Goal: Task Accomplishment & Management: Complete application form

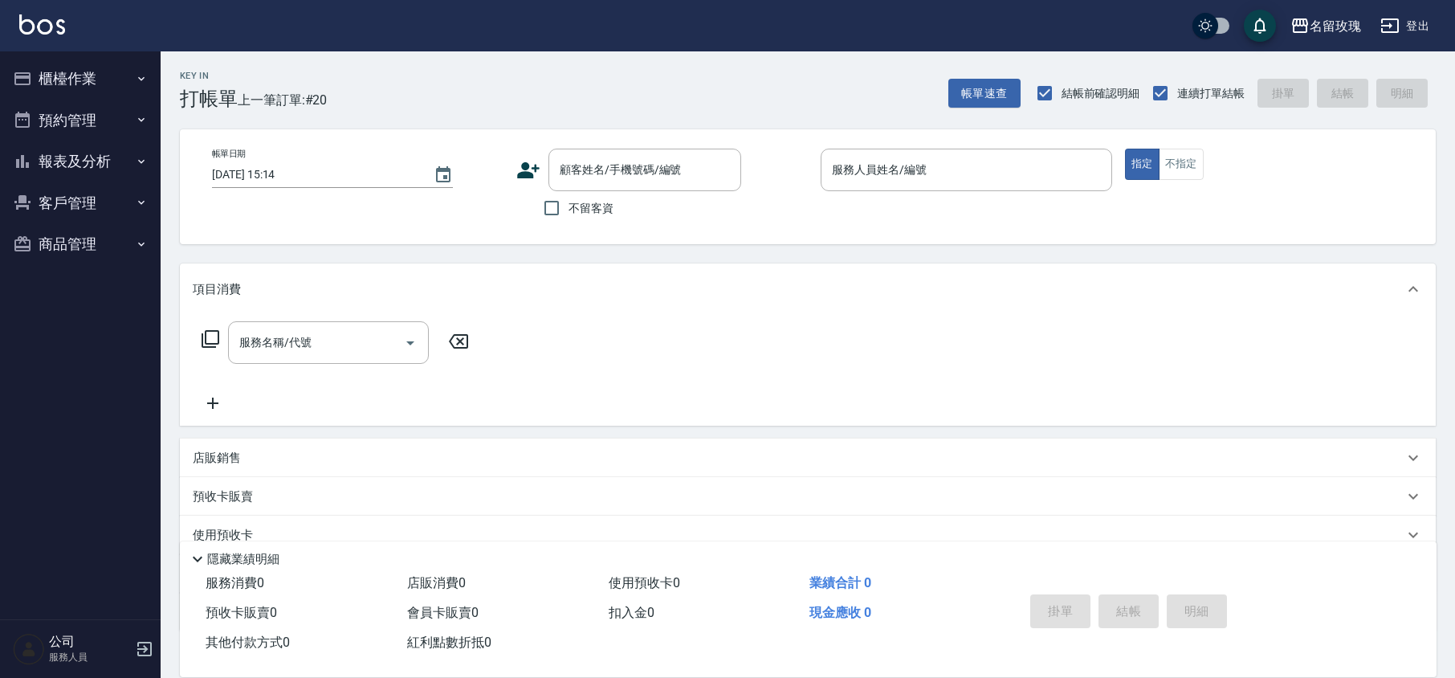
click at [560, 94] on div "Key In 打帳單 上一筆訂單:#20 帳單速查 結帳前確認明細 連續打單結帳 掛單 結帳 明細" at bounding box center [798, 80] width 1275 height 59
click at [604, 171] on input "顧客姓名/手機號碼/編號" at bounding box center [632, 170] width 154 height 28
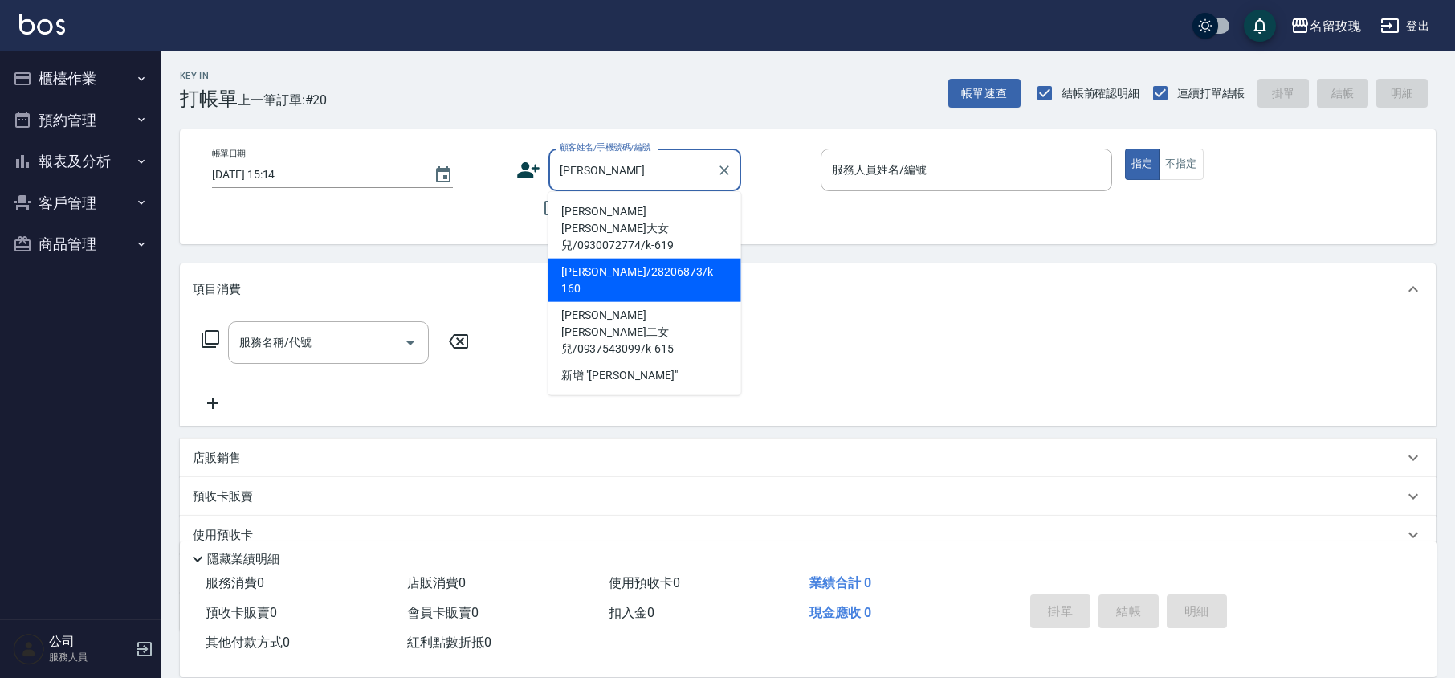
click at [629, 258] on li "[PERSON_NAME]/28206873/k-160" at bounding box center [644, 279] width 193 height 43
click at [703, 177] on input "[PERSON_NAME]/28206873/k-160" at bounding box center [632, 170] width 154 height 28
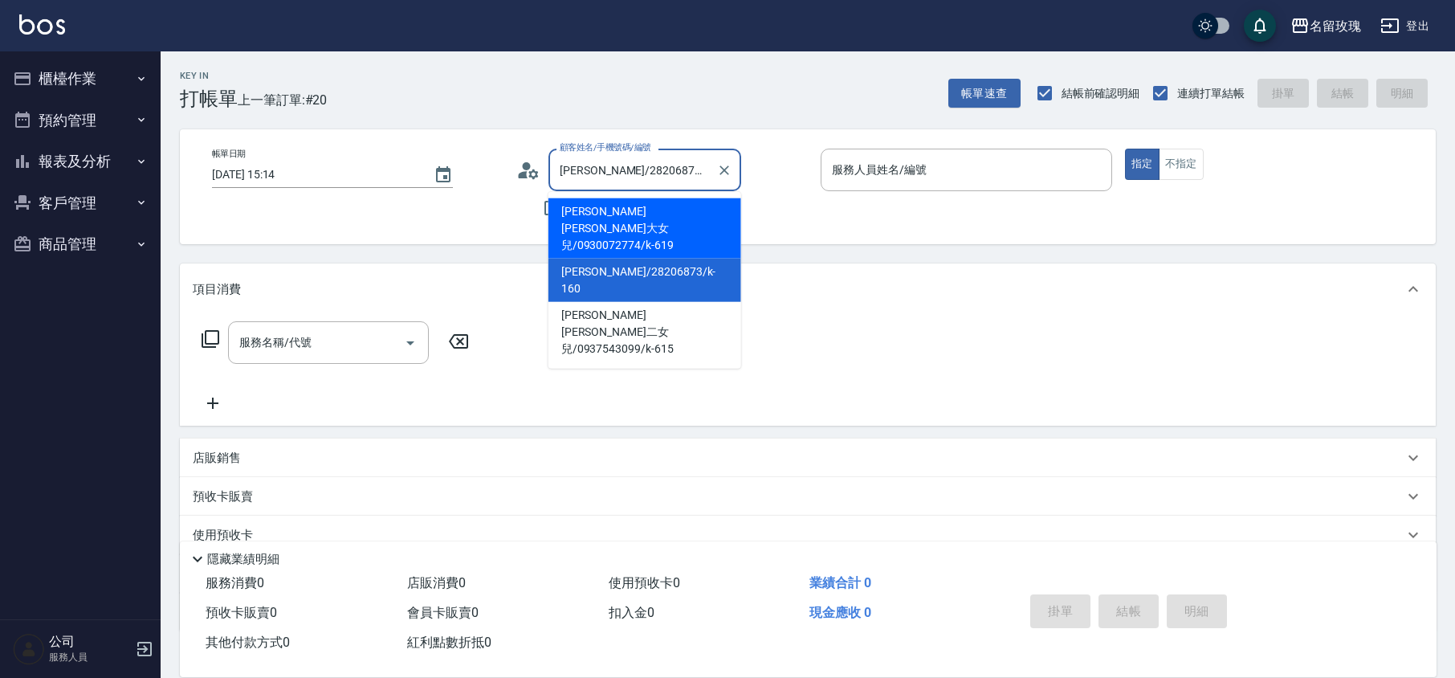
click at [649, 218] on li "[PERSON_NAME] [PERSON_NAME]大女兒/0930072774/k-619" at bounding box center [644, 228] width 193 height 60
type input "[PERSON_NAME] [PERSON_NAME]大女兒/0930072774/k-619"
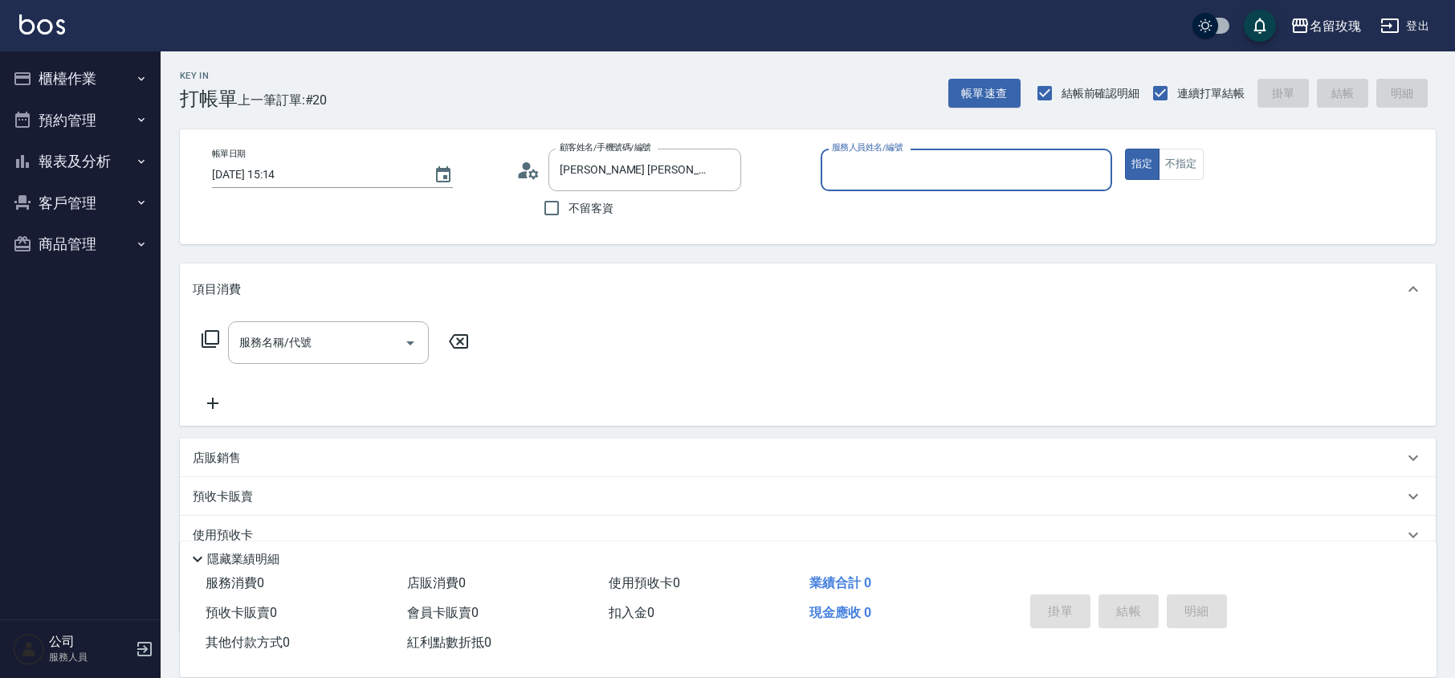
type input "KELLY-5"
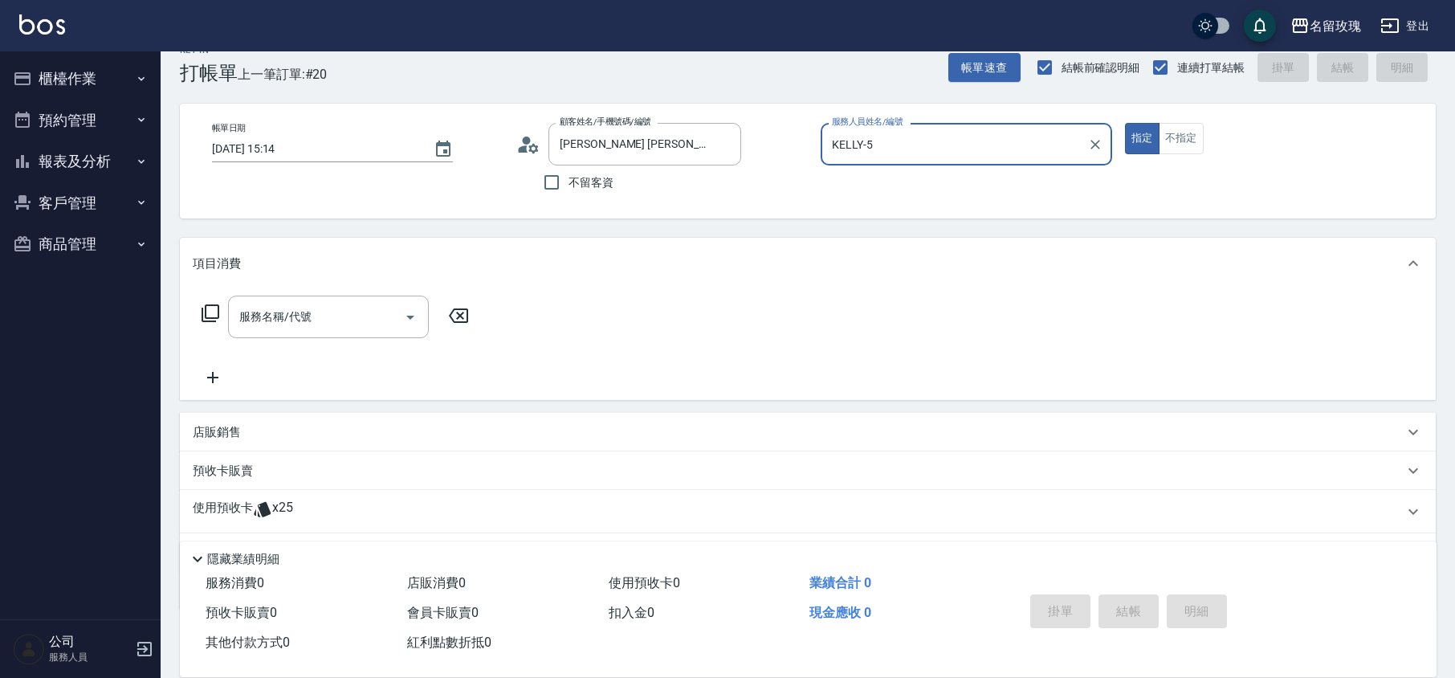
scroll to position [109, 0]
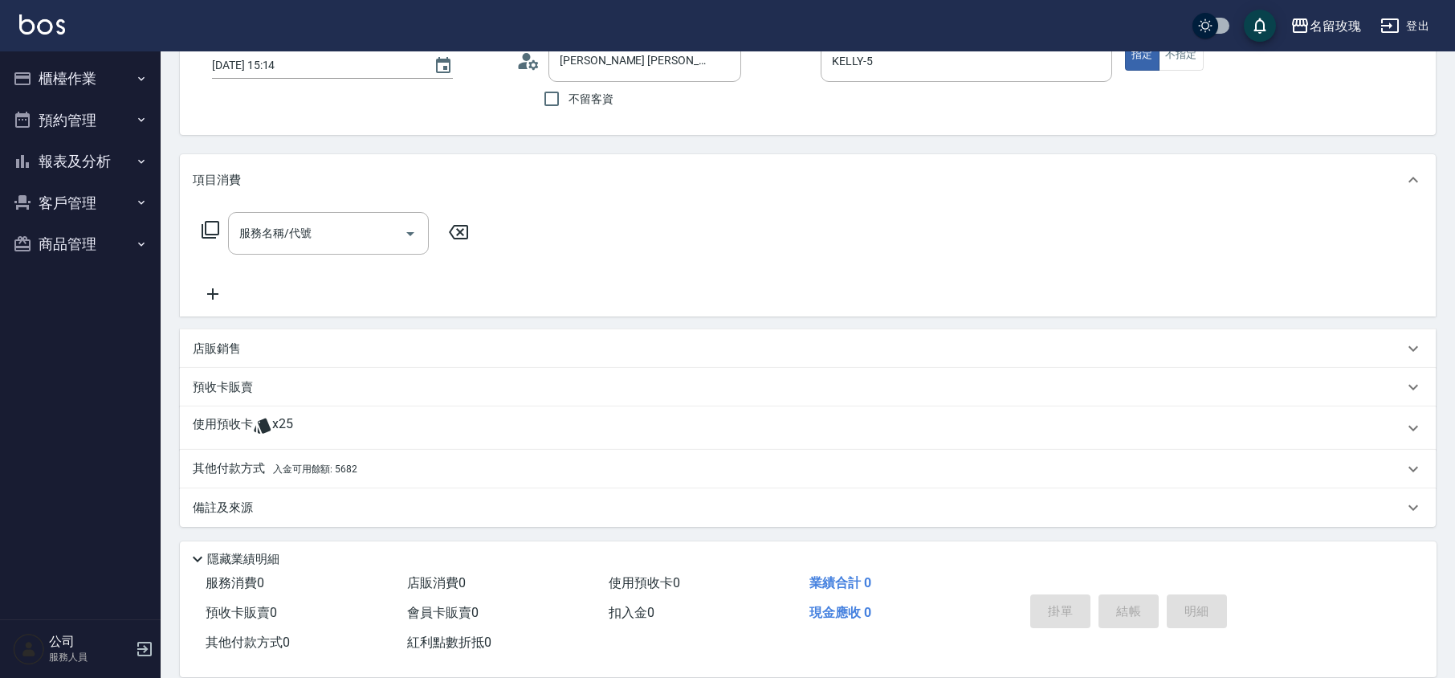
click at [303, 422] on div "使用預收卡 x25" at bounding box center [798, 428] width 1211 height 24
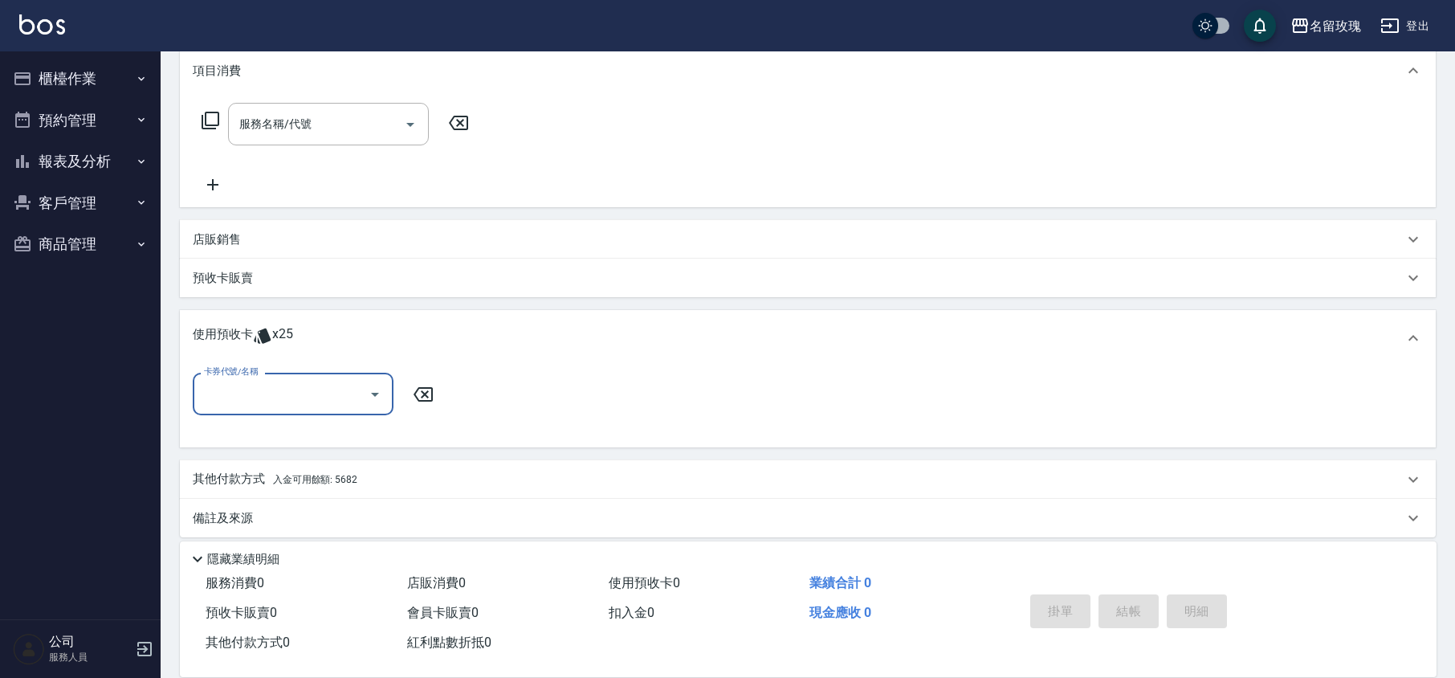
scroll to position [223, 0]
click at [370, 380] on icon "Open" at bounding box center [374, 389] width 19 height 19
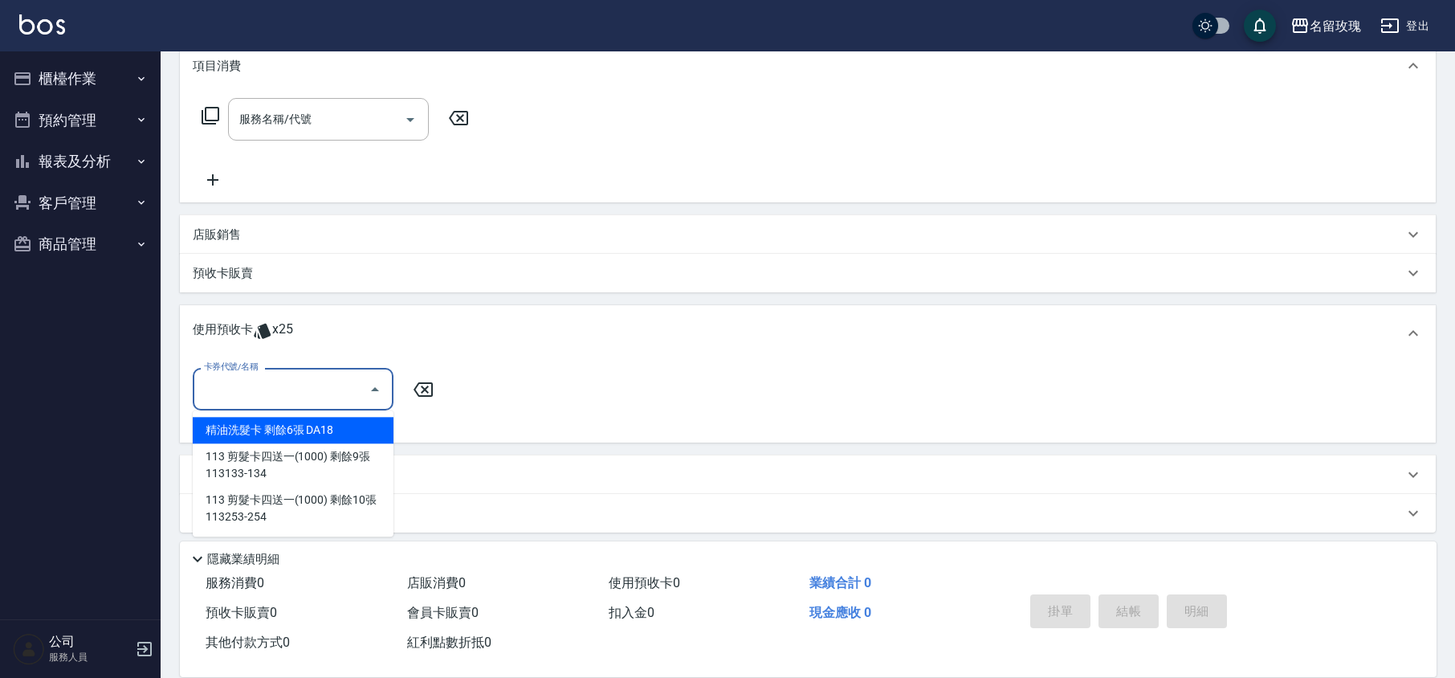
click at [323, 424] on div "精油洗髮卡 剩餘6張 DA18" at bounding box center [293, 430] width 201 height 26
type input "精油洗髮卡 DA18"
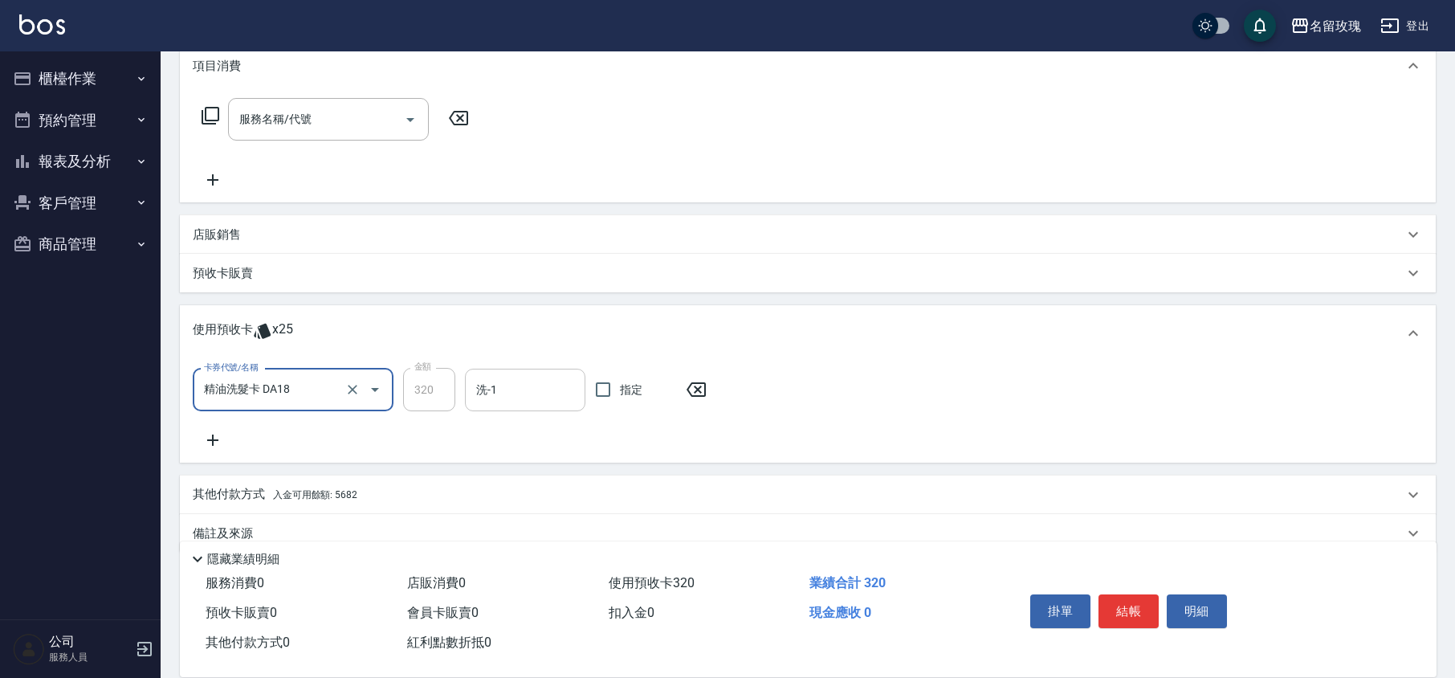
click at [543, 383] on input "洗-1" at bounding box center [525, 390] width 106 height 28
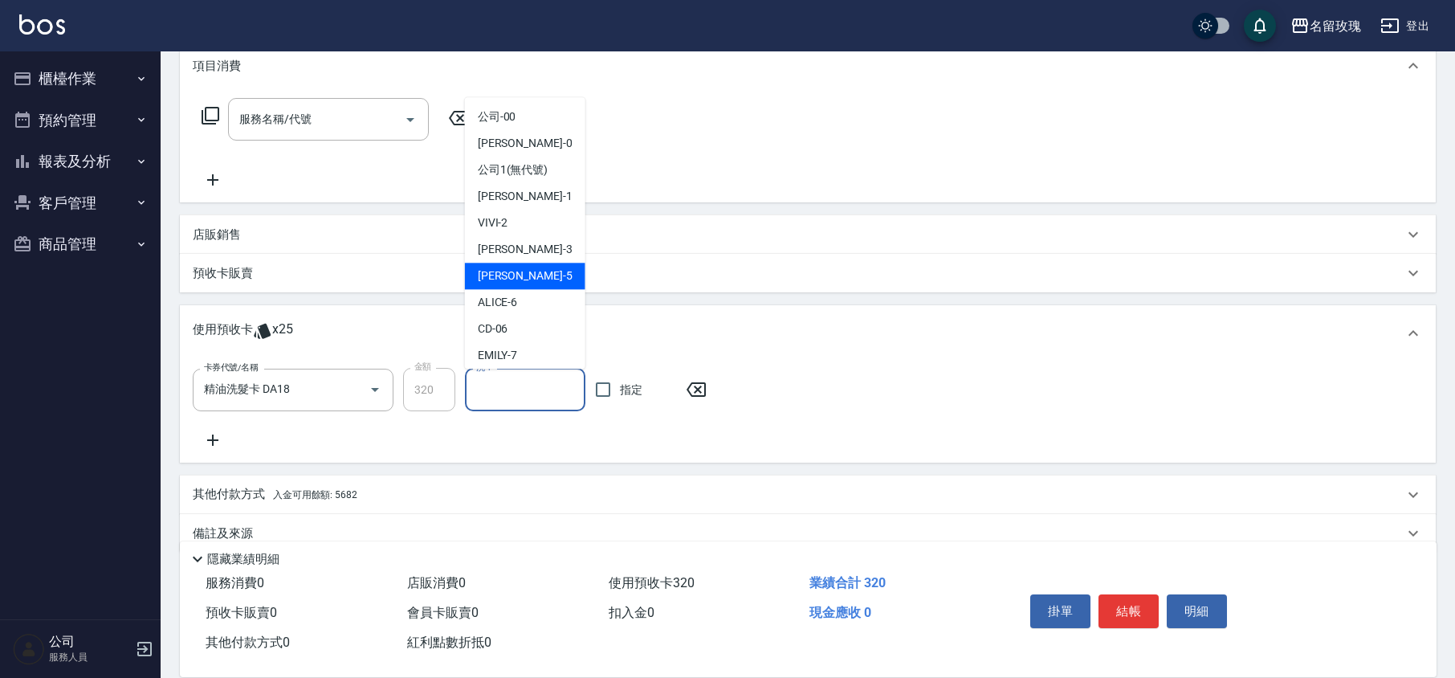
scroll to position [299, 0]
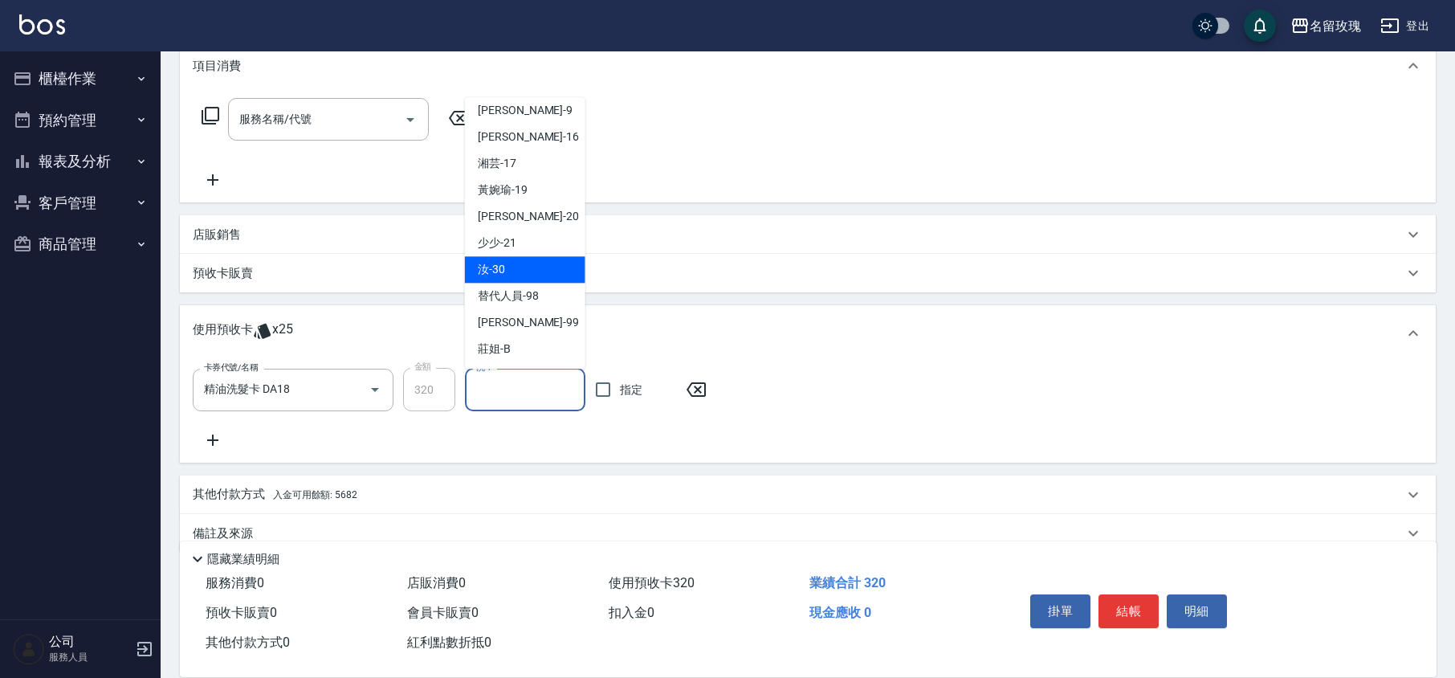
click at [506, 267] on div "汝 -30" at bounding box center [525, 270] width 120 height 26
type input "汝-30"
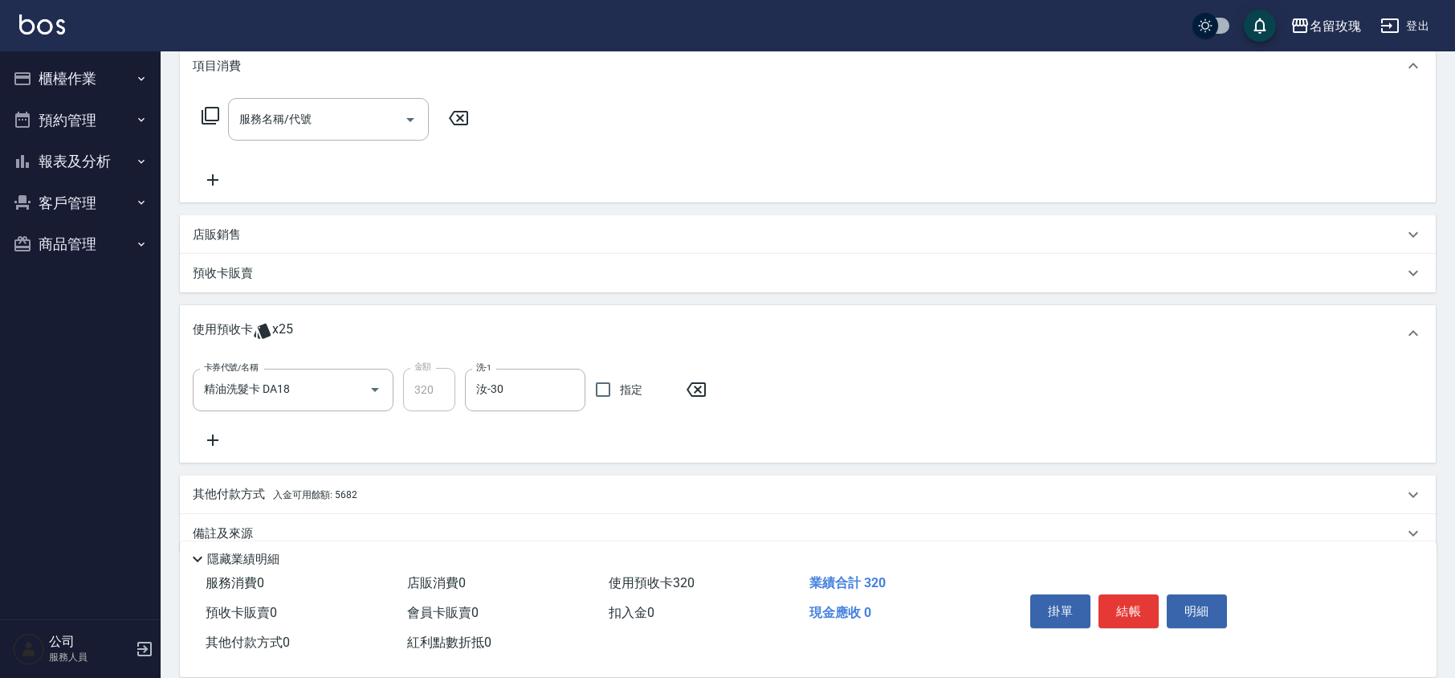
click at [209, 438] on icon at bounding box center [213, 439] width 40 height 19
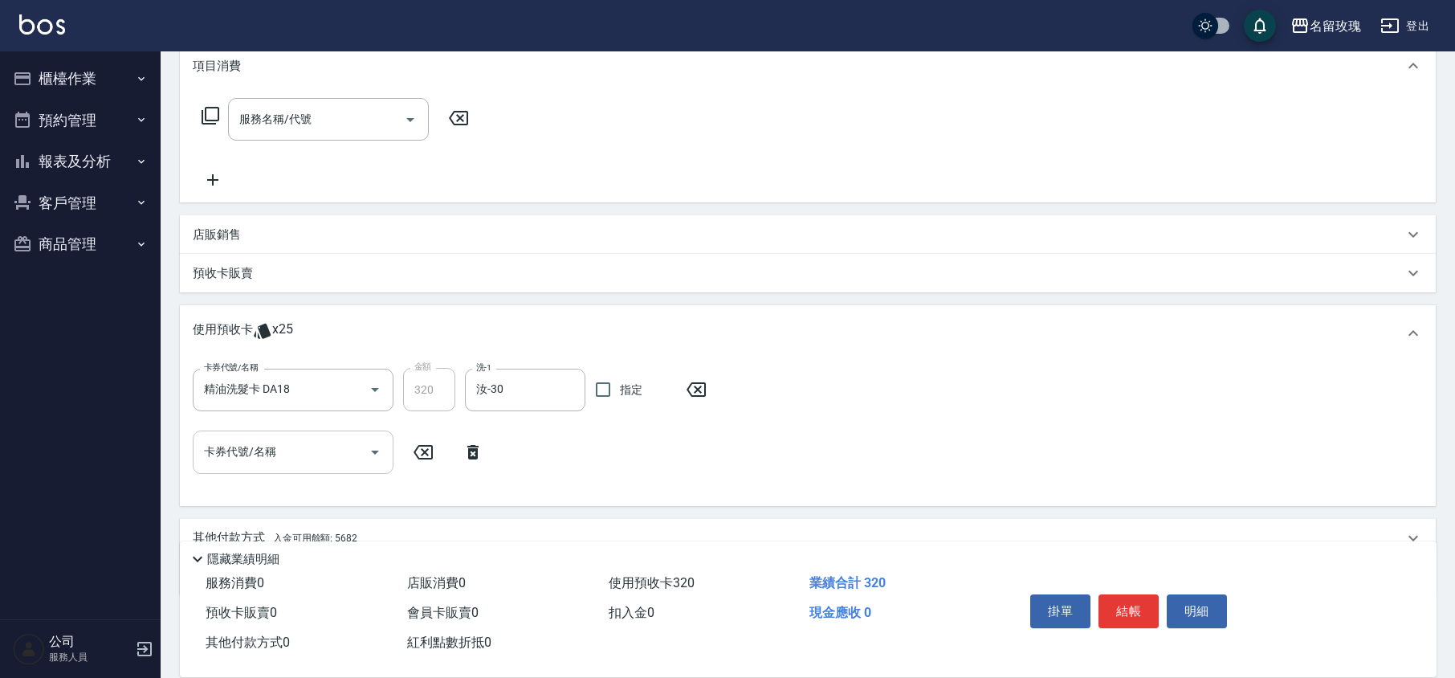
click at [373, 450] on icon "Open" at bounding box center [375, 452] width 8 height 4
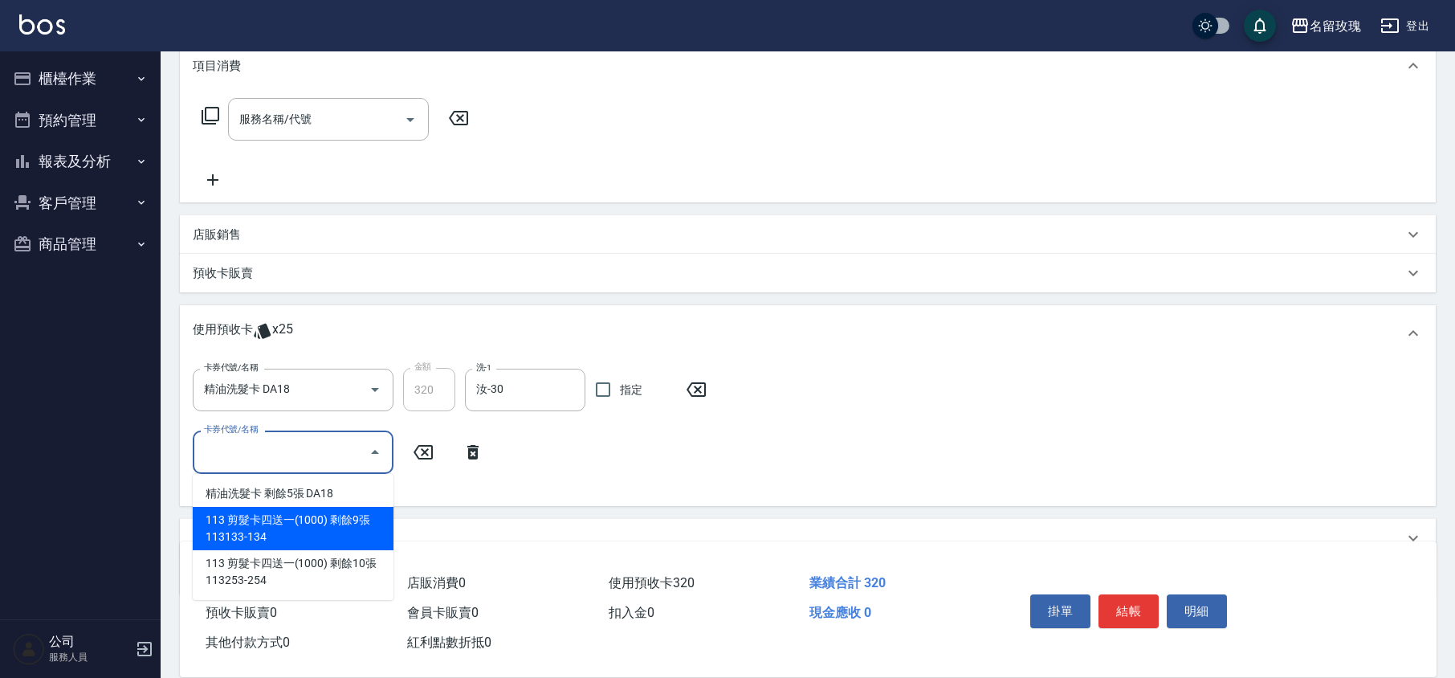
click at [350, 517] on div "113 剪髮卡四送一(1000) 剩餘9張 113133-134" at bounding box center [293, 528] width 201 height 43
type input "113 剪髮卡四送一[PHONE_NUMBER]"
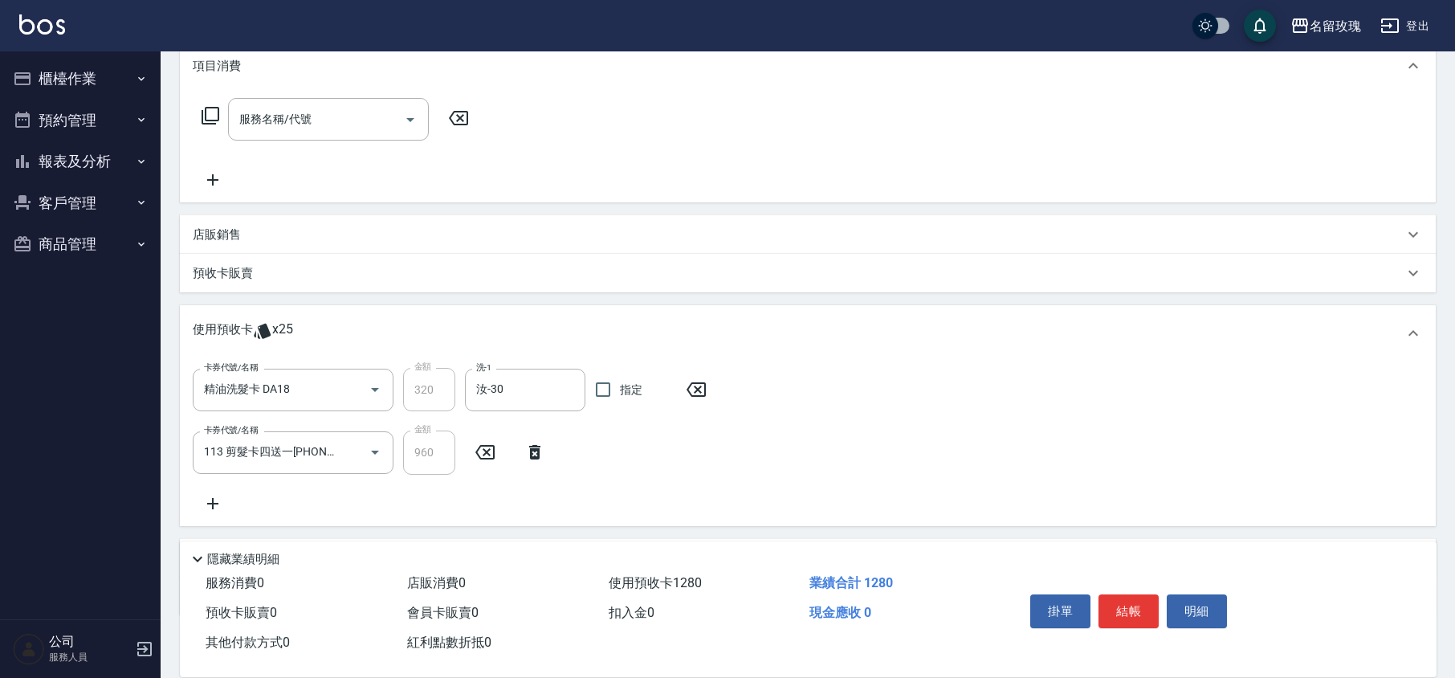
click at [442, 496] on div "卡券代號/名稱 精油洗髮卡 DA18 卡券代號/名稱 金額 320 金額 洗-1 汝-30 洗-1 指定 卡券代號/名稱 113 剪髮卡四送一[PHONE_N…" at bounding box center [808, 440] width 1230 height 144
type input "[DATE] 16:39"
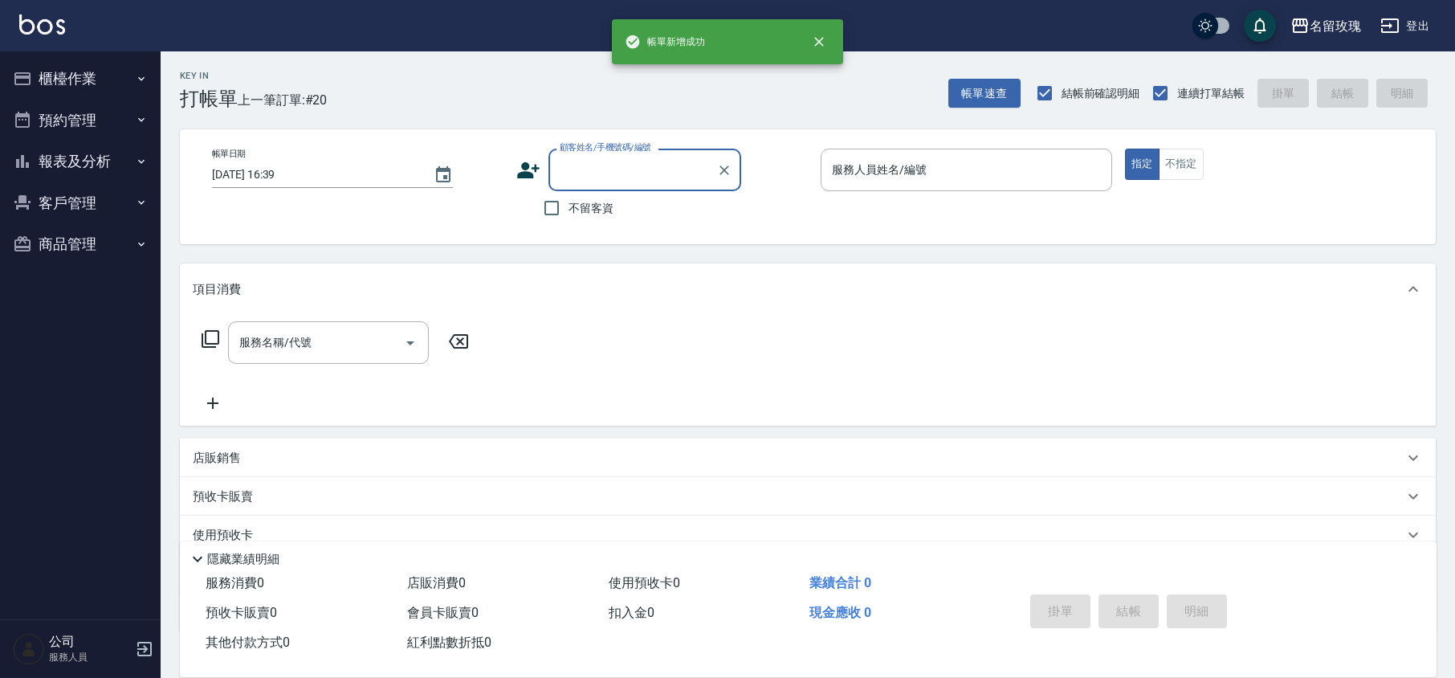
scroll to position [0, 0]
click at [515, 46] on div "名留玫瑰 登出" at bounding box center [727, 25] width 1455 height 51
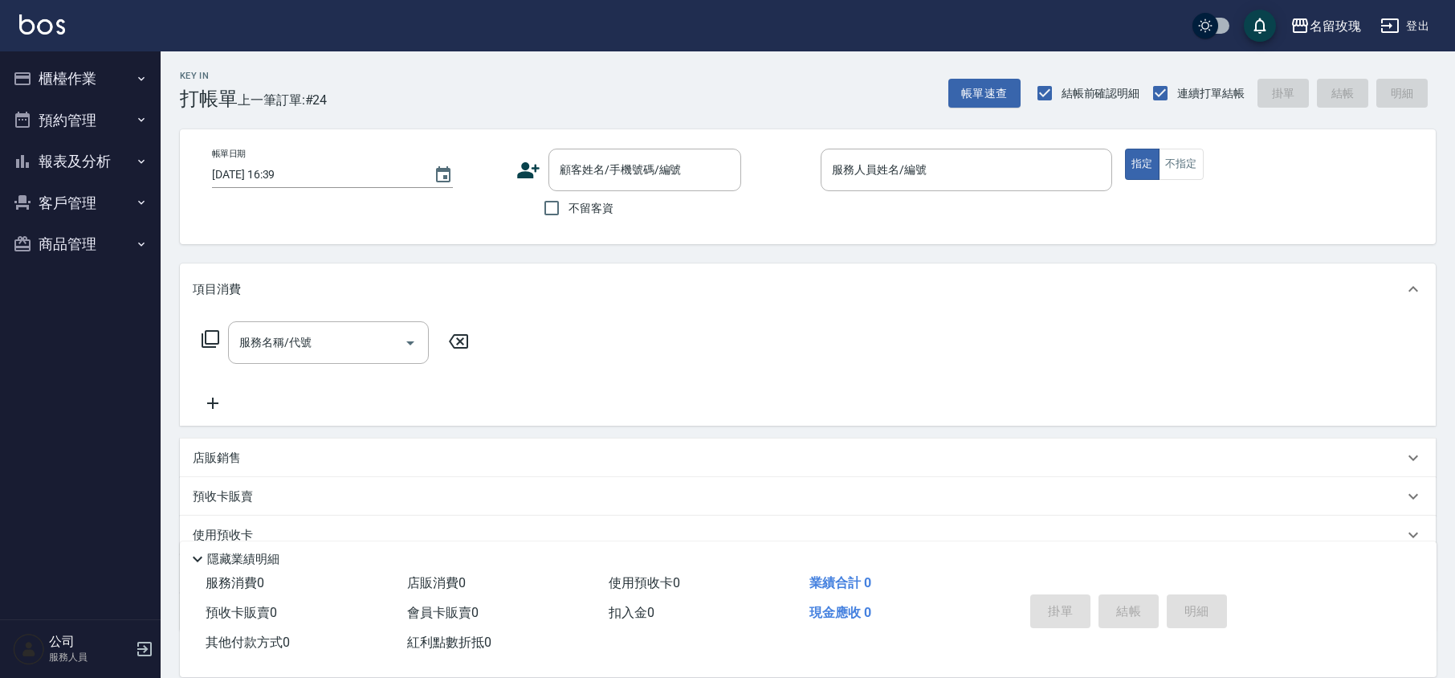
click at [575, 43] on div "名留玫瑰 登出" at bounding box center [727, 25] width 1455 height 51
click at [588, 87] on div "Key In 打帳單 上一筆訂單:#24 帳單速查 結帳前確認明細 連續打單結帳 掛單 結帳 明細" at bounding box center [798, 80] width 1275 height 59
click at [88, 64] on button "櫃檯作業" at bounding box center [80, 79] width 148 height 42
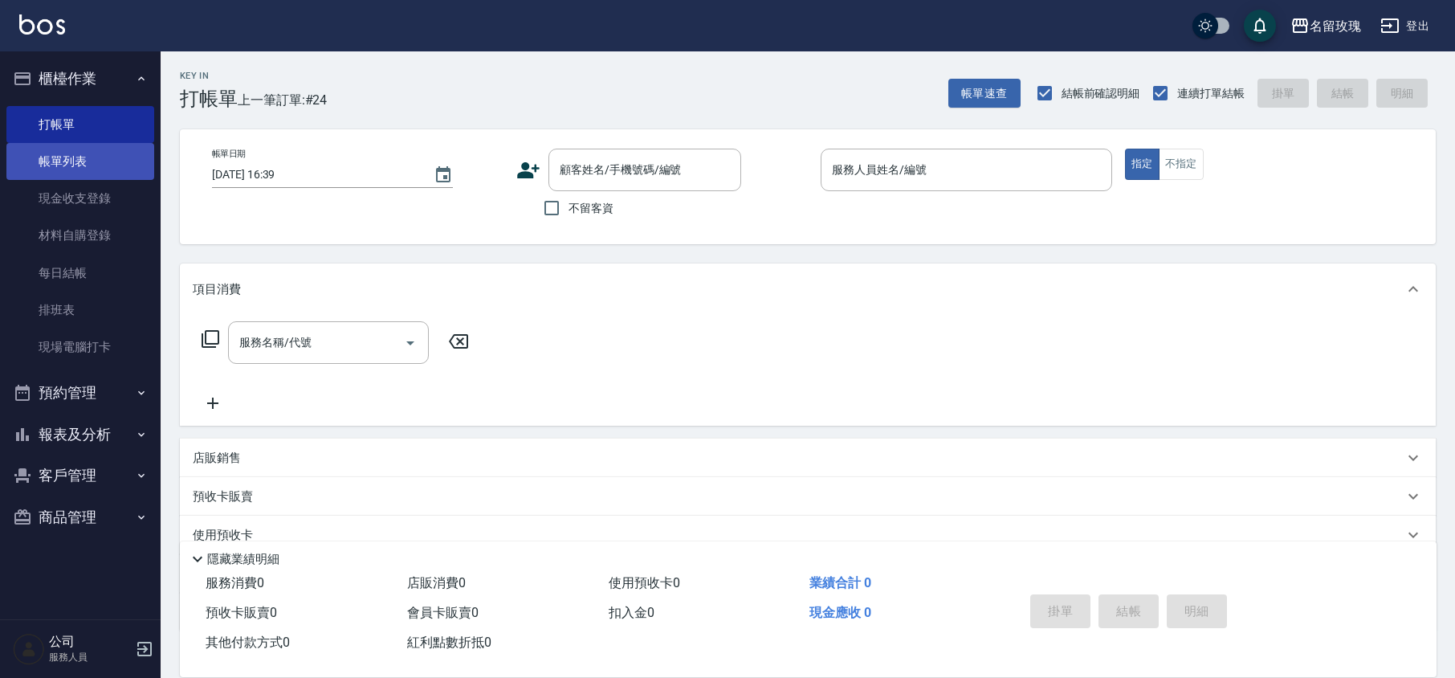
click at [97, 153] on link "帳單列表" at bounding box center [80, 161] width 148 height 37
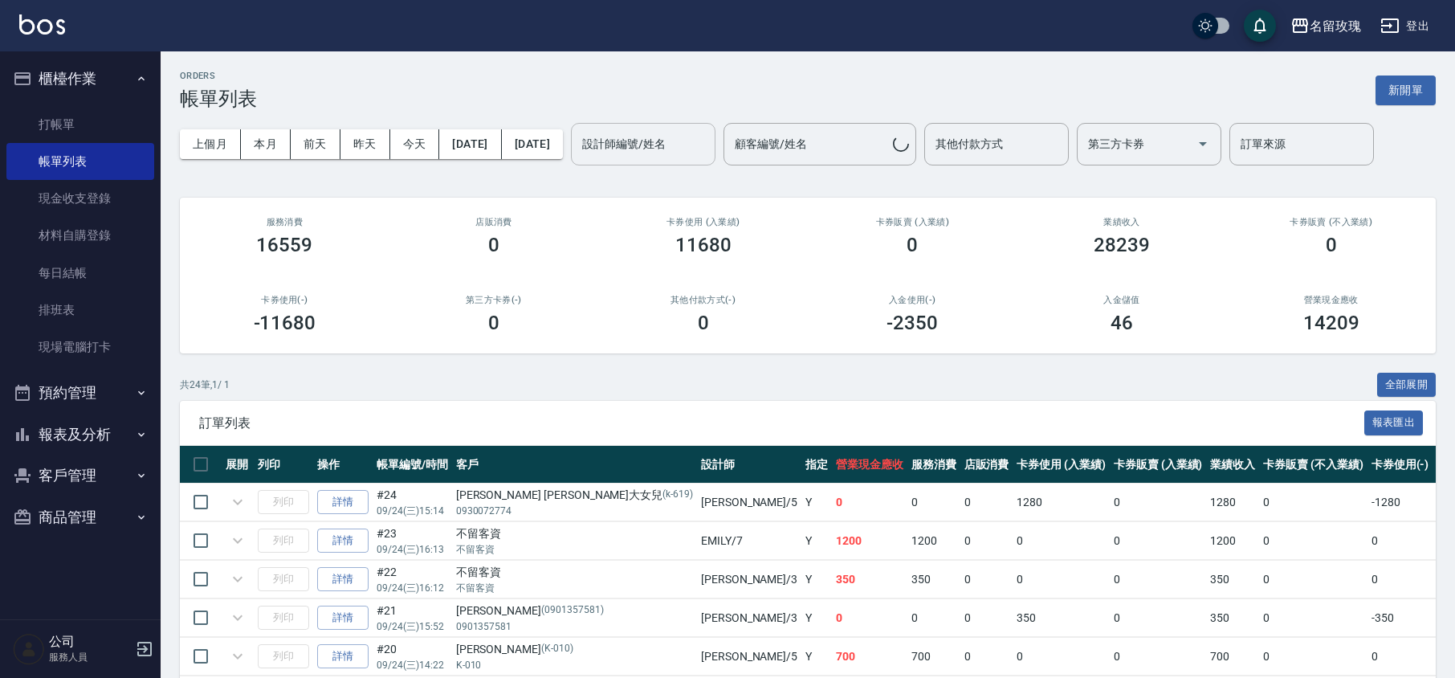
click at [681, 157] on input "設計師編號/姓名" at bounding box center [643, 144] width 130 height 28
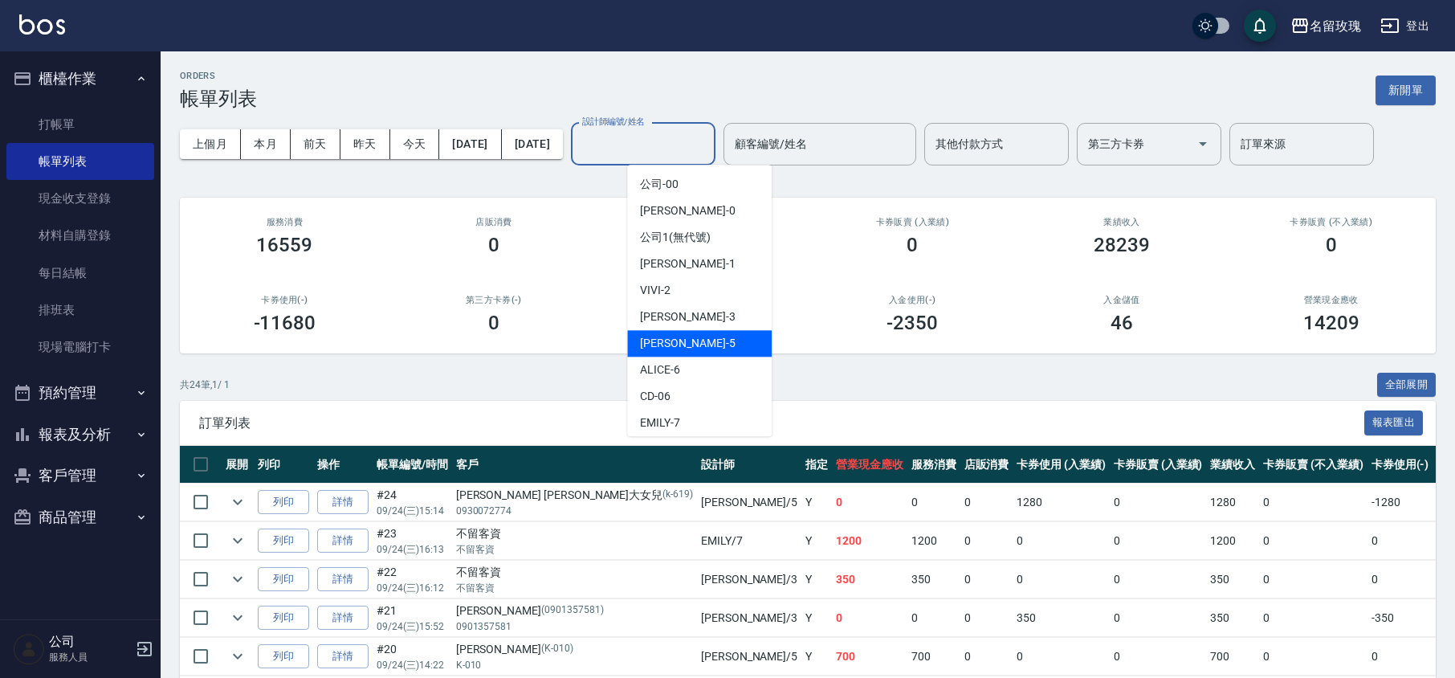
click at [706, 344] on div "[PERSON_NAME] -5" at bounding box center [699, 343] width 144 height 26
type input "KELLY-5"
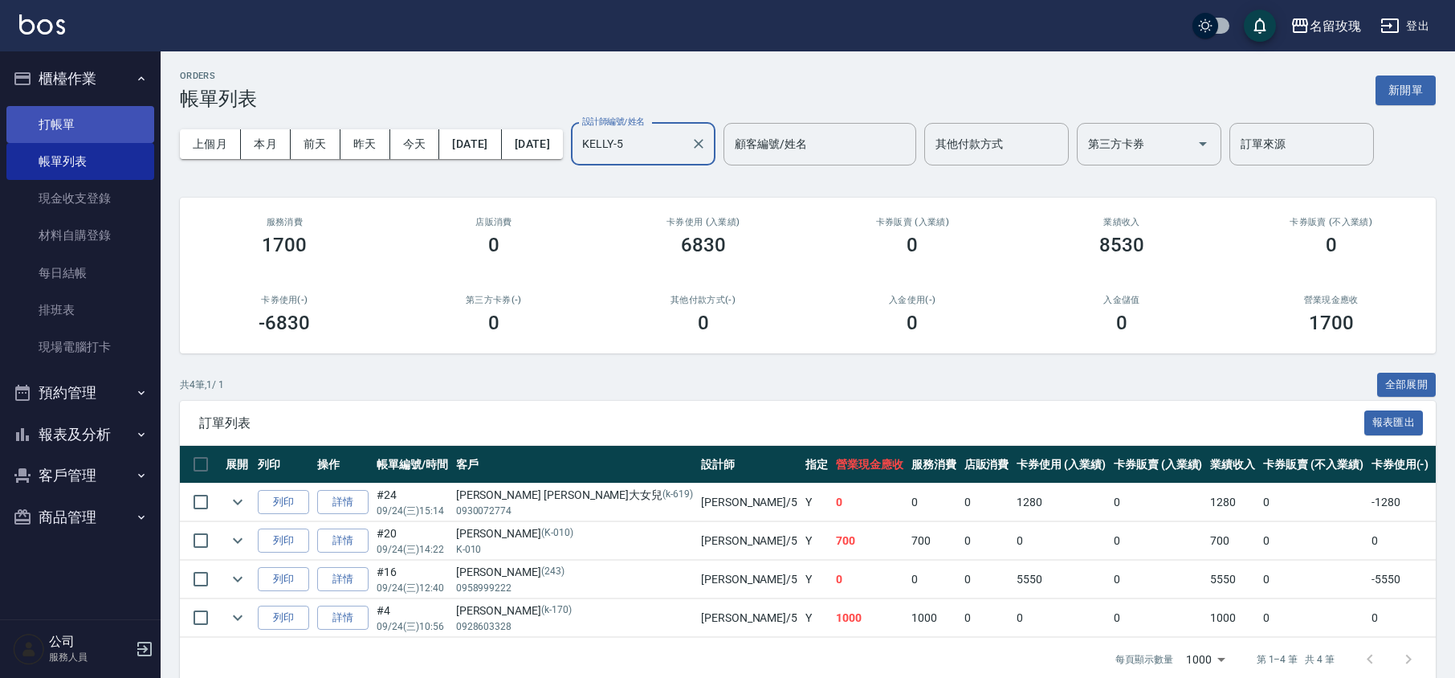
click at [95, 120] on link "打帳單" at bounding box center [80, 124] width 148 height 37
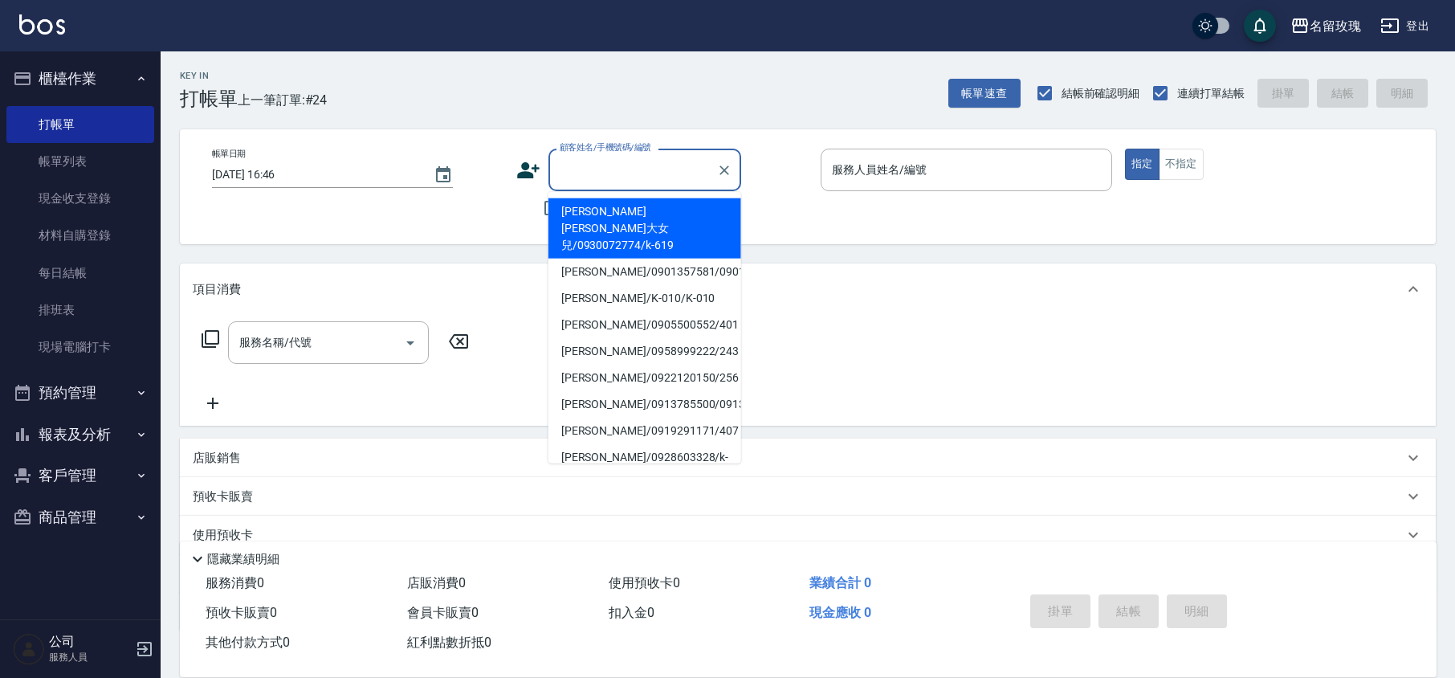
click at [636, 168] on input "顧客姓名/手機號碼/編號" at bounding box center [632, 170] width 154 height 28
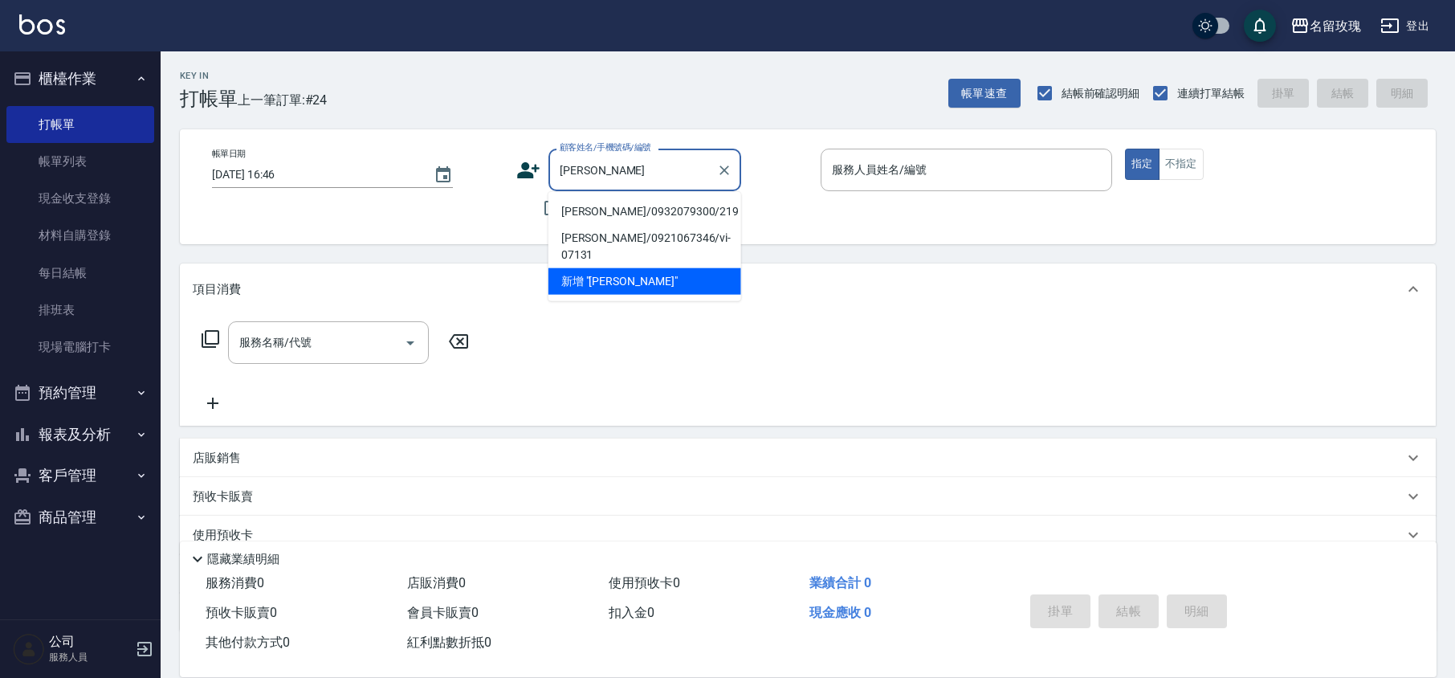
click at [694, 210] on li "[PERSON_NAME]/0932079300/219" at bounding box center [644, 211] width 193 height 26
type input "[PERSON_NAME]/0932079300/219"
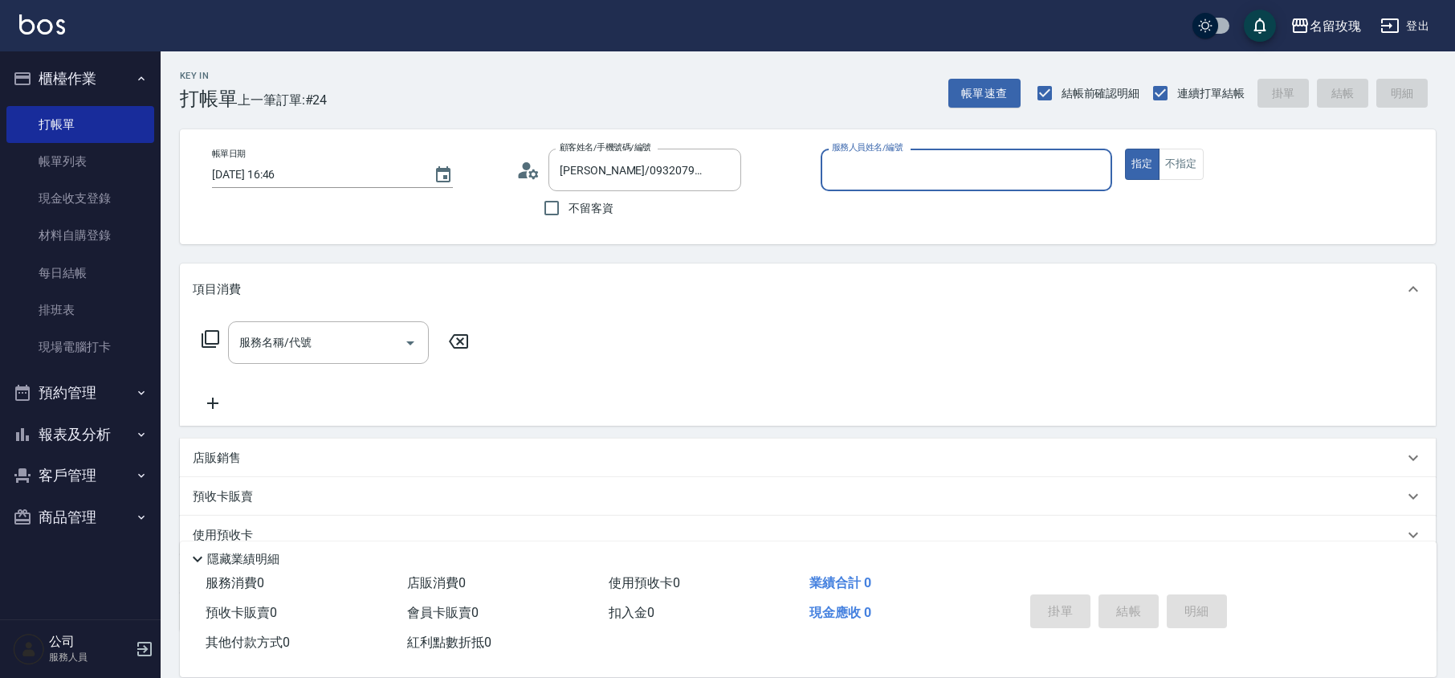
type input "KELLY-5"
click at [525, 162] on circle at bounding box center [527, 166] width 8 height 8
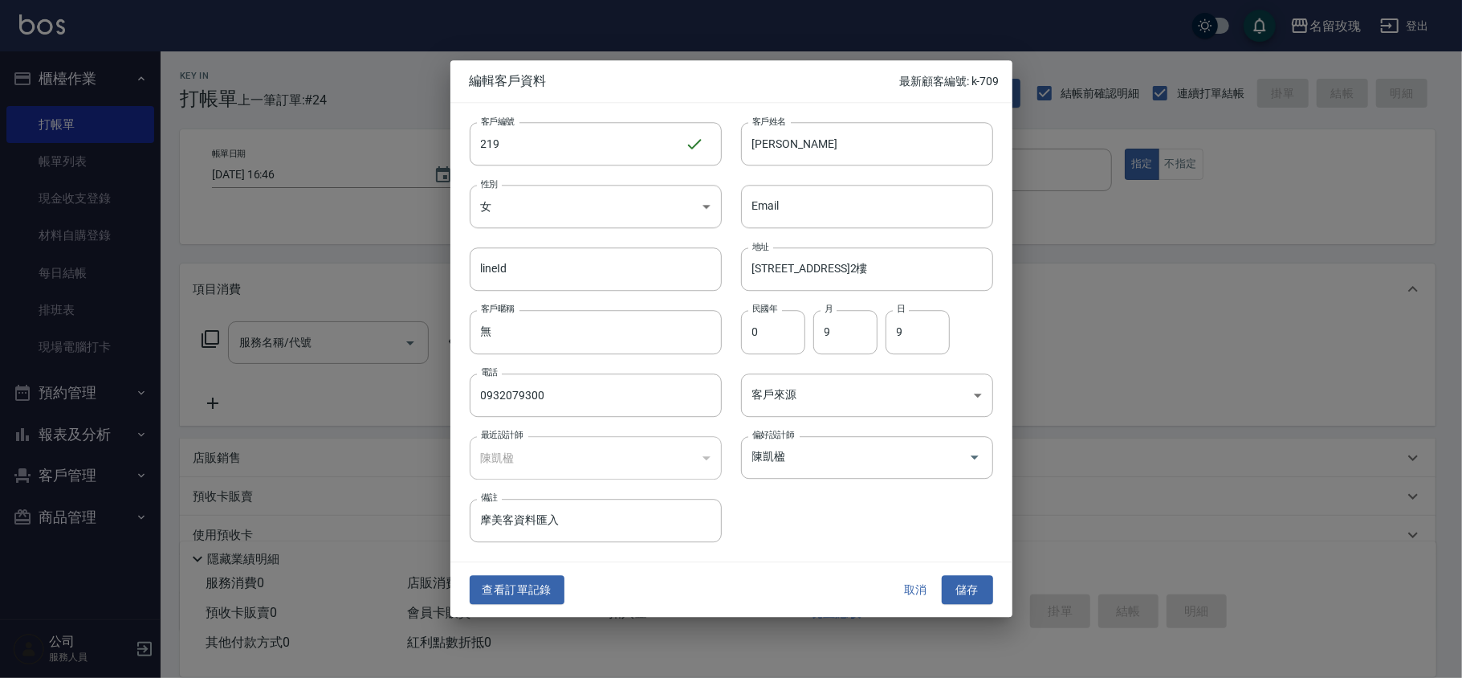
click at [515, 581] on button "查看訂單記錄" at bounding box center [517, 590] width 95 height 30
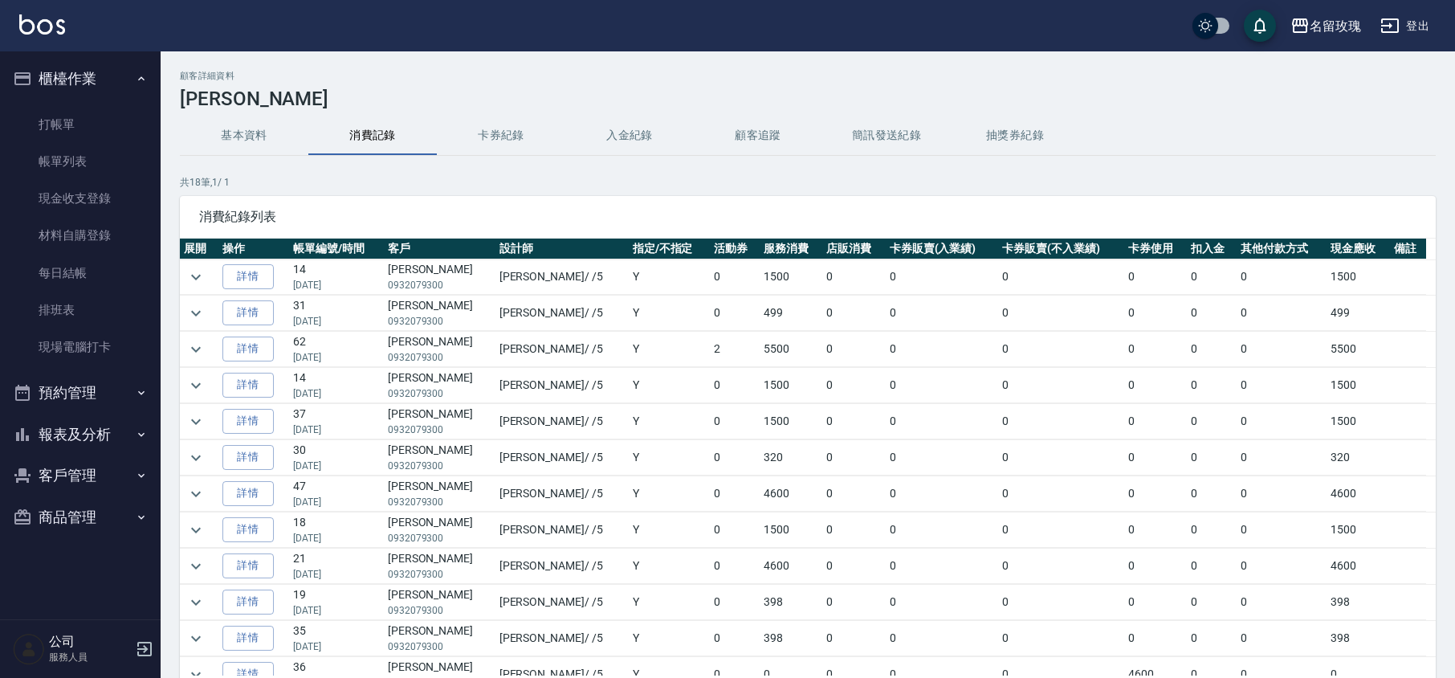
click at [885, 72] on h2 "顧客詳細資料" at bounding box center [807, 76] width 1255 height 10
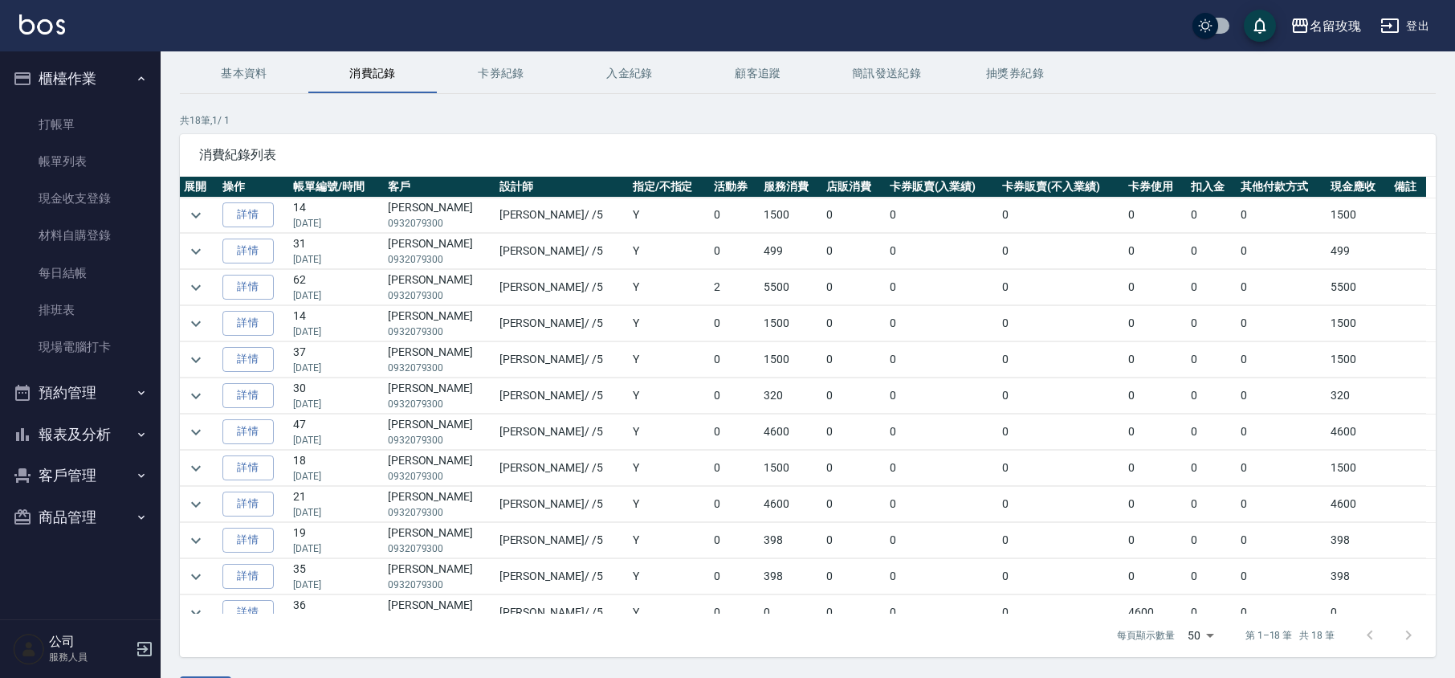
scroll to position [109, 0]
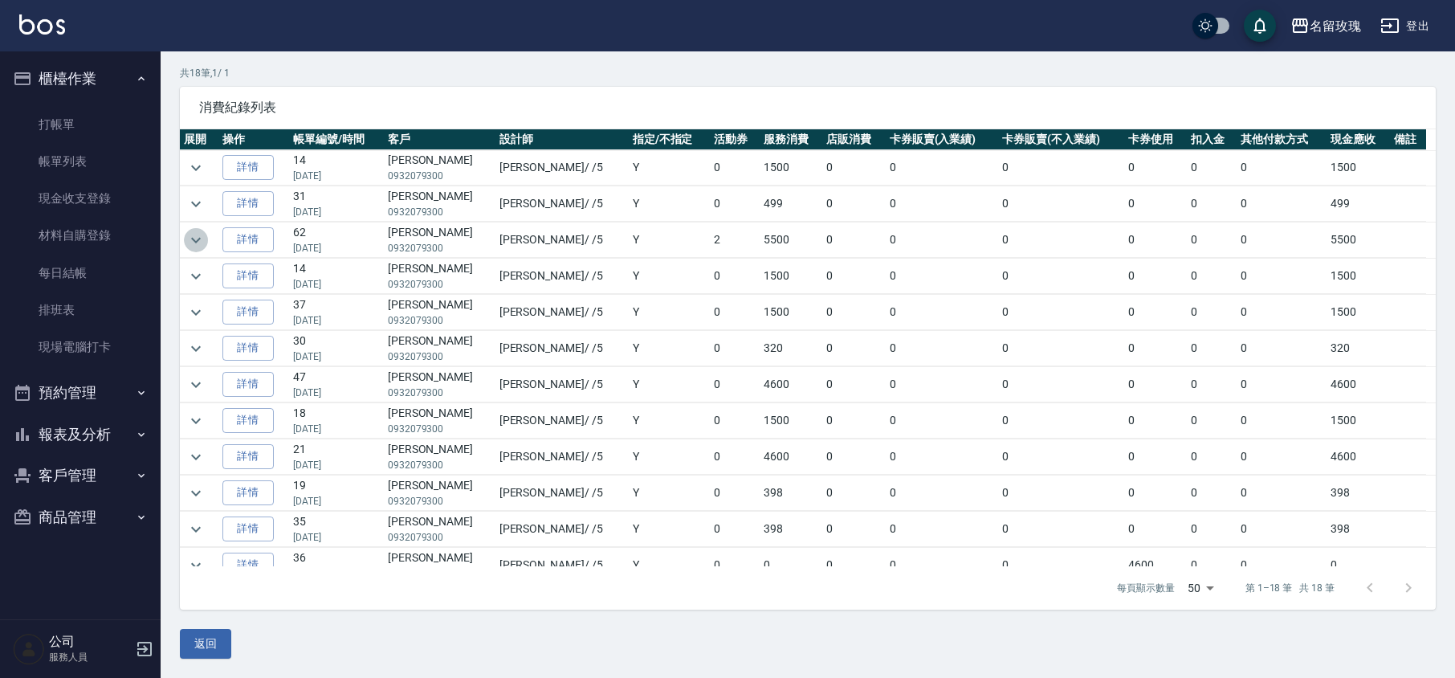
click at [203, 233] on icon "expand row" at bounding box center [195, 239] width 19 height 19
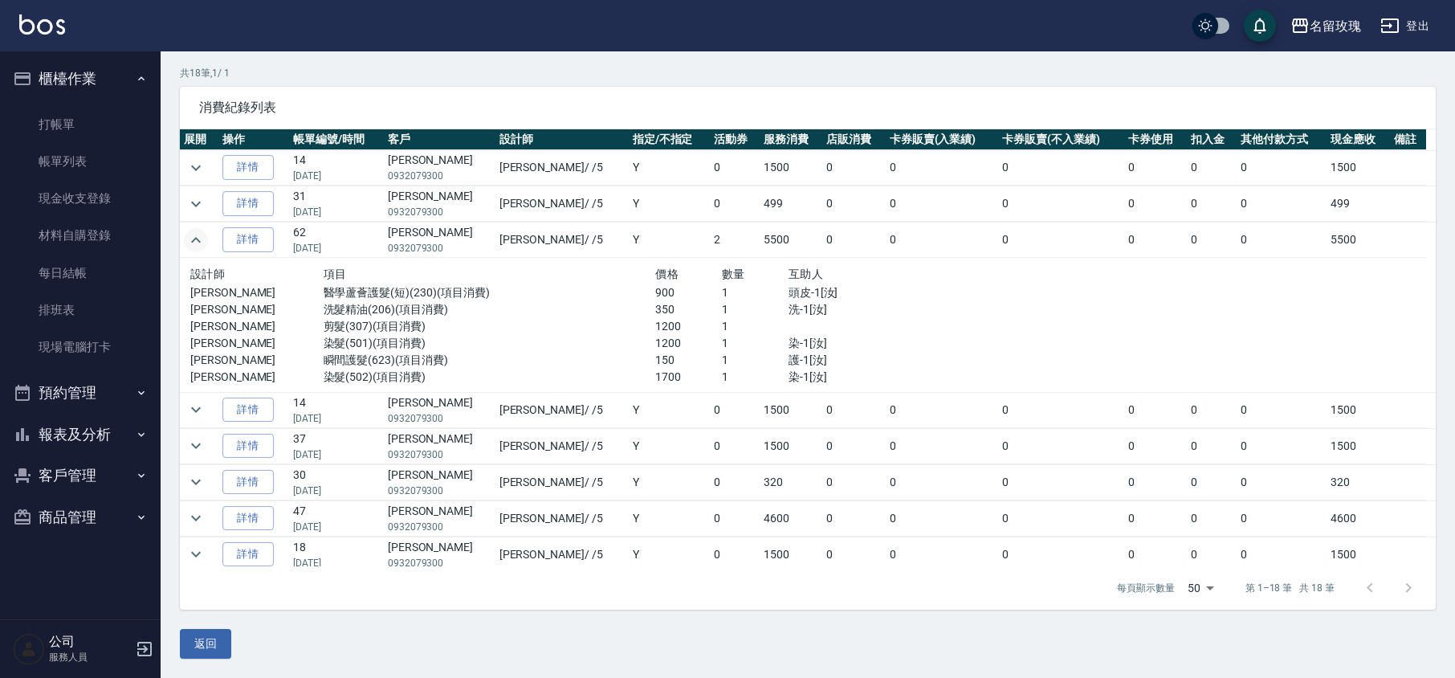
click at [197, 238] on icon "expand row" at bounding box center [195, 239] width 19 height 19
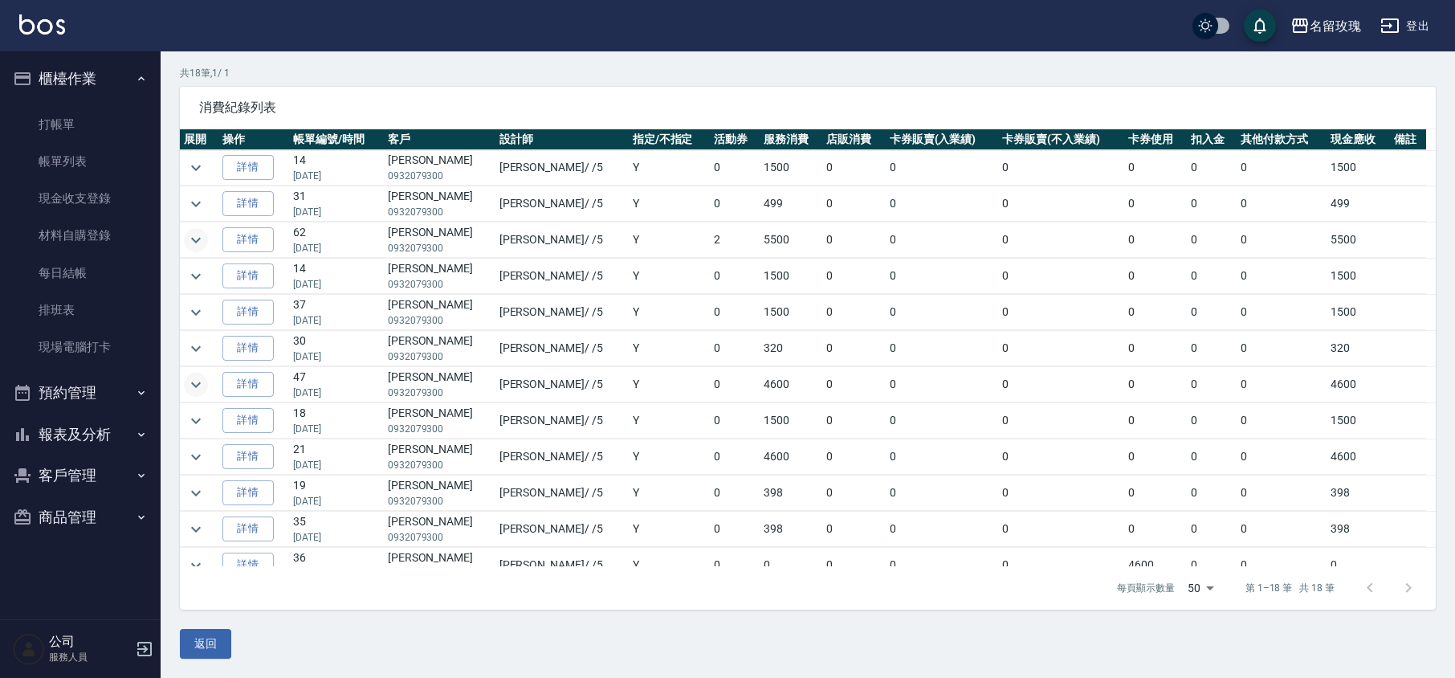
click at [197, 384] on icon "expand row" at bounding box center [195, 384] width 19 height 19
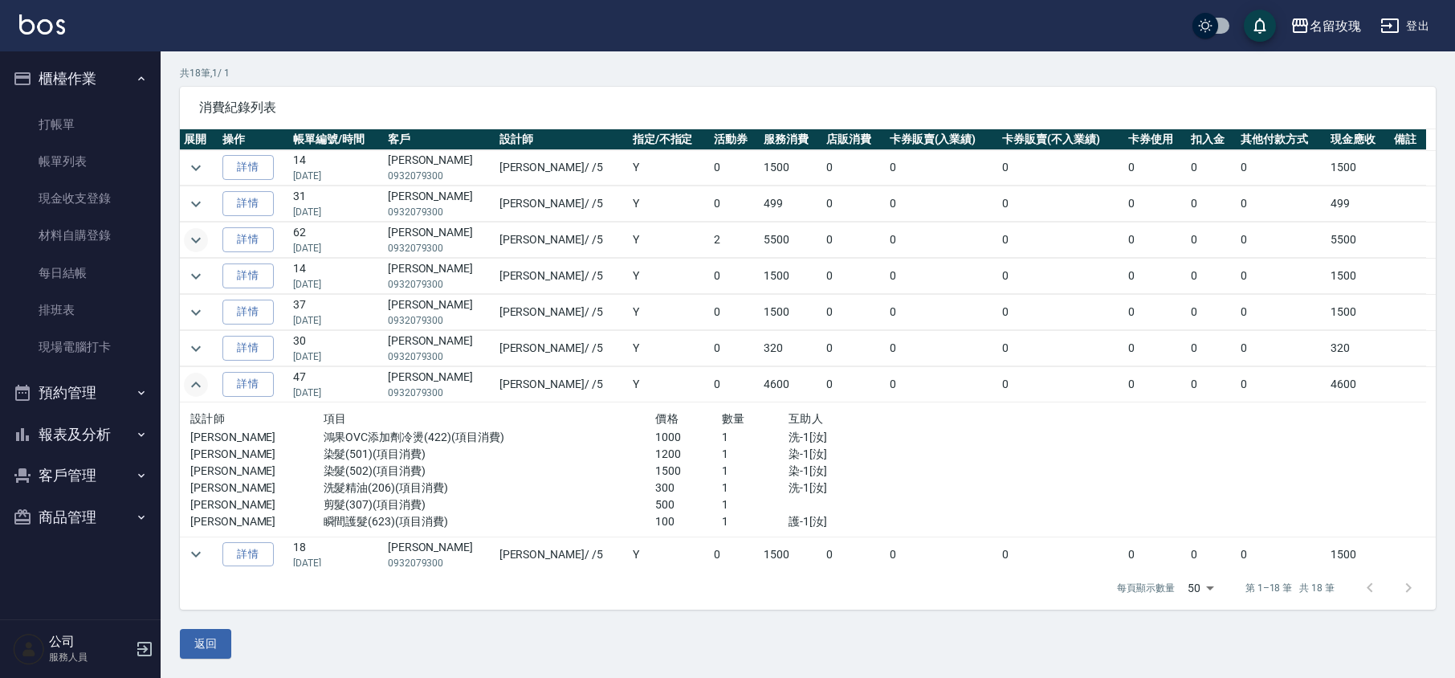
click at [197, 383] on icon "expand row" at bounding box center [195, 384] width 19 height 19
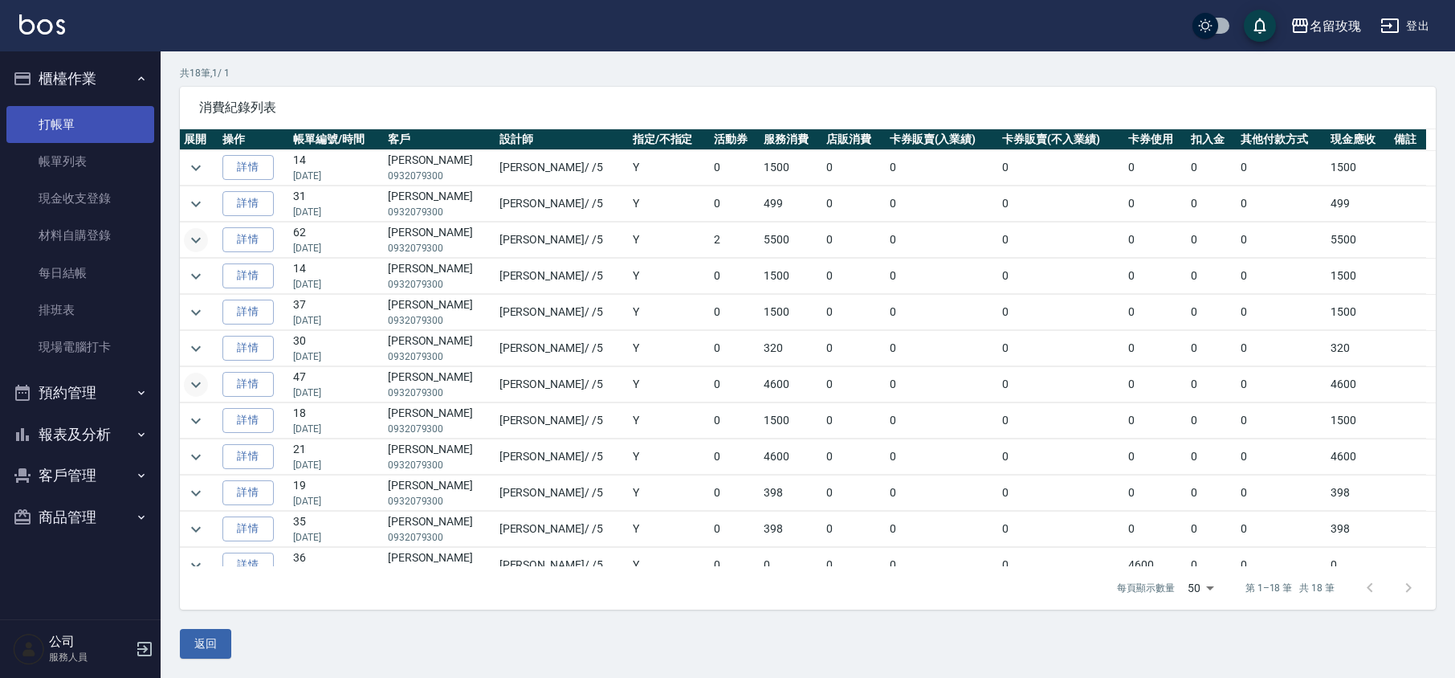
click at [85, 110] on link "打帳單" at bounding box center [80, 124] width 148 height 37
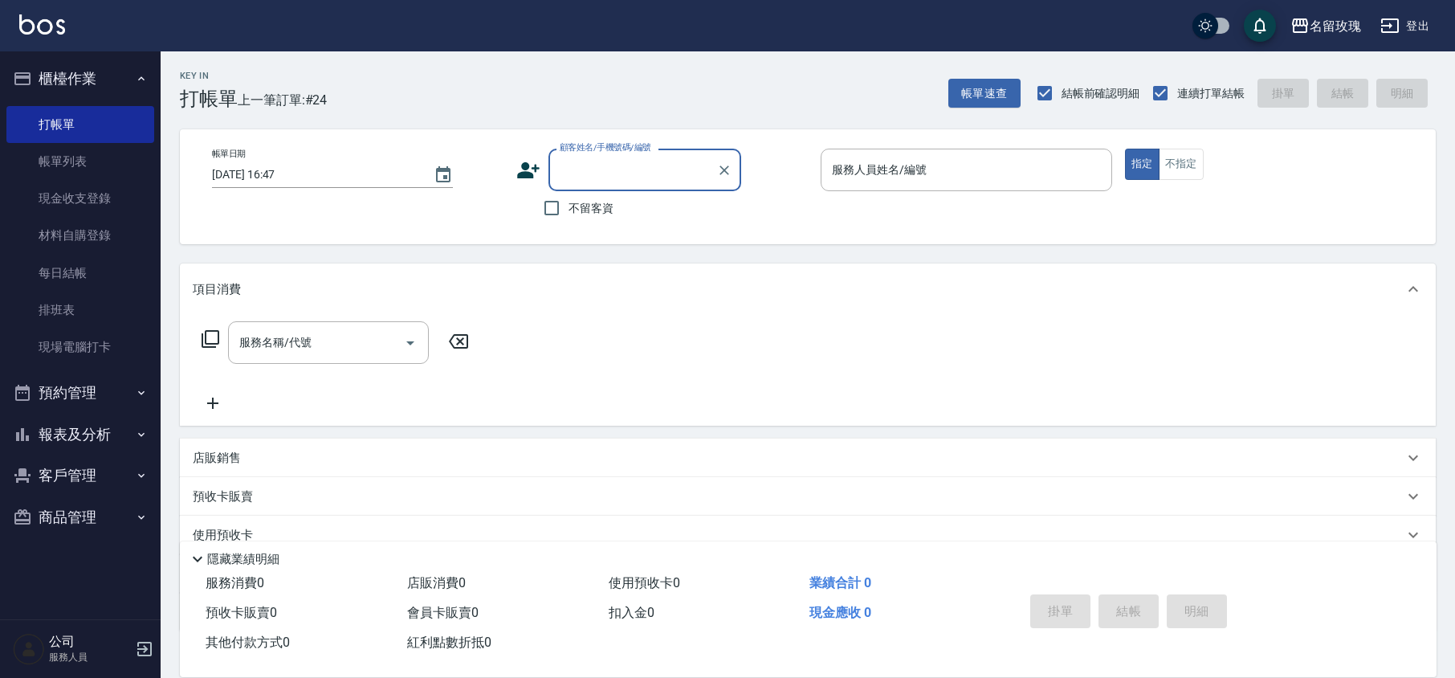
click at [116, 71] on button "櫃檯作業" at bounding box center [80, 79] width 148 height 42
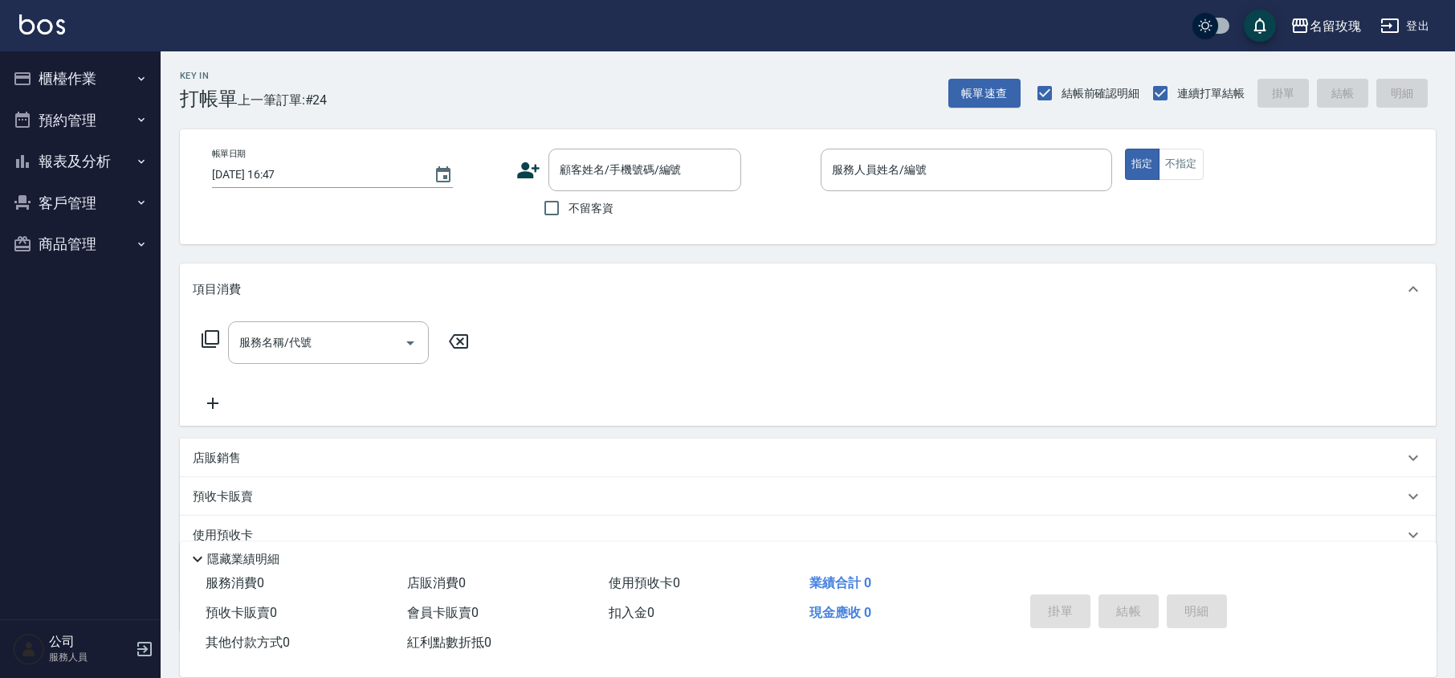
click at [342, 55] on div "Key In 打帳單 上一筆訂單:#24 帳單速查 結帳前確認明細 連續打單結帳 掛單 結帳 明細" at bounding box center [798, 80] width 1275 height 59
click at [585, 95] on div "Key In 打帳單 上一筆訂單:#24 帳單速查 結帳前確認明細 連續打單結帳 掛單 結帳 明細" at bounding box center [798, 80] width 1275 height 59
click at [494, 94] on div "Key In 打帳單 上一筆訂單:#24 帳單速查 結帳前確認明細 連續打單結帳 掛單 結帳 明細" at bounding box center [798, 80] width 1275 height 59
click at [599, 196] on label "不留客資" at bounding box center [574, 208] width 79 height 34
click at [568, 196] on input "不留客資" at bounding box center [552, 208] width 34 height 34
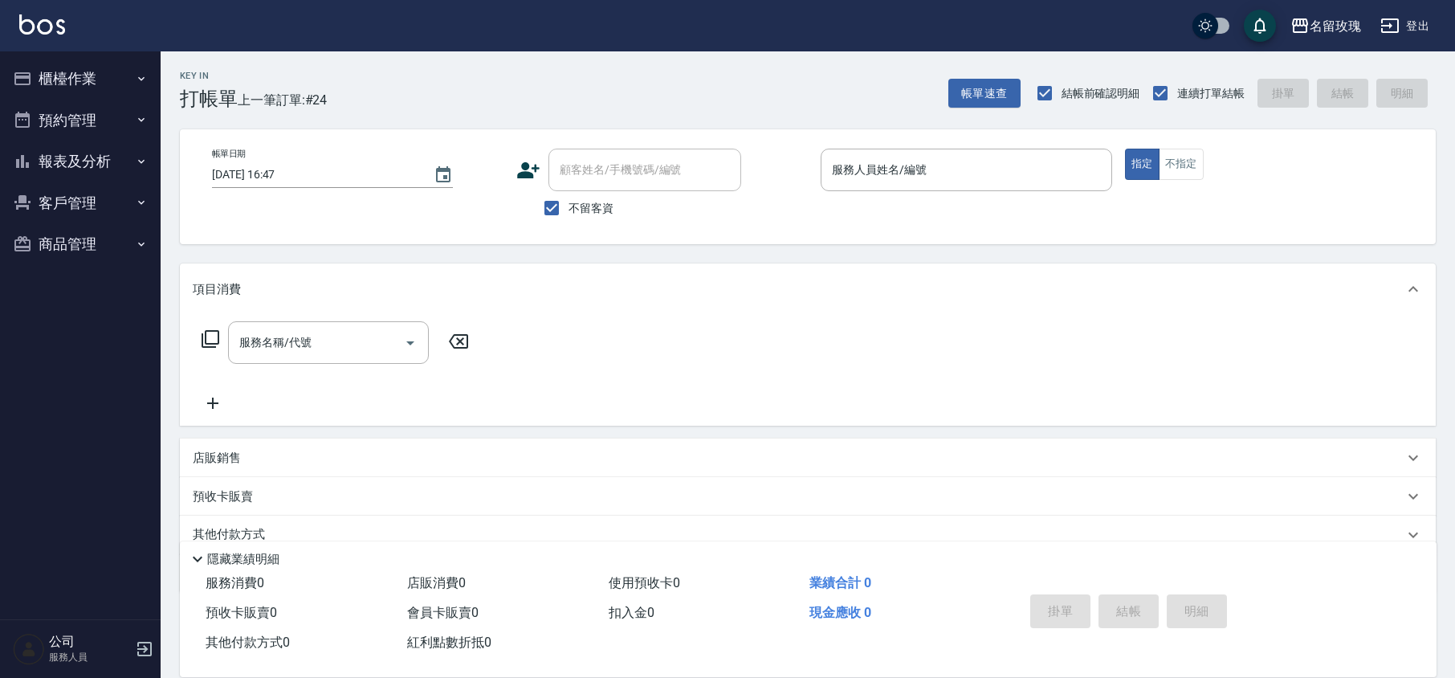
click at [585, 207] on span "不留客資" at bounding box center [590, 208] width 45 height 17
click at [568, 207] on input "不留客資" at bounding box center [552, 208] width 34 height 34
checkbox input "false"
click at [612, 165] on input "顧客姓名/手機號碼/編號" at bounding box center [632, 170] width 154 height 28
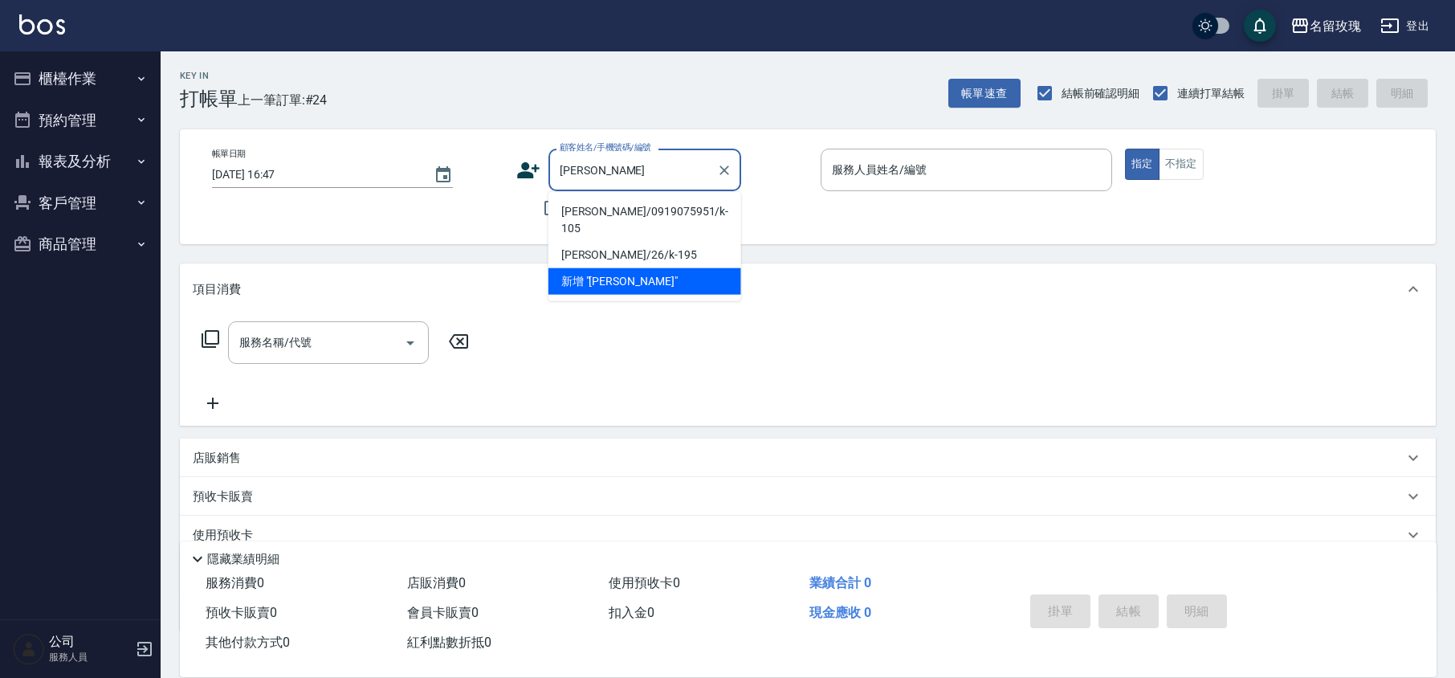
click at [679, 205] on li "[PERSON_NAME]/0919075951/k-105" at bounding box center [644, 219] width 193 height 43
type input "[PERSON_NAME]/0919075951/k-105"
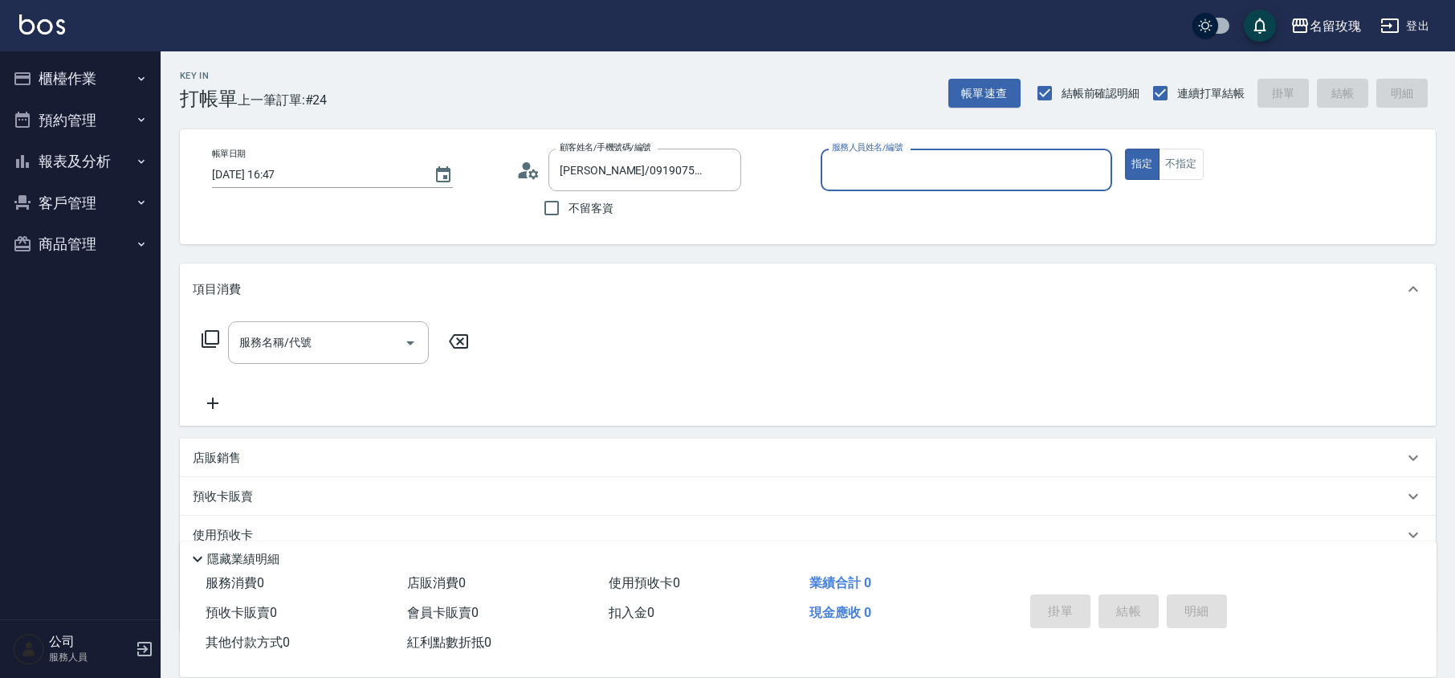
type input "KELLY-5"
click at [723, 174] on icon "Clear" at bounding box center [724, 170] width 16 height 16
click at [758, 100] on div "Key In 打帳單 上一筆訂單:#24 帳單速查 結帳前確認明細 連續打單結帳 掛單 結帳 明細" at bounding box center [798, 80] width 1275 height 59
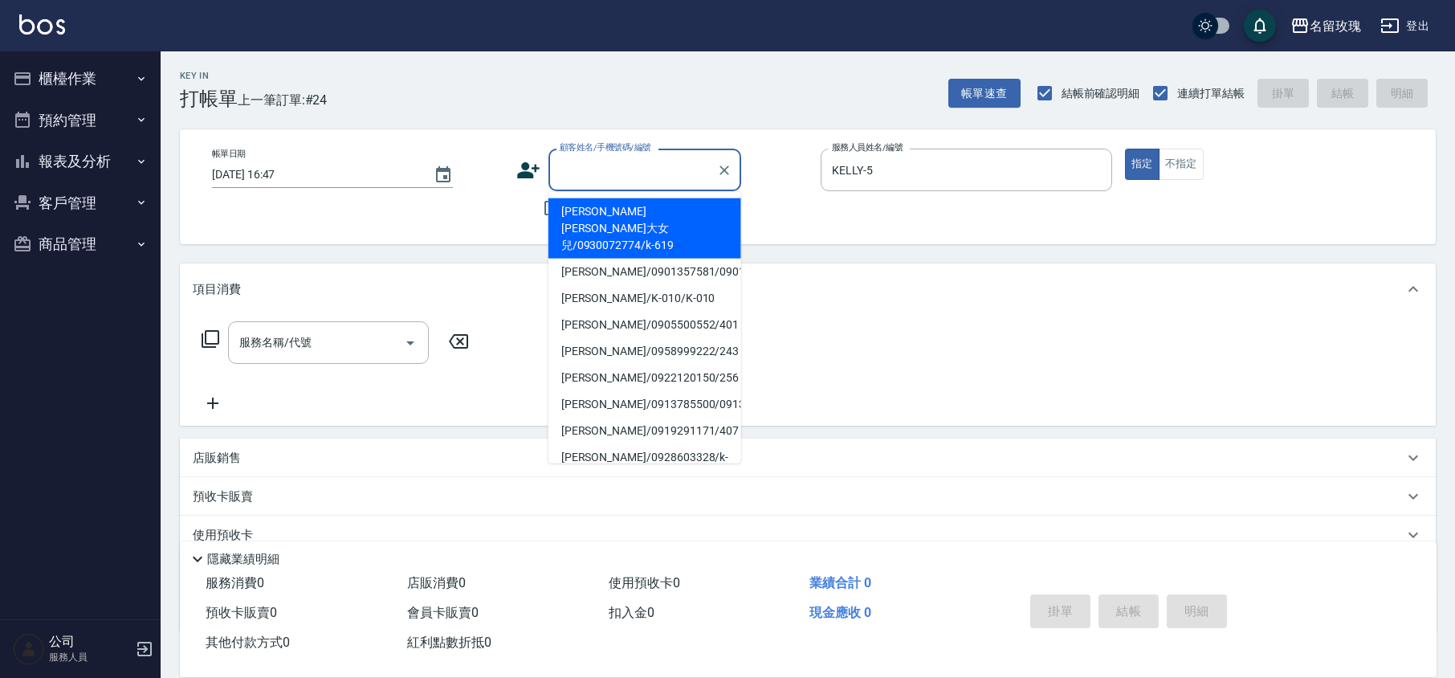
click at [623, 165] on input "顧客姓名/手機號碼/編號" at bounding box center [632, 170] width 154 height 28
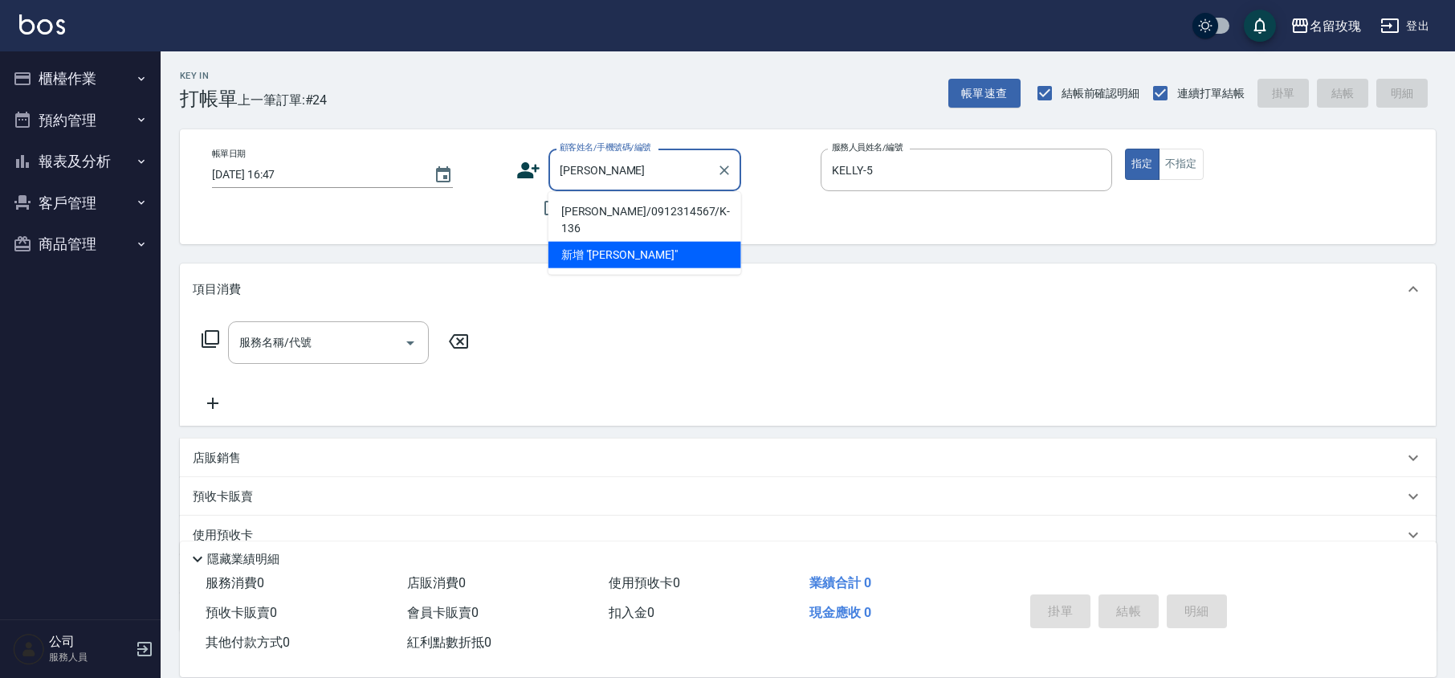
click at [613, 204] on li "[PERSON_NAME]/0912314567/K-136" at bounding box center [644, 219] width 193 height 43
type input "[PERSON_NAME]/0912314567/K-136"
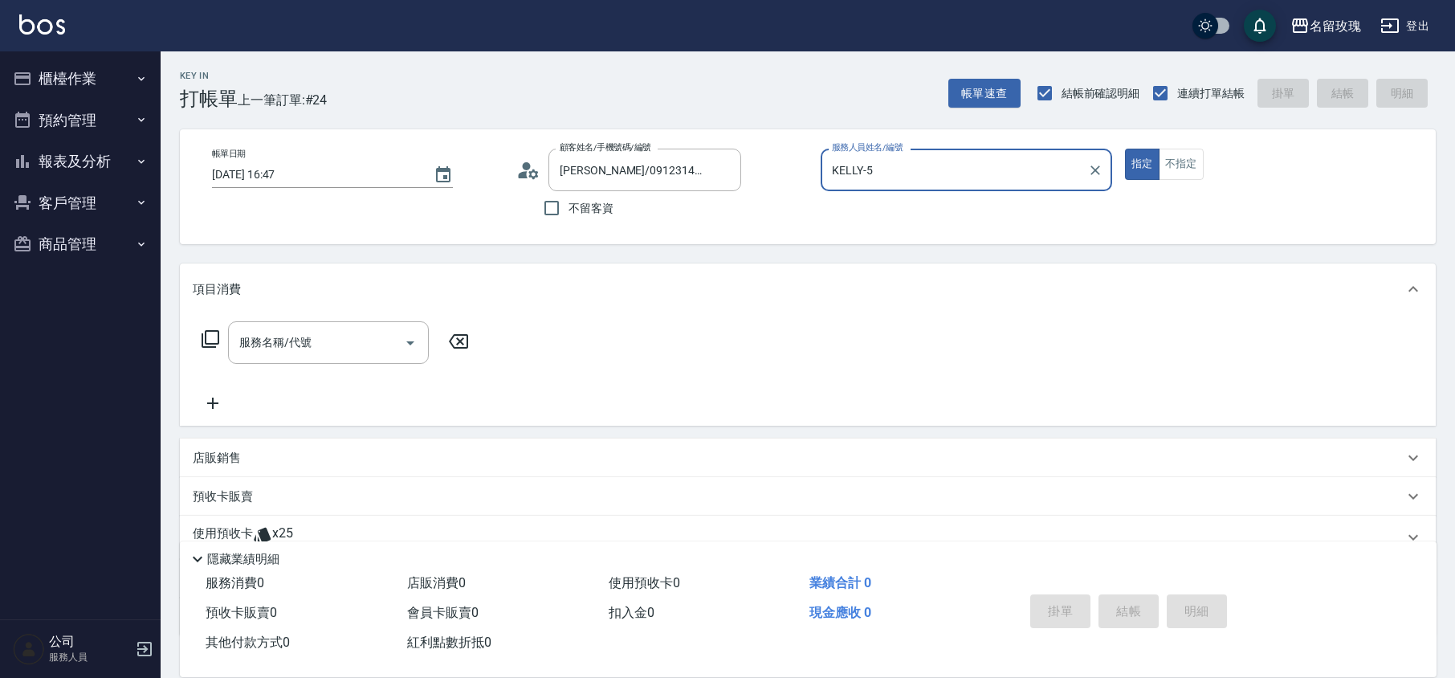
click at [522, 173] on icon at bounding box center [524, 174] width 10 height 7
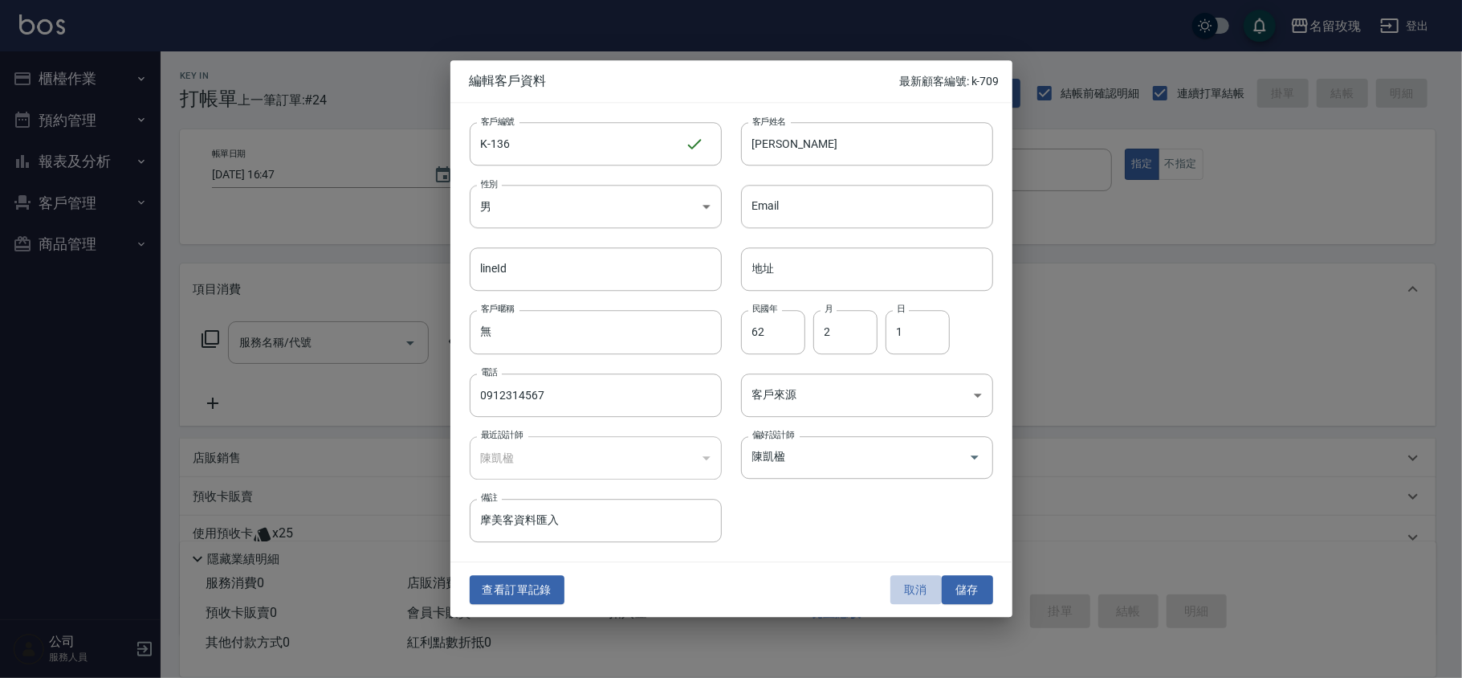
click at [931, 592] on button "取消" at bounding box center [915, 590] width 51 height 30
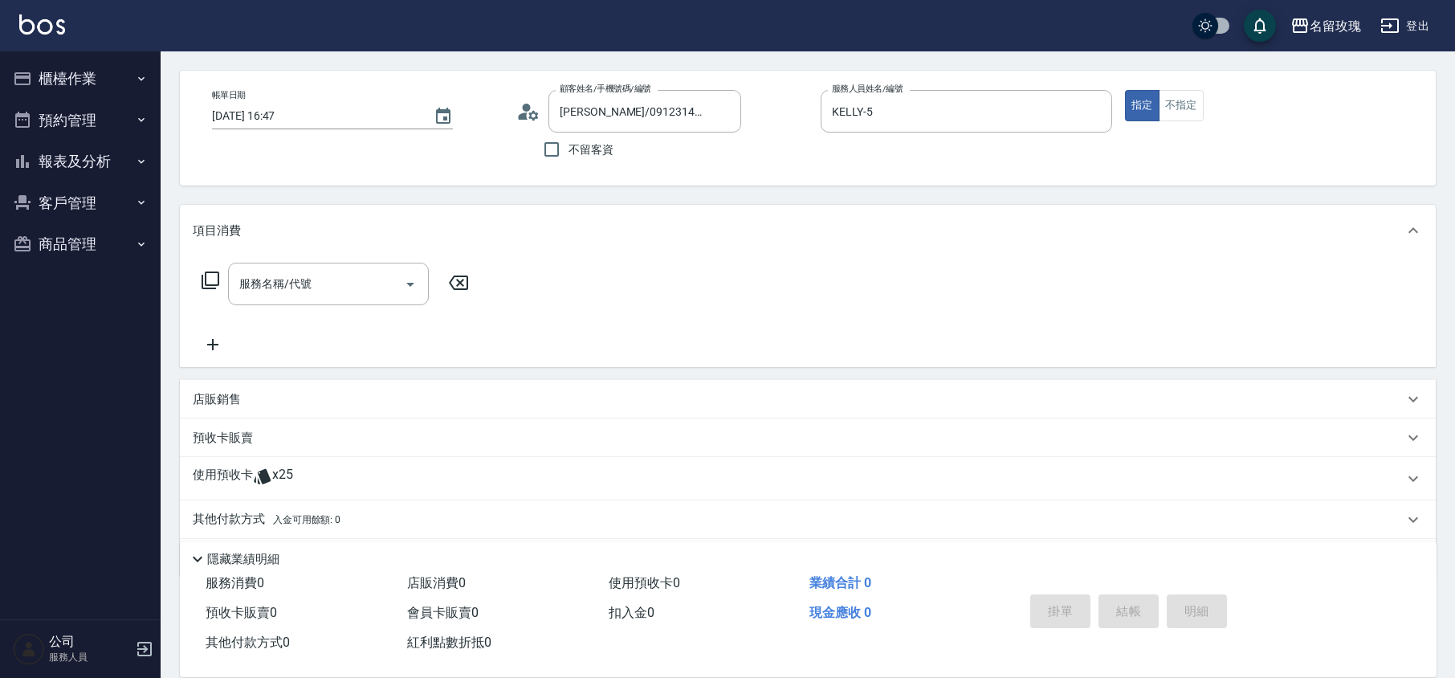
scroll to position [109, 0]
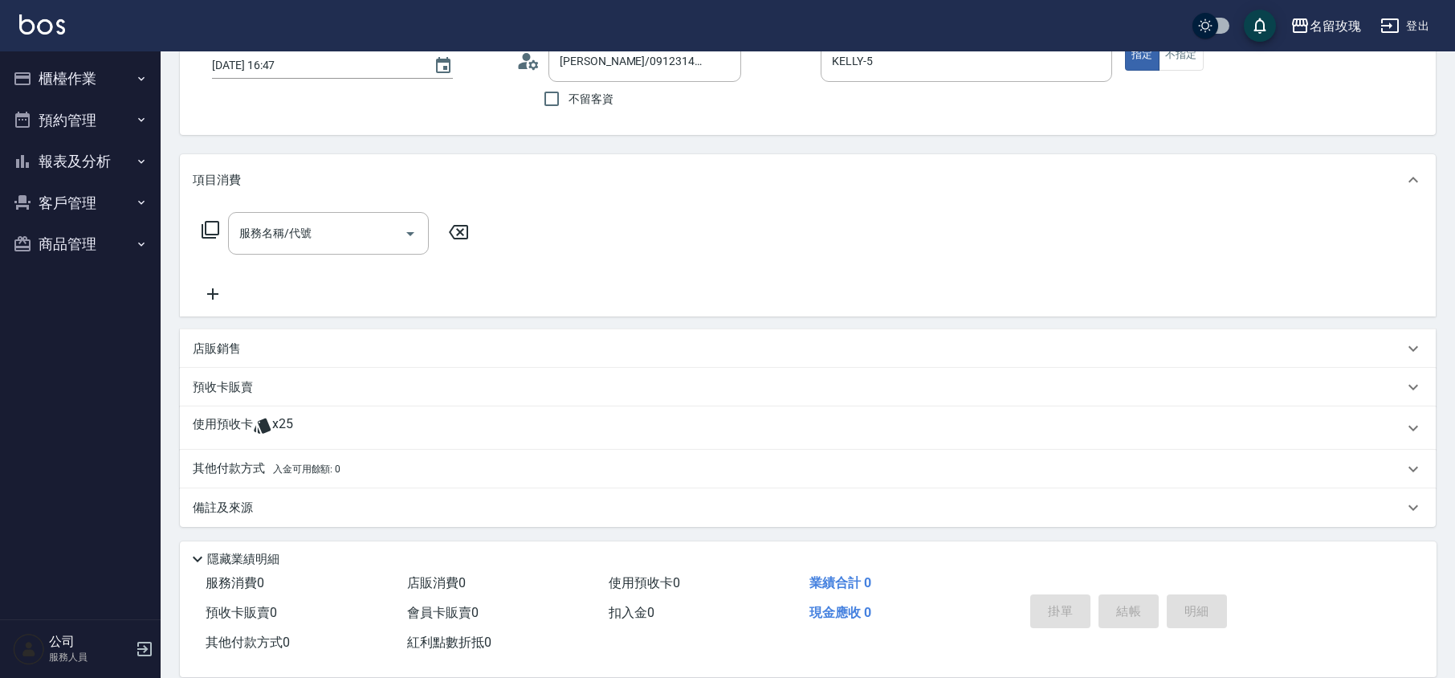
click at [283, 424] on span "x25" at bounding box center [282, 428] width 21 height 24
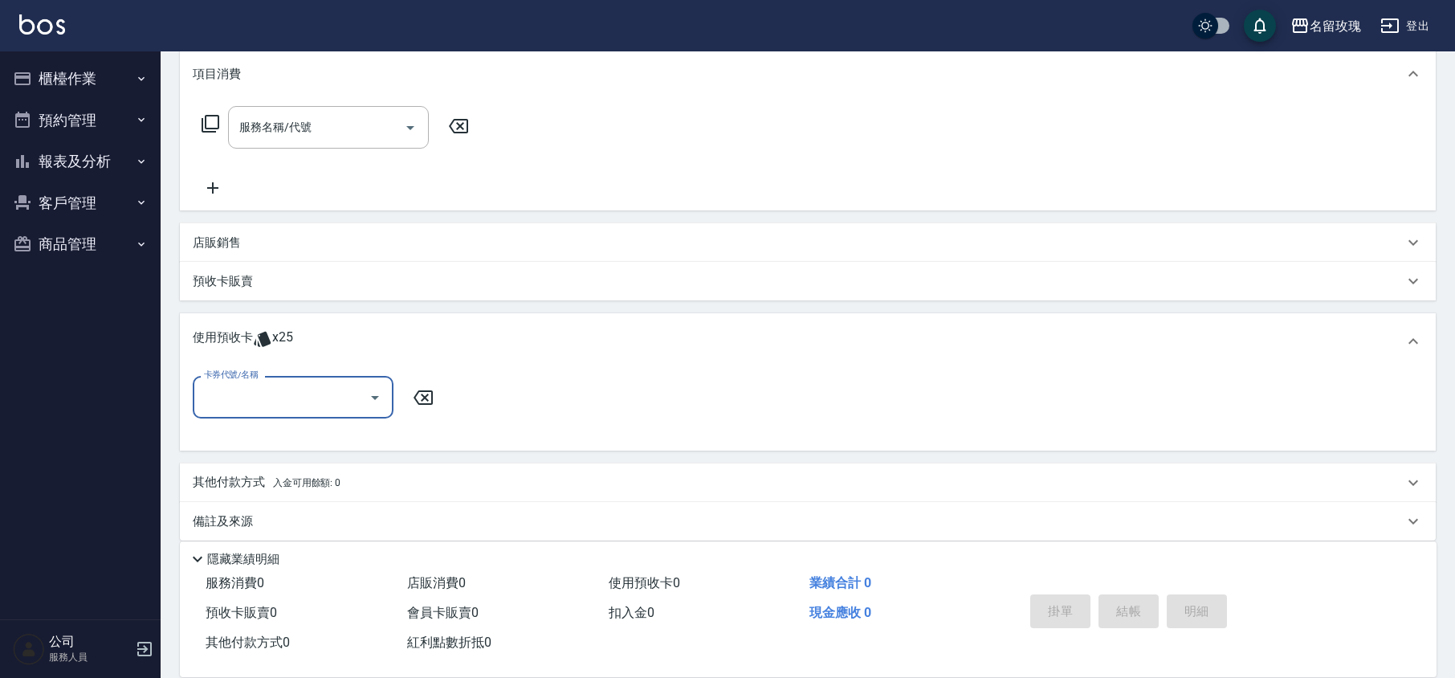
scroll to position [223, 0]
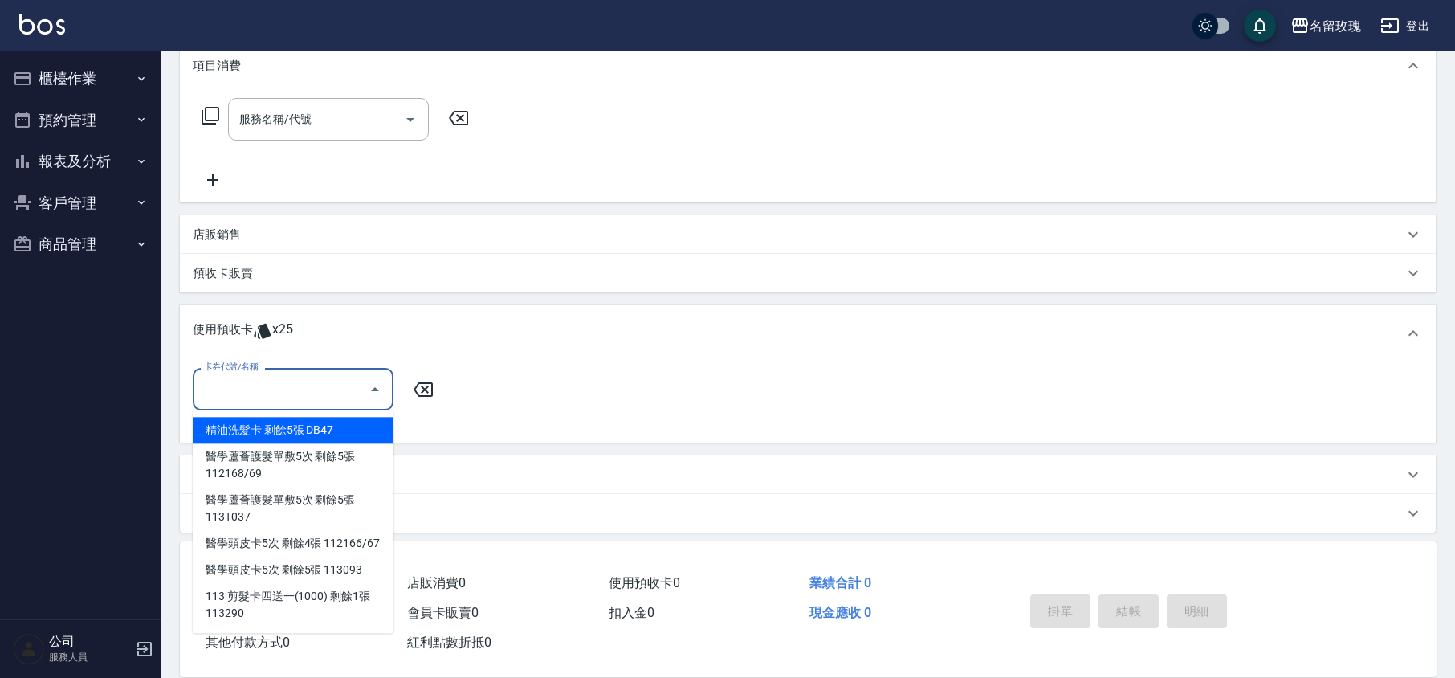
click at [358, 389] on input "卡券代號/名稱" at bounding box center [281, 389] width 162 height 28
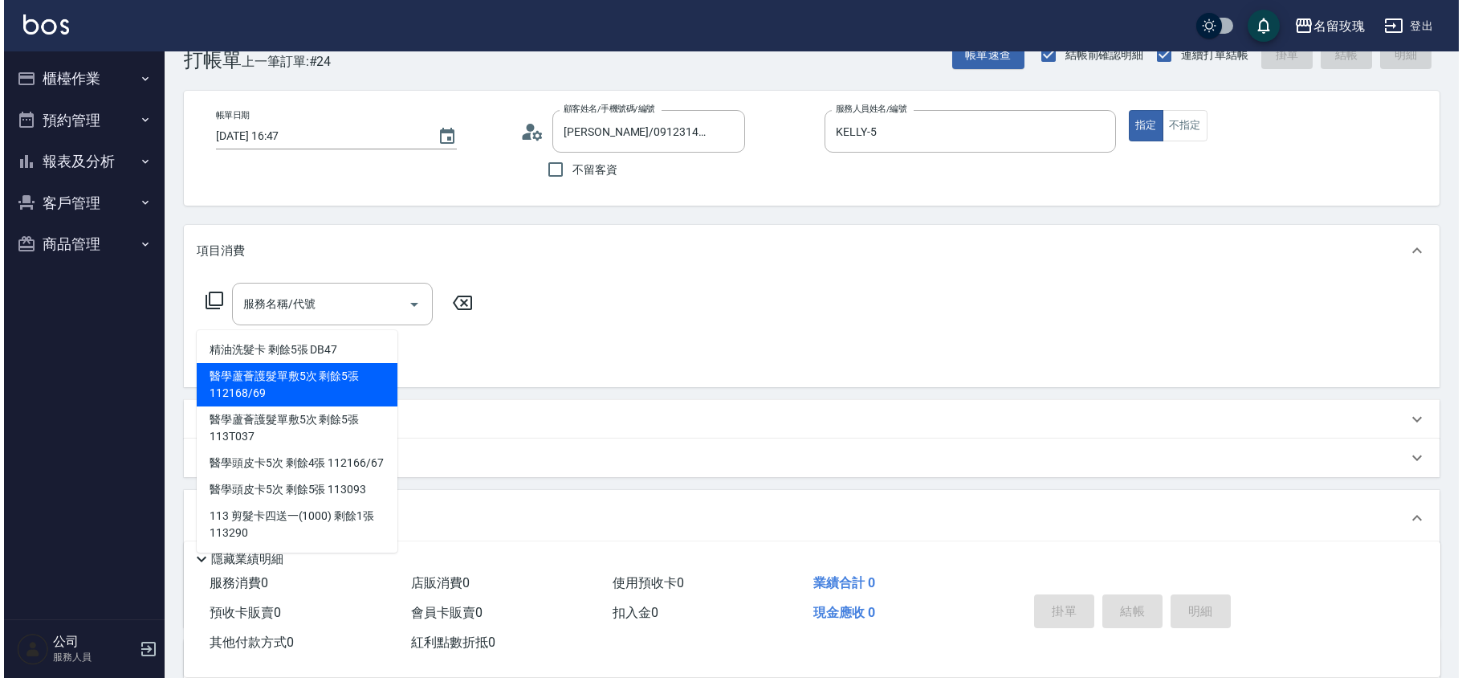
scroll to position [14, 0]
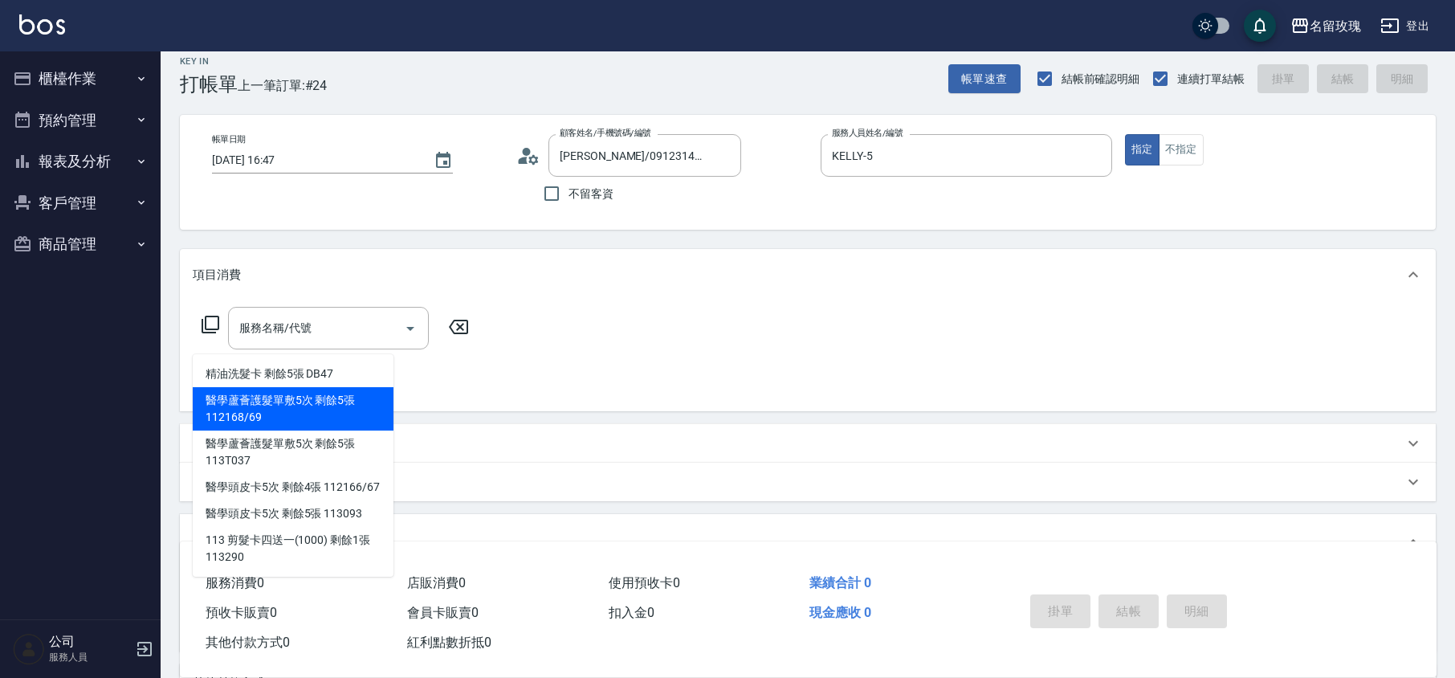
click at [528, 152] on circle at bounding box center [527, 152] width 8 height 8
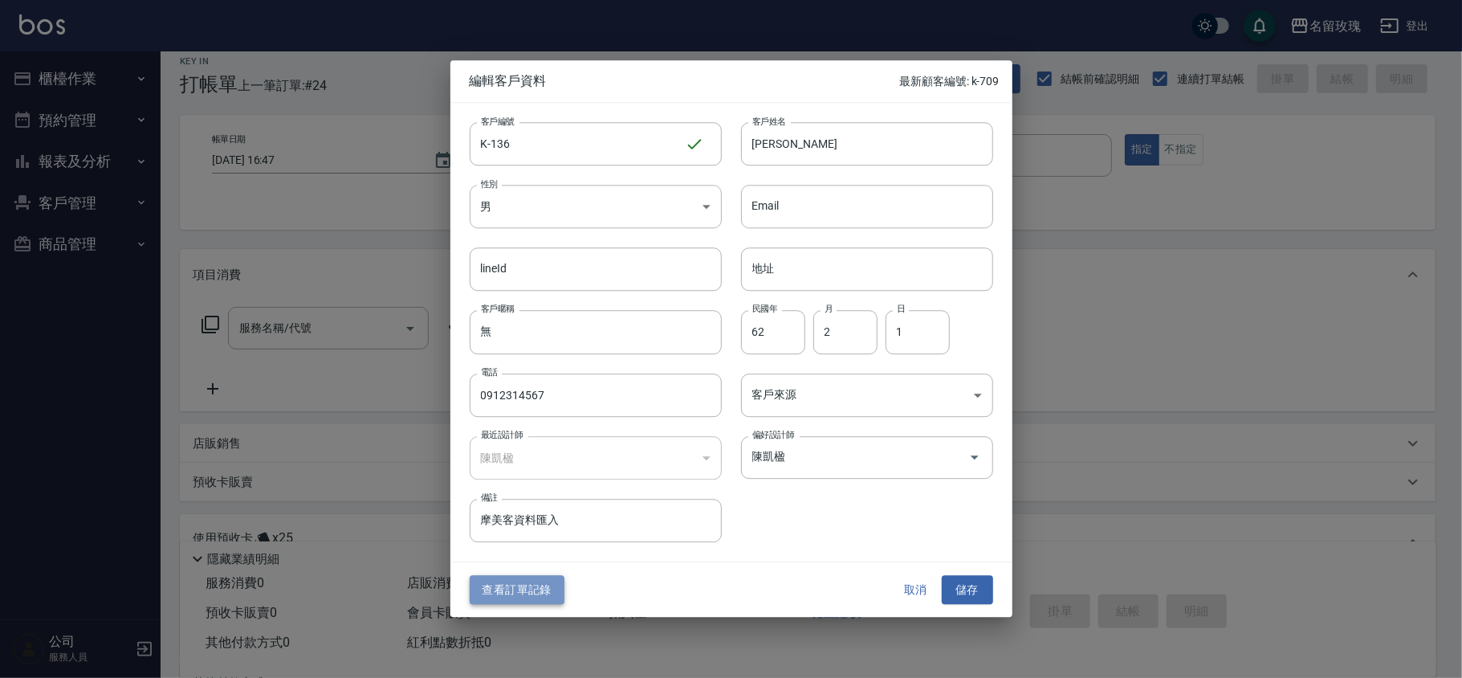
click at [507, 585] on button "查看訂單記錄" at bounding box center [517, 590] width 95 height 30
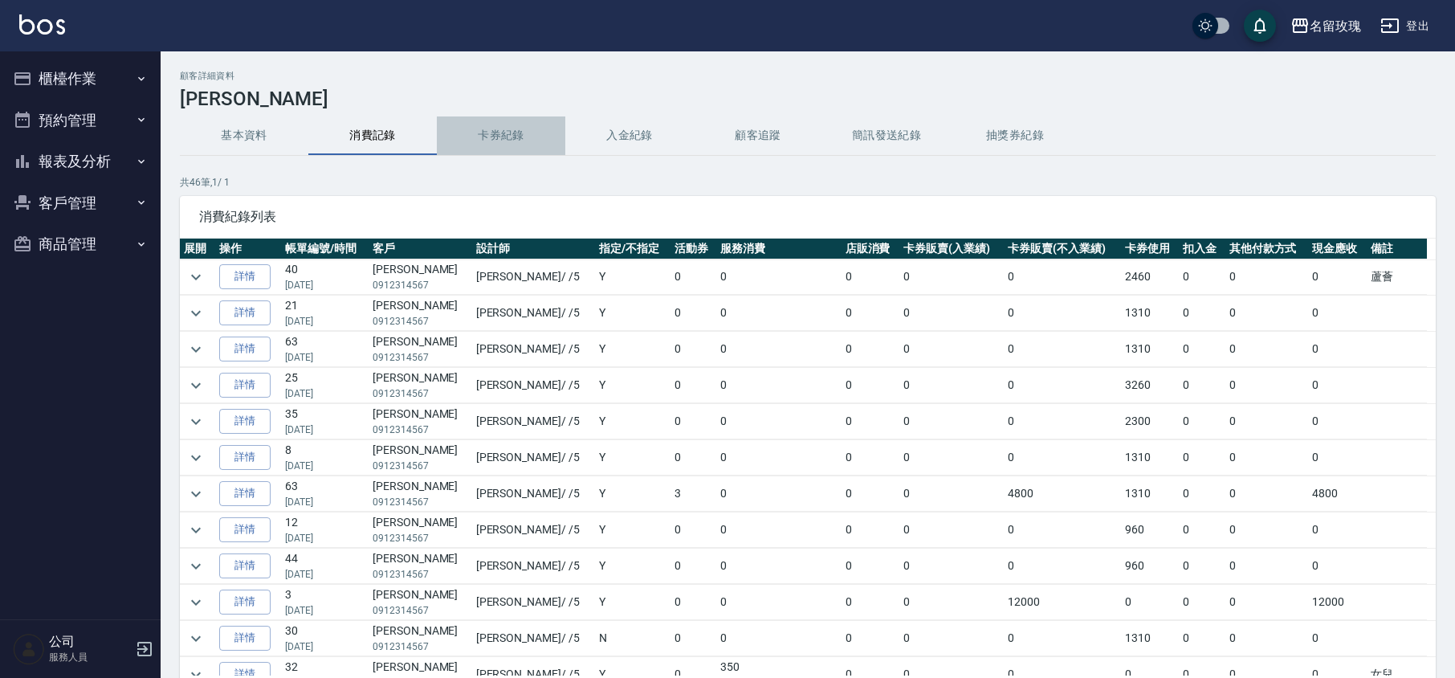
click at [521, 126] on button "卡券紀錄" at bounding box center [501, 135] width 128 height 39
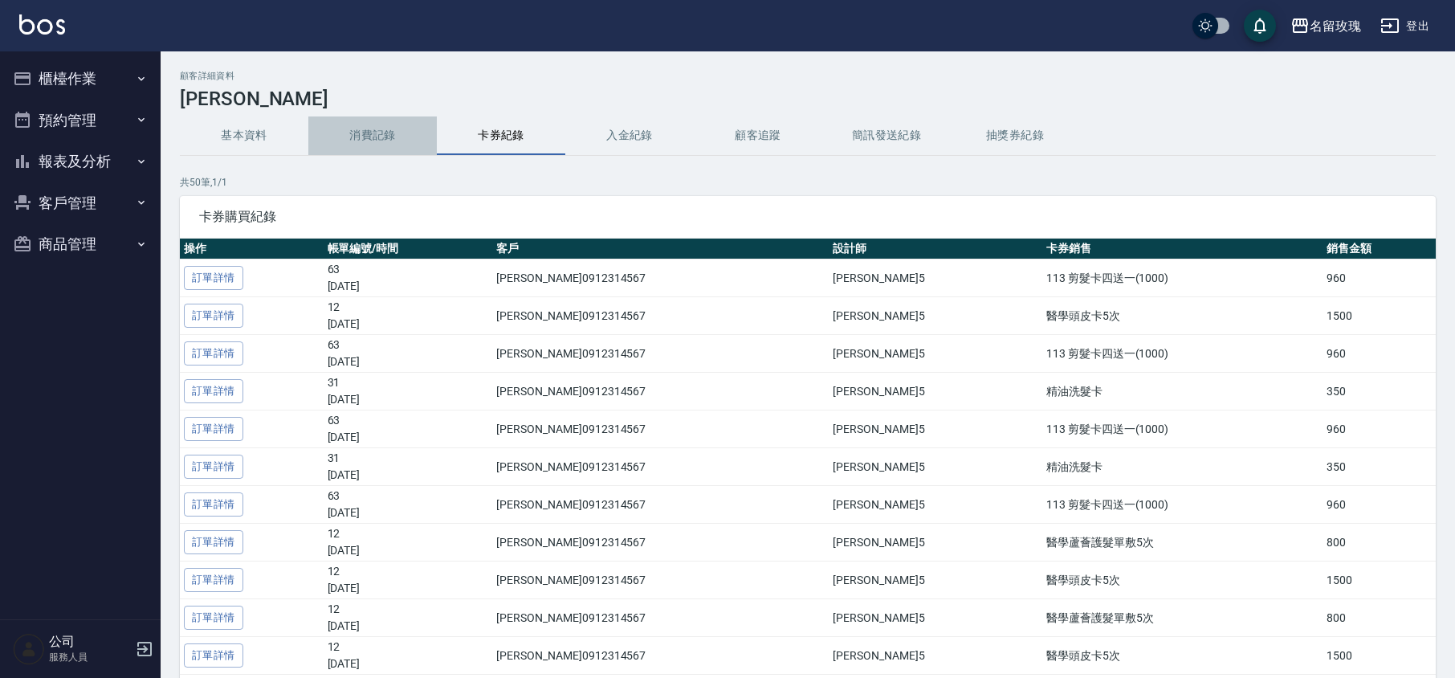
click at [352, 139] on button "消費記錄" at bounding box center [372, 135] width 128 height 39
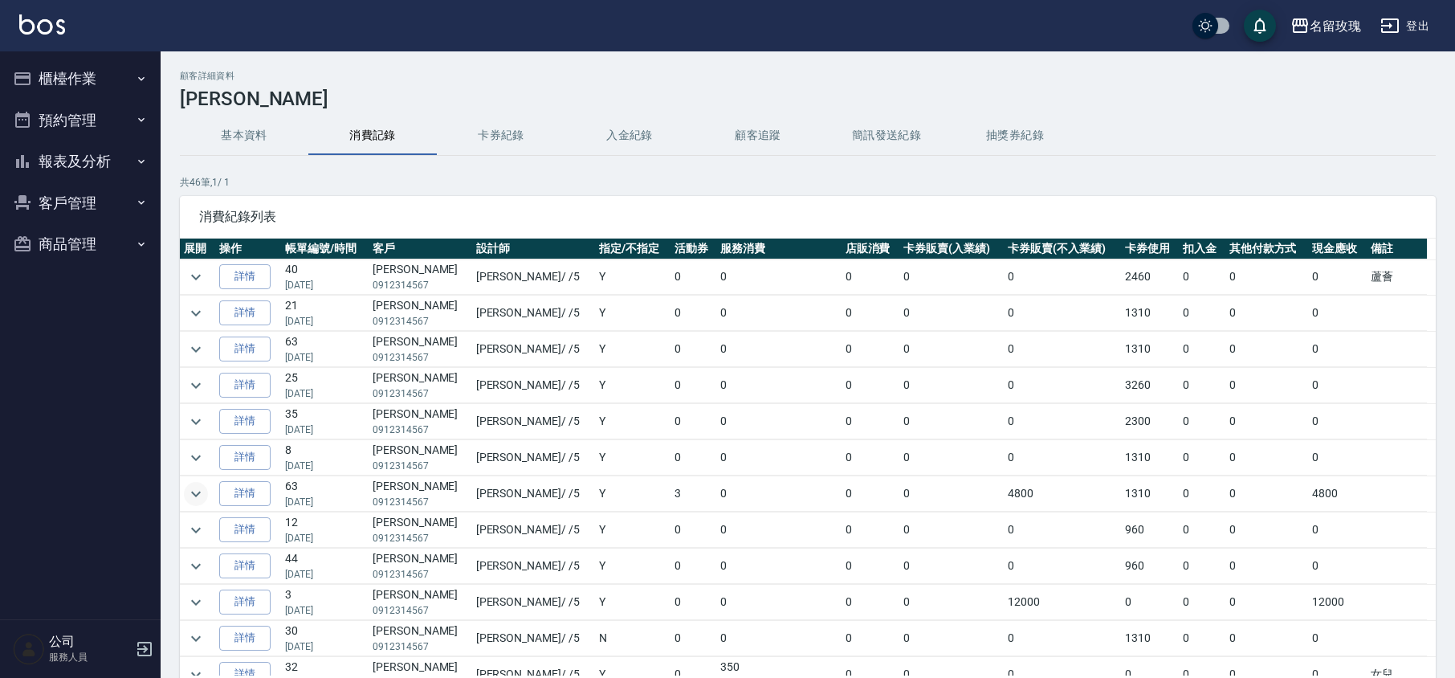
click at [189, 496] on icon "expand row" at bounding box center [195, 493] width 19 height 19
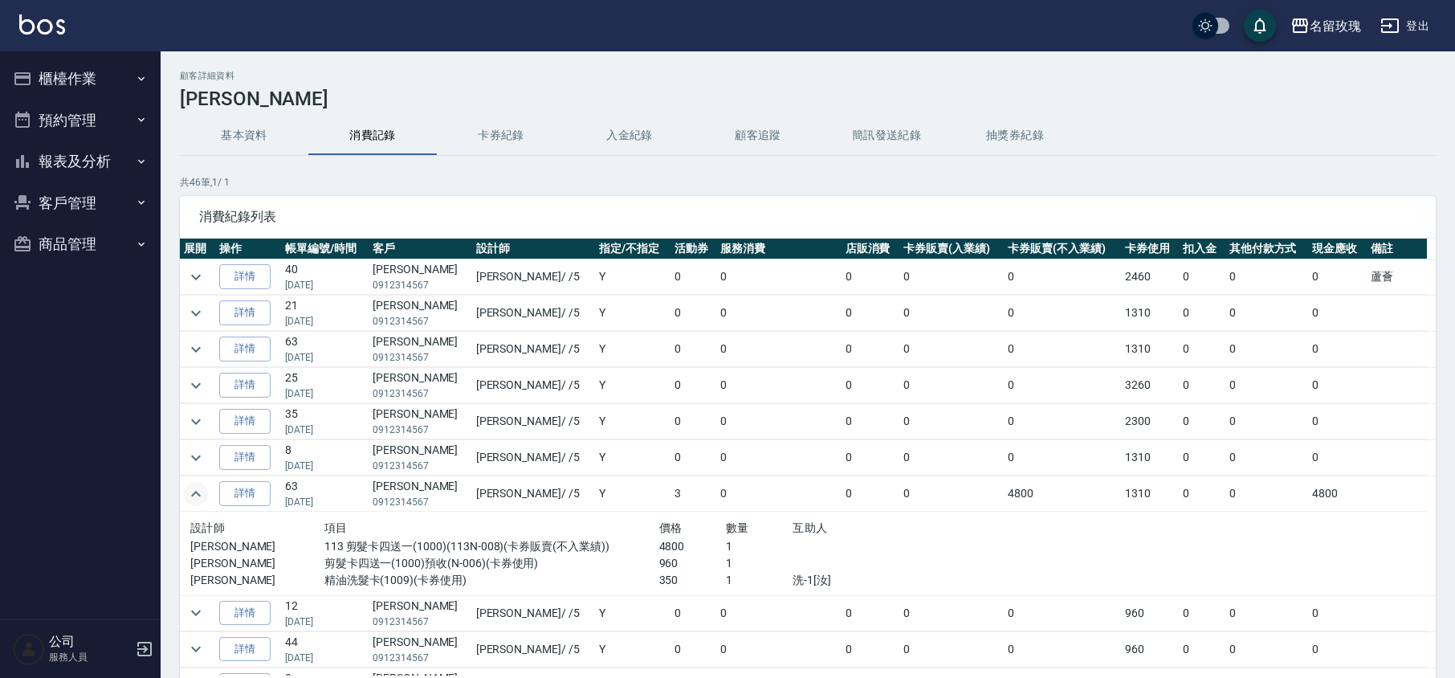
click at [193, 496] on icon "expand row" at bounding box center [196, 493] width 10 height 6
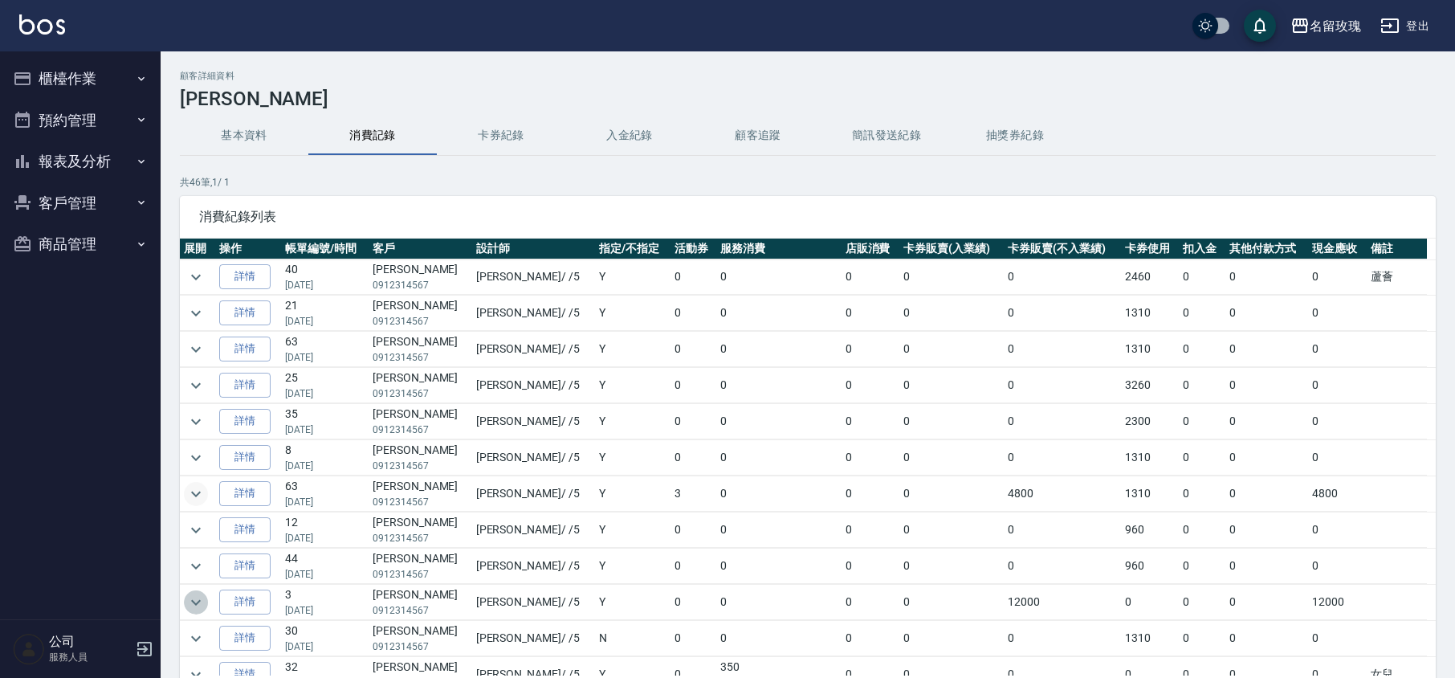
click at [193, 608] on icon "expand row" at bounding box center [195, 601] width 19 height 19
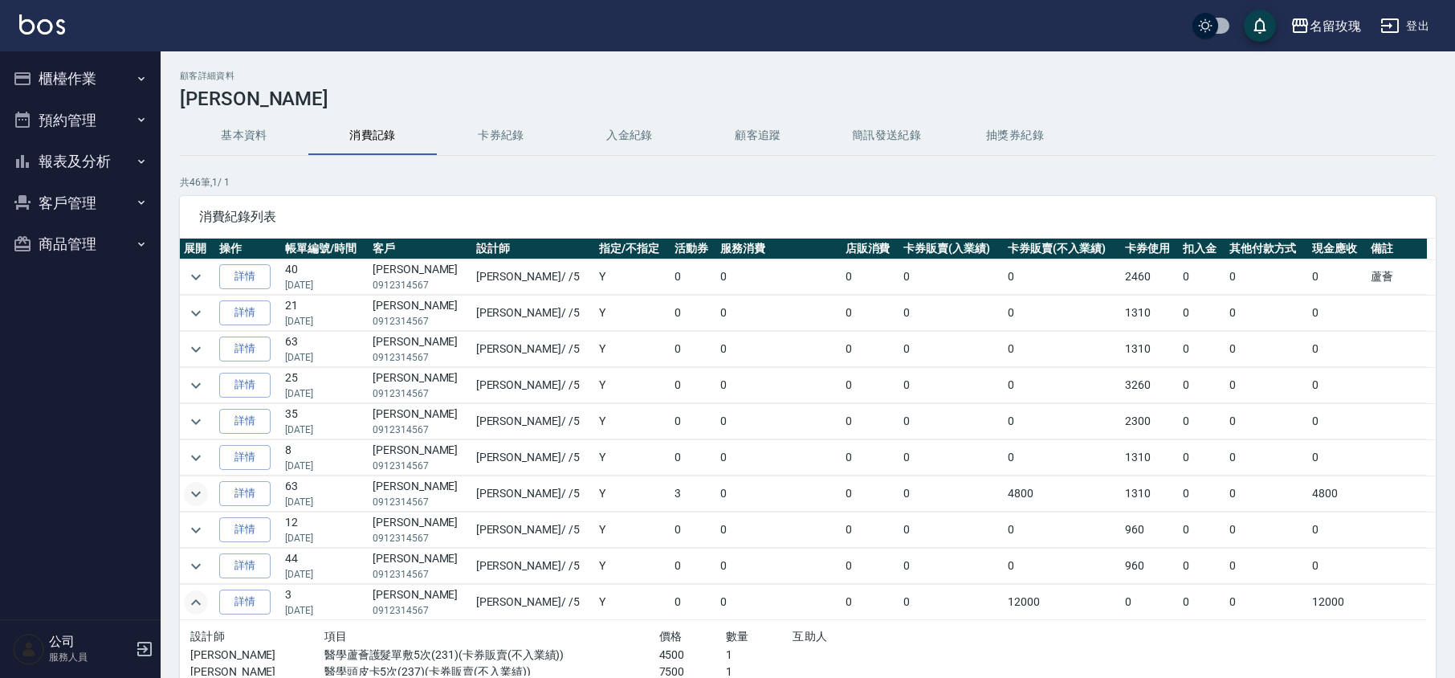
scroll to position [107, 0]
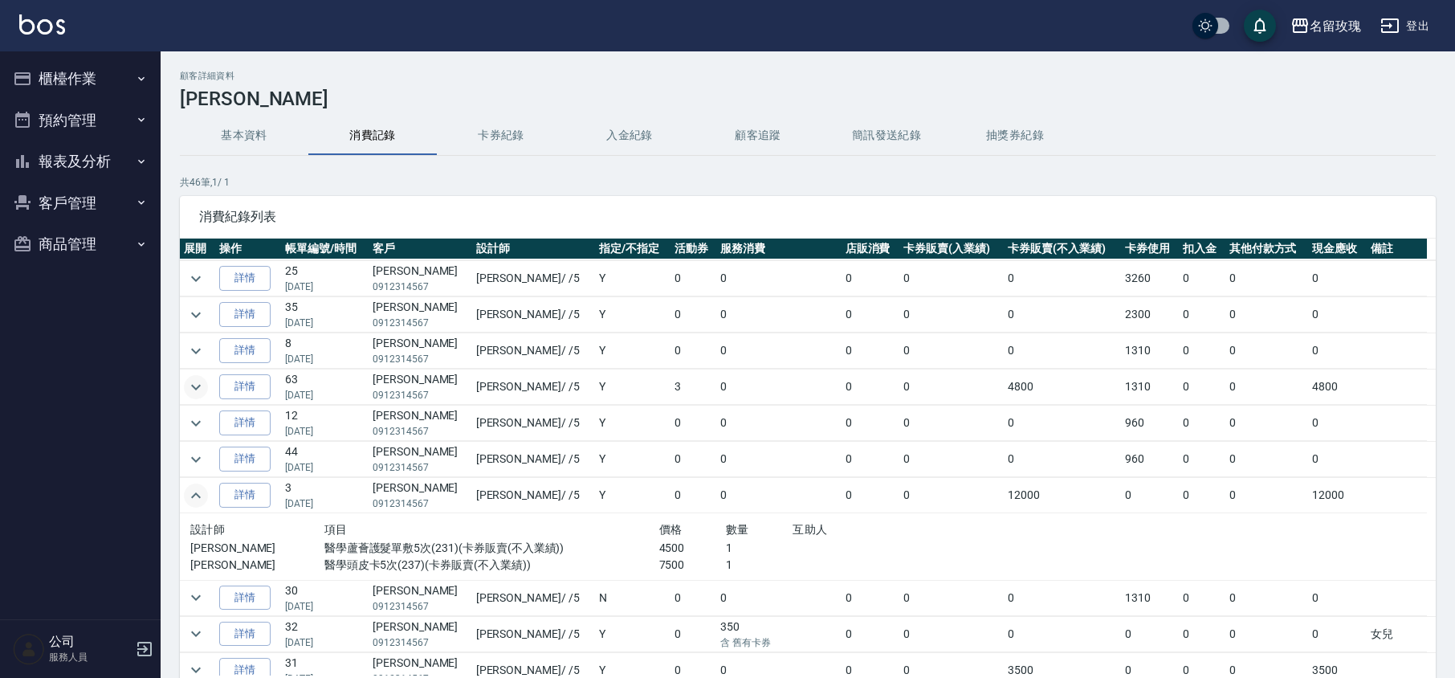
click at [197, 503] on icon "expand row" at bounding box center [195, 495] width 19 height 19
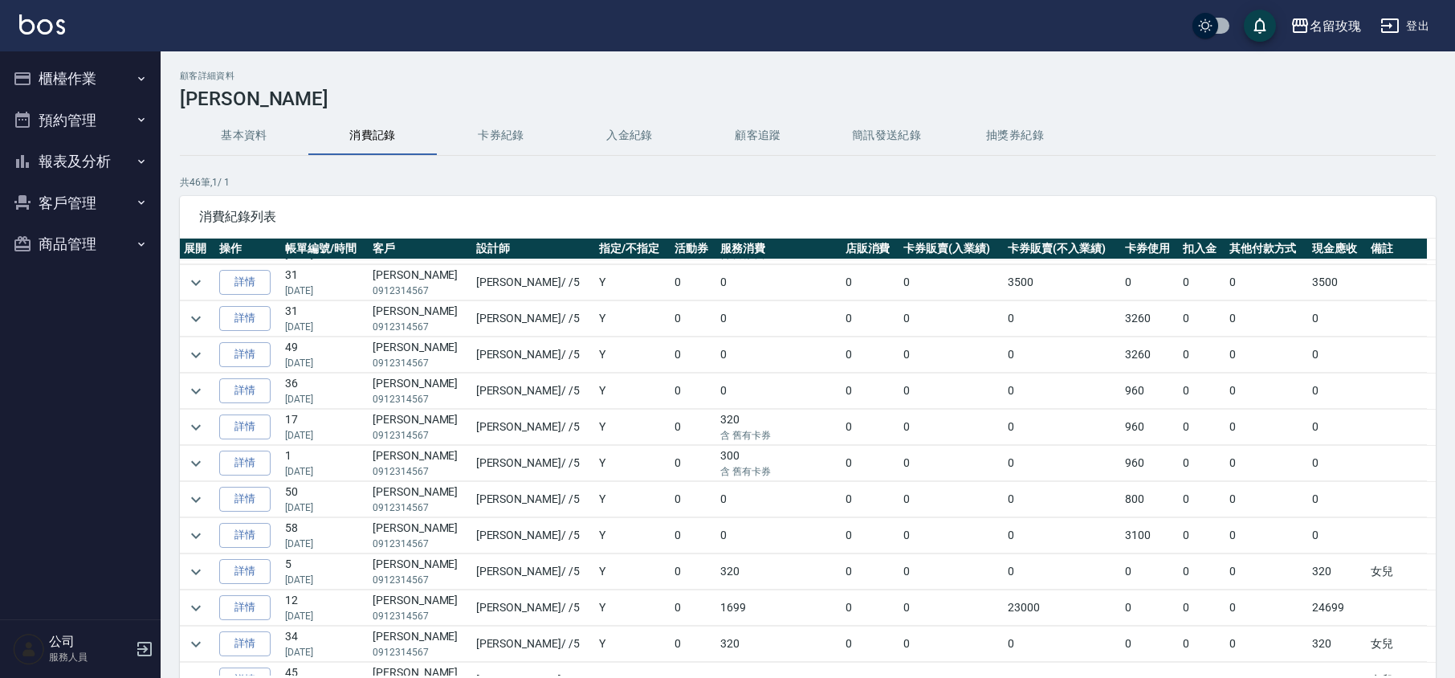
scroll to position [535, 0]
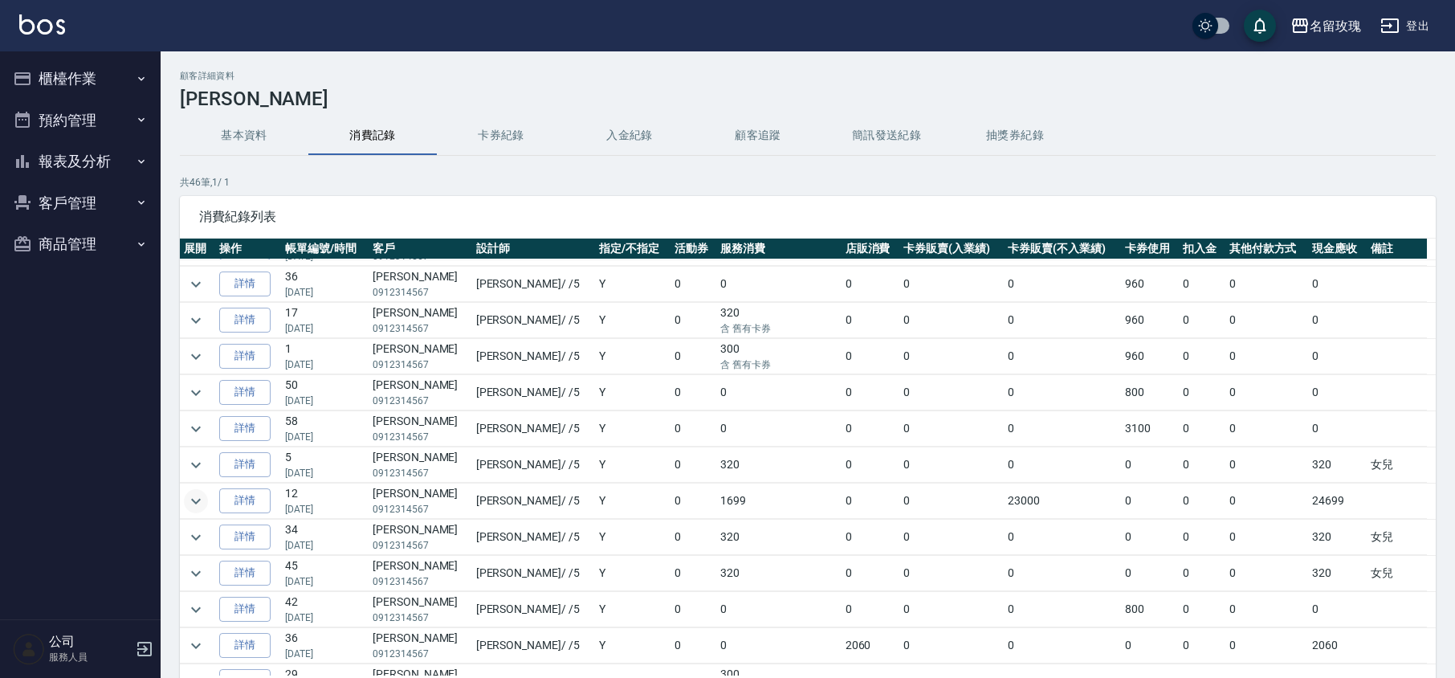
click at [193, 506] on icon "expand row" at bounding box center [195, 500] width 19 height 19
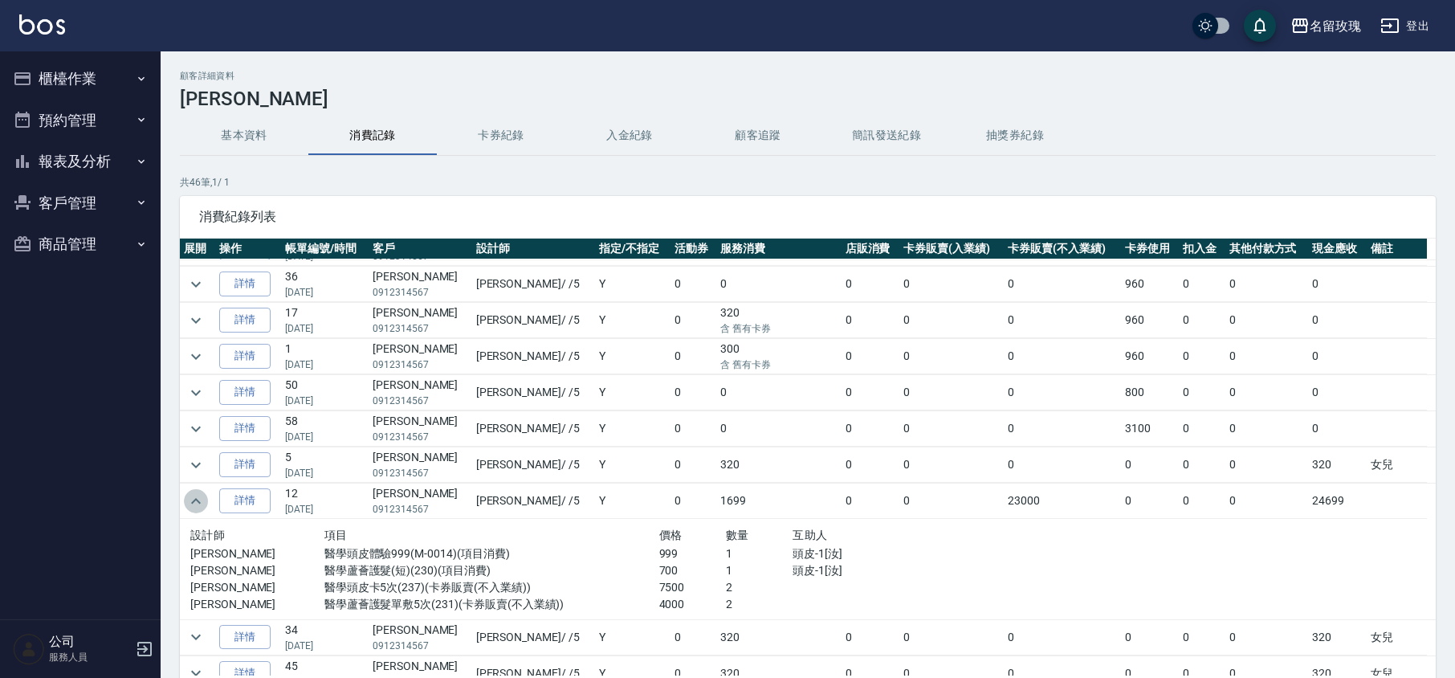
click at [193, 507] on icon "expand row" at bounding box center [195, 500] width 19 height 19
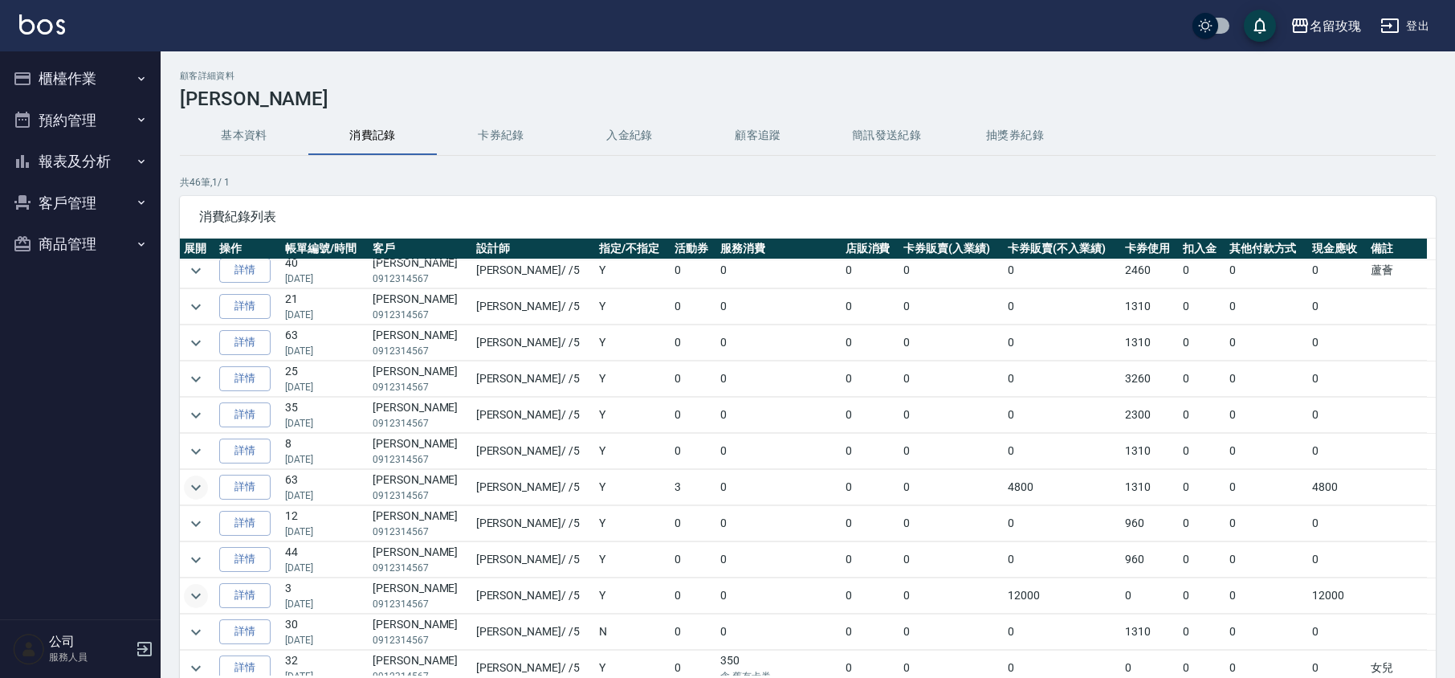
scroll to position [0, 0]
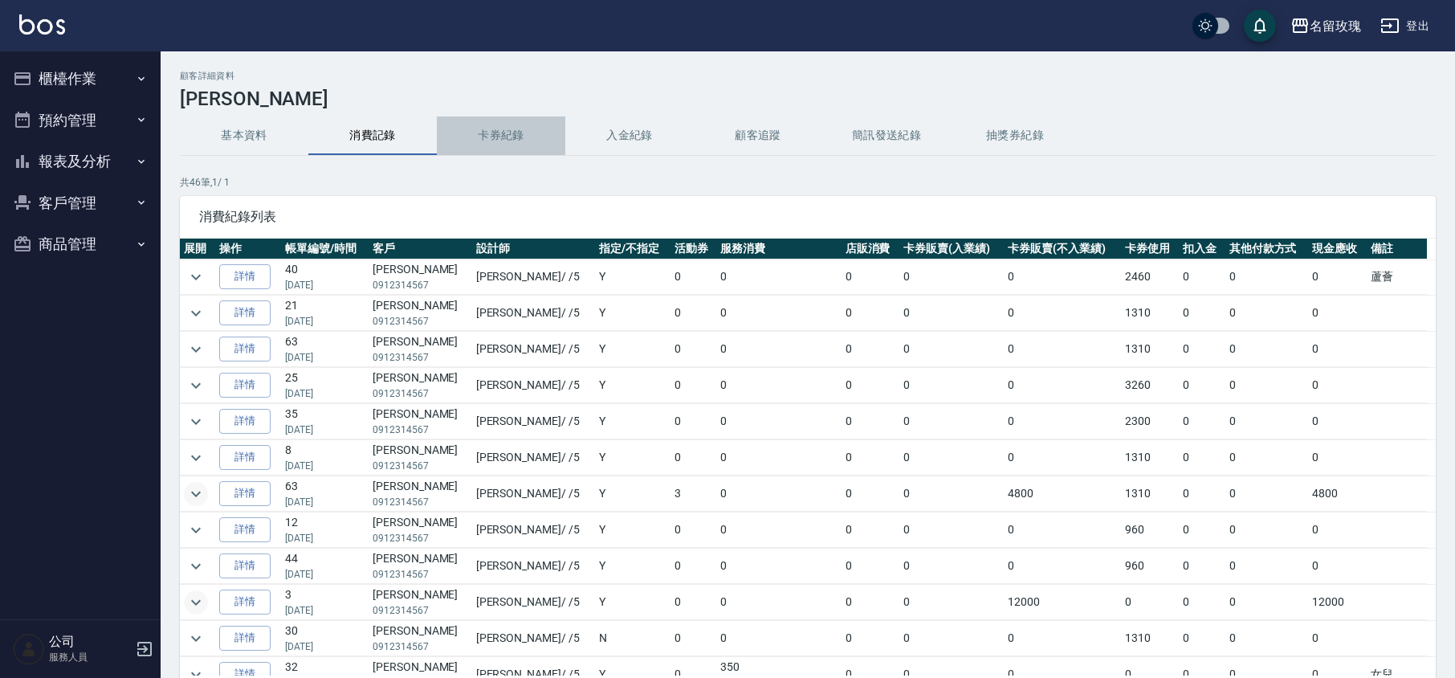
click at [492, 130] on button "卡券紀錄" at bounding box center [501, 135] width 128 height 39
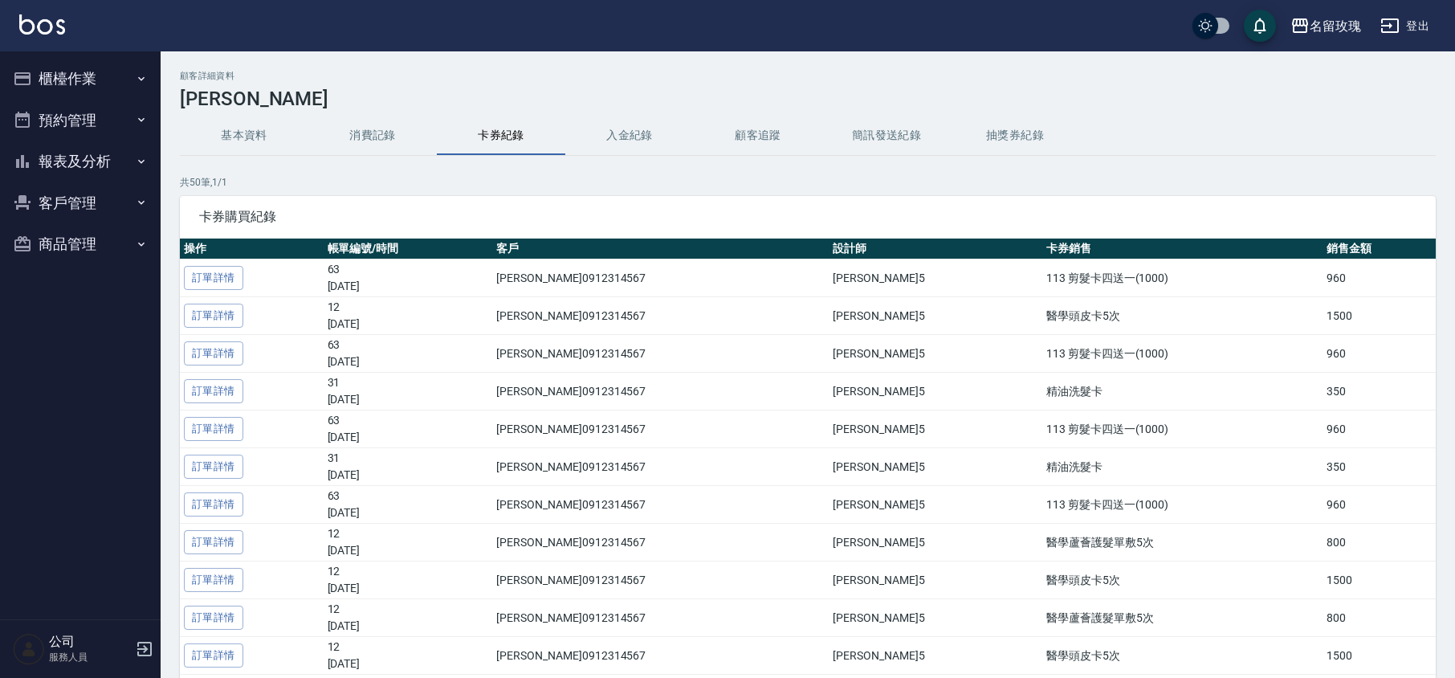
click at [633, 129] on button "入金紀錄" at bounding box center [629, 135] width 128 height 39
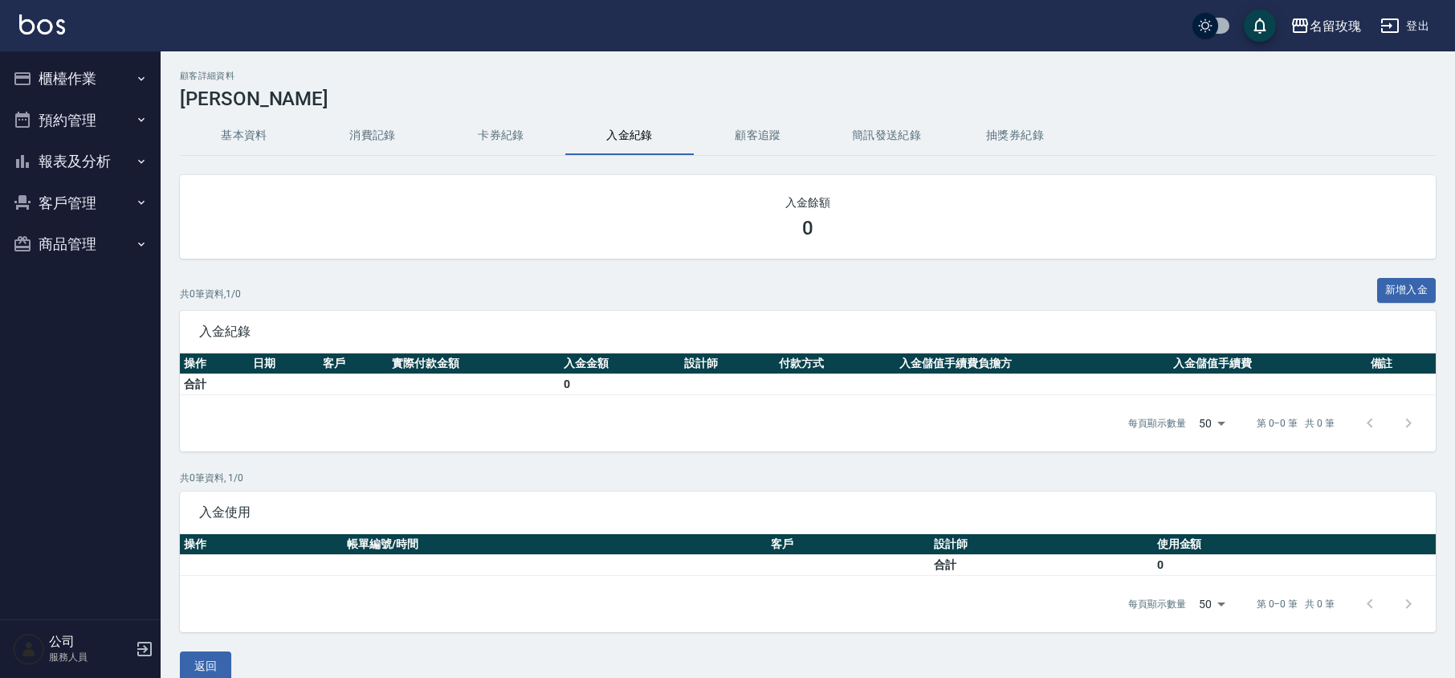
click at [755, 126] on button "顧客追蹤" at bounding box center [758, 135] width 128 height 39
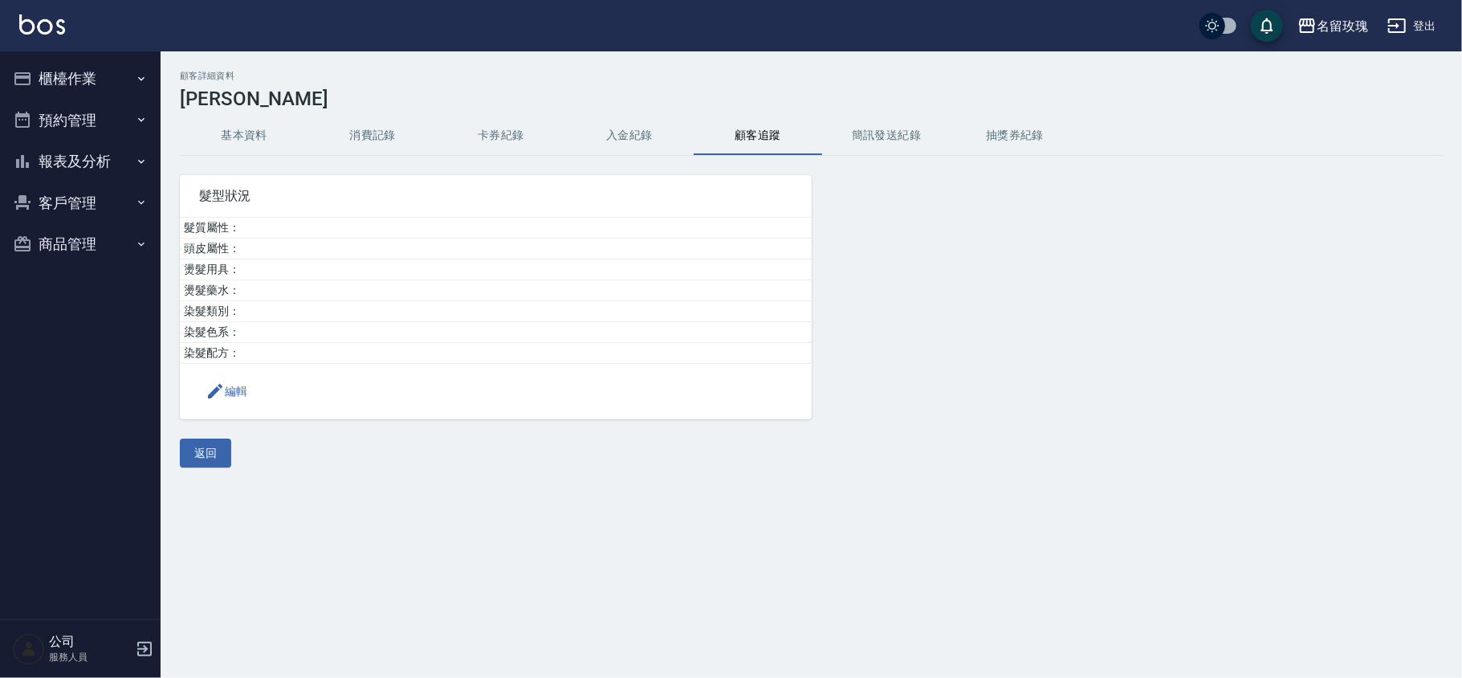
click at [373, 139] on button "消費記錄" at bounding box center [372, 135] width 128 height 39
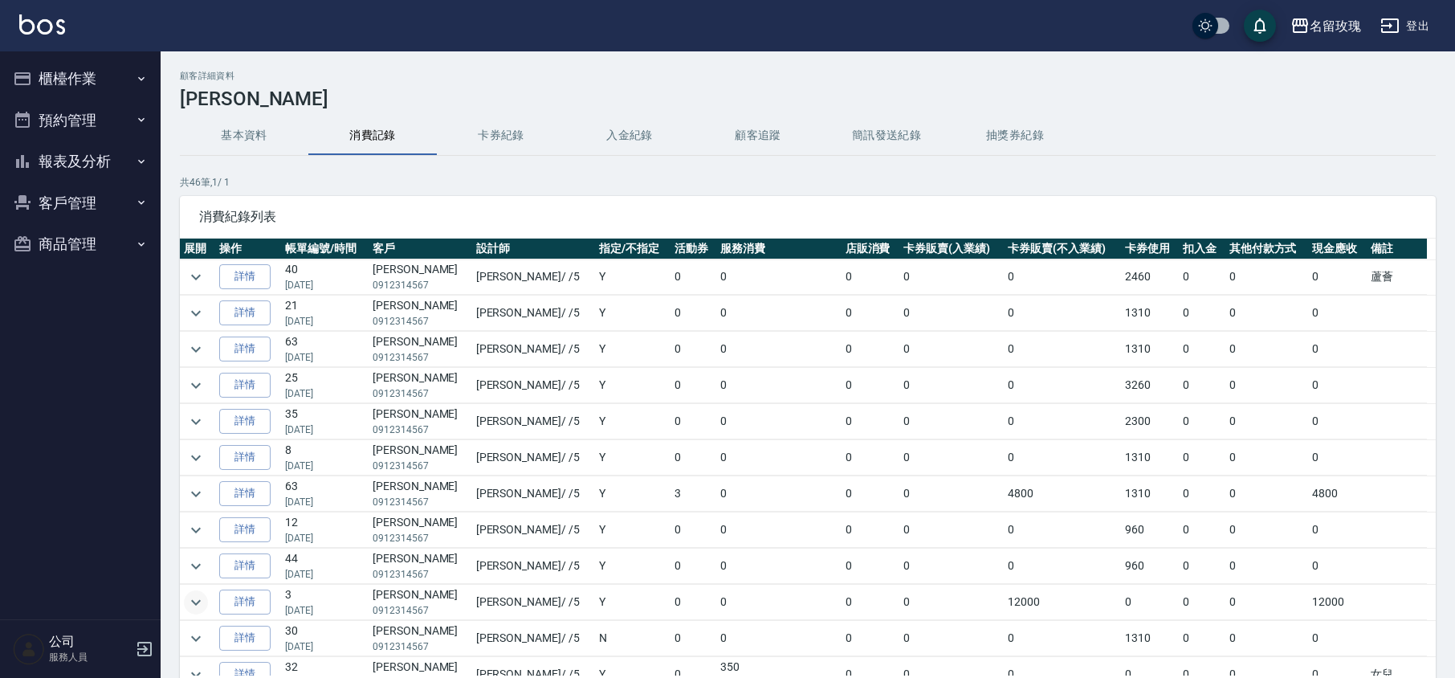
click at [191, 602] on icon "expand row" at bounding box center [195, 601] width 19 height 19
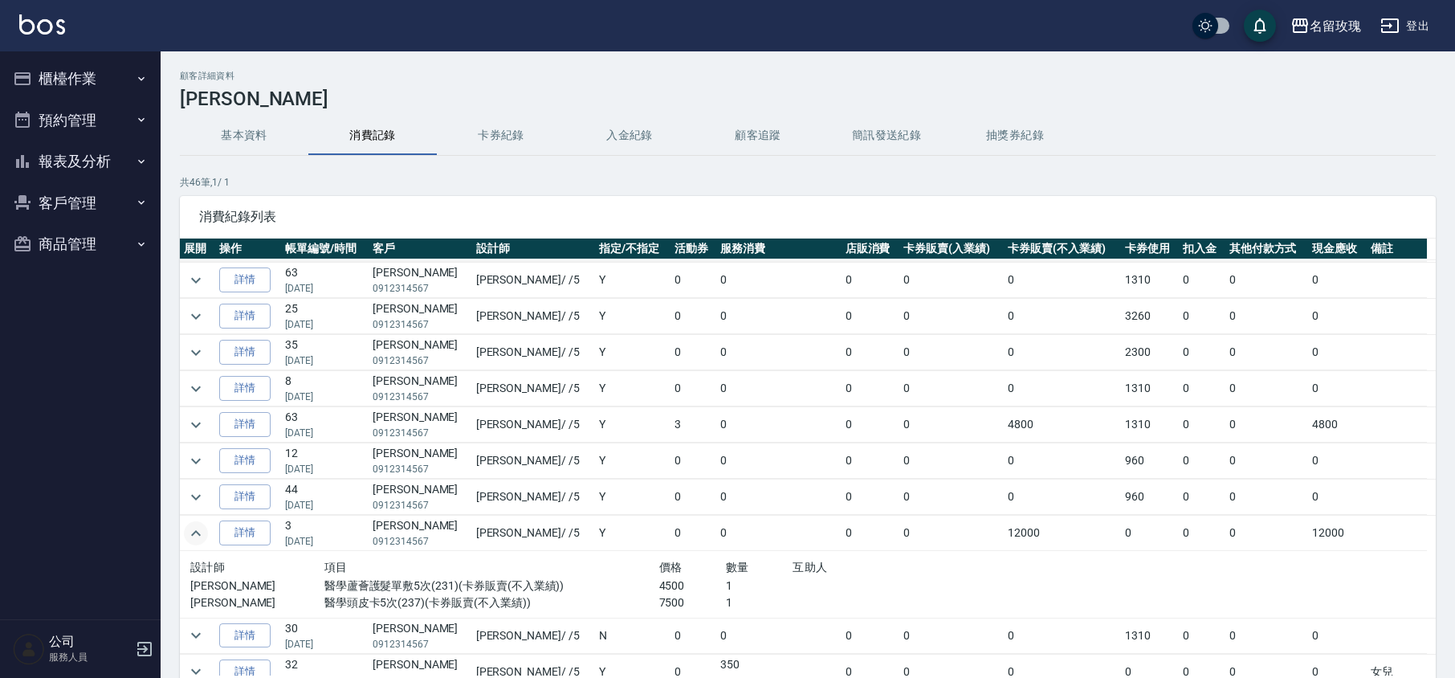
scroll to position [107, 0]
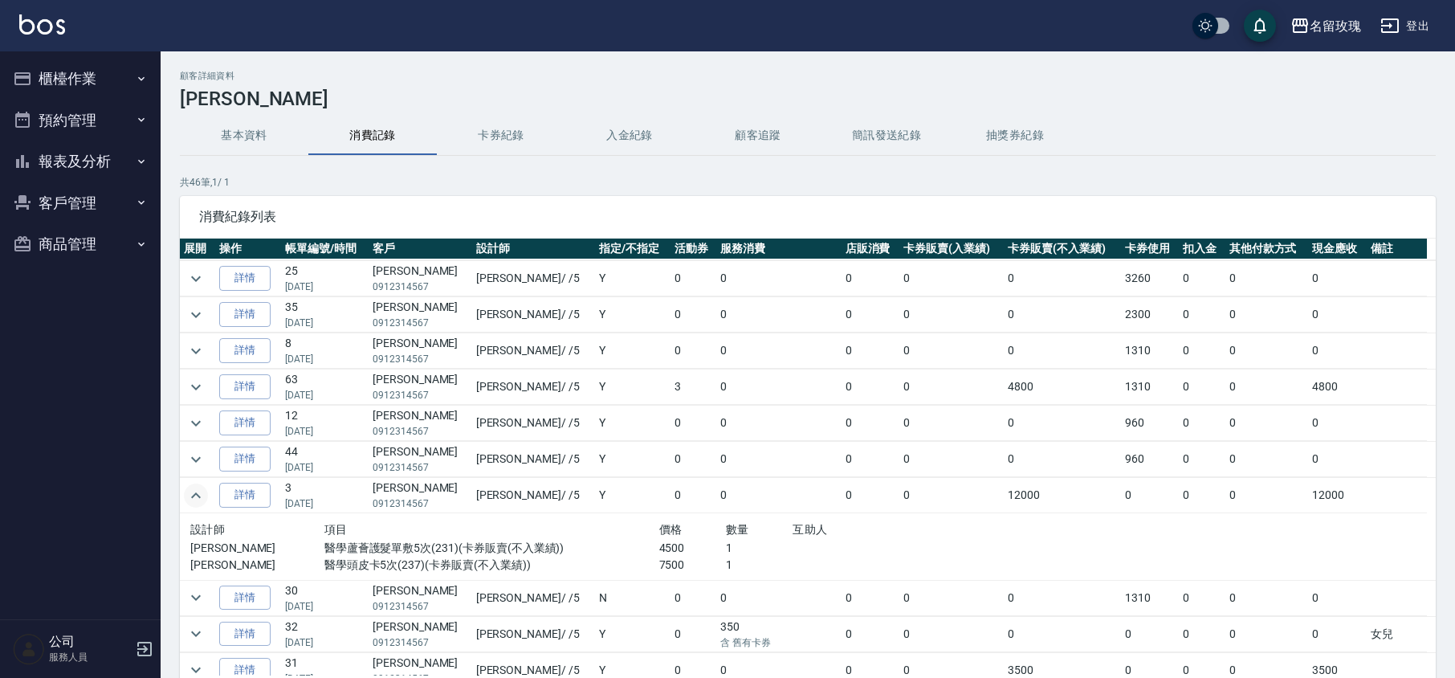
drag, startPoint x: 257, startPoint y: 486, endPoint x: 254, endPoint y: 494, distance: 8.6
click at [257, 488] on link "詳情" at bounding box center [244, 494] width 51 height 25
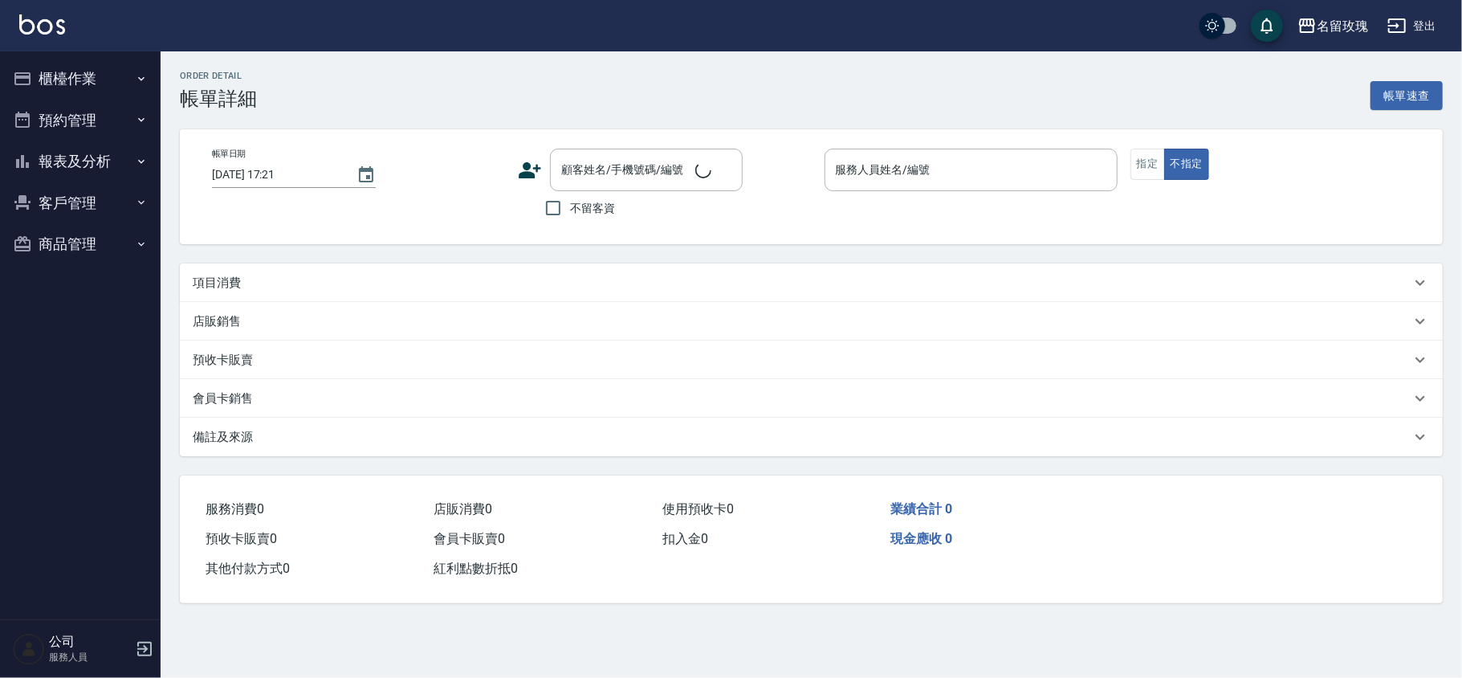
type input "[DATE] 10:19"
type input "KELLY-5"
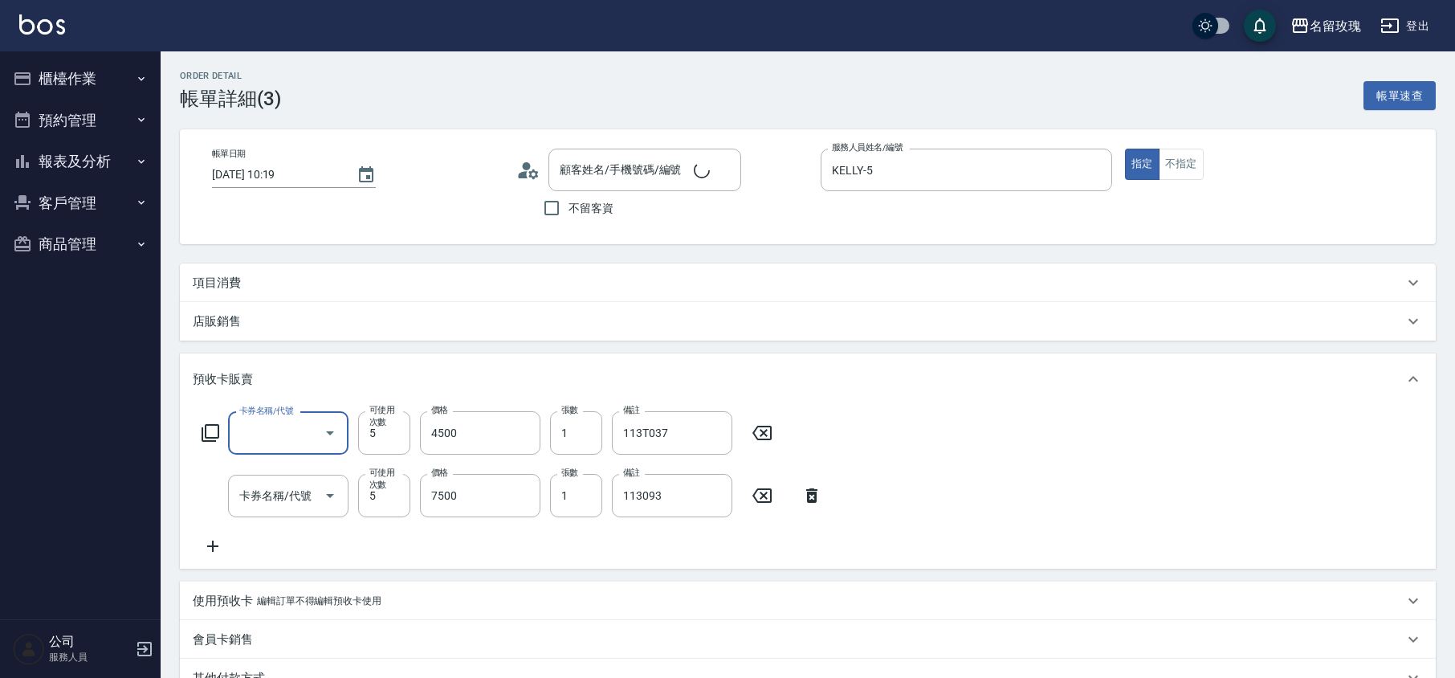
scroll to position [27, 0]
type input "[PERSON_NAME]/0912314567/K-136"
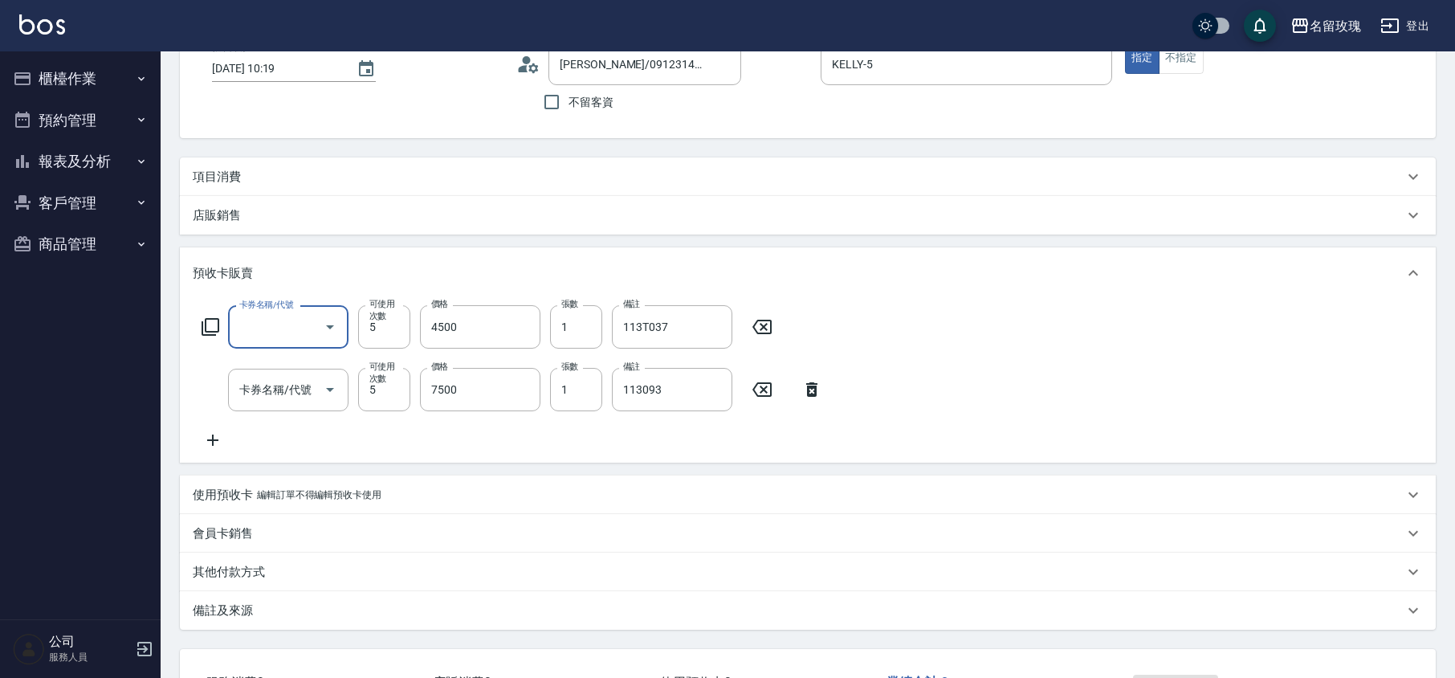
type input "醫學蘆薈護髮單敷5次(231)"
type input "醫學頭皮卡5次(237)"
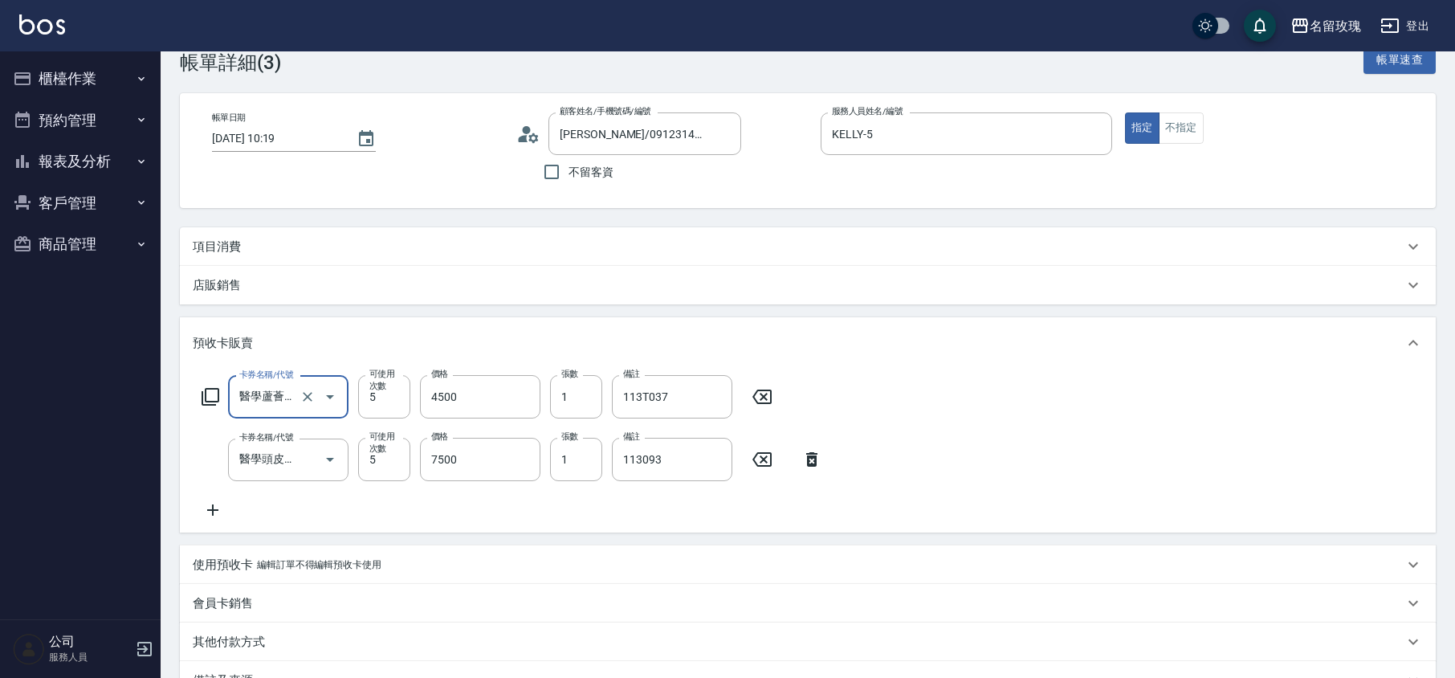
scroll to position [0, 0]
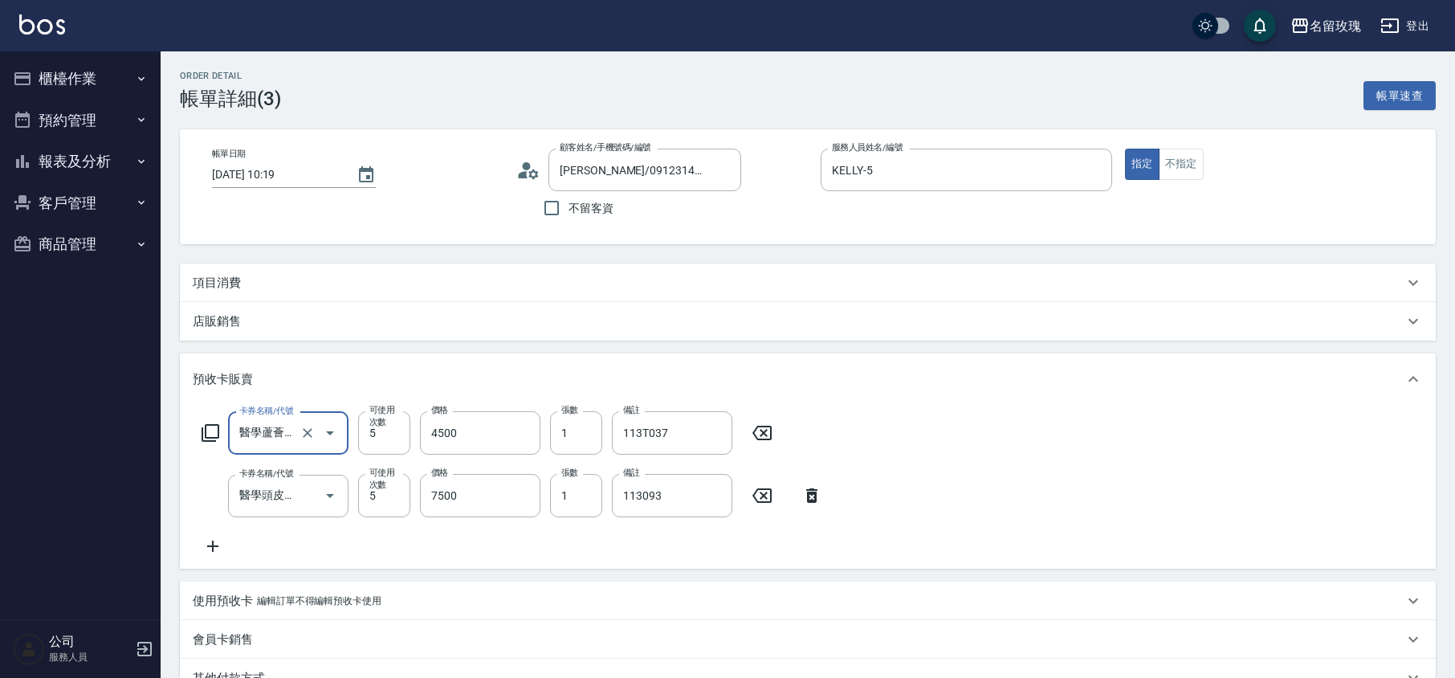
click at [71, 82] on button "櫃檯作業" at bounding box center [80, 79] width 148 height 42
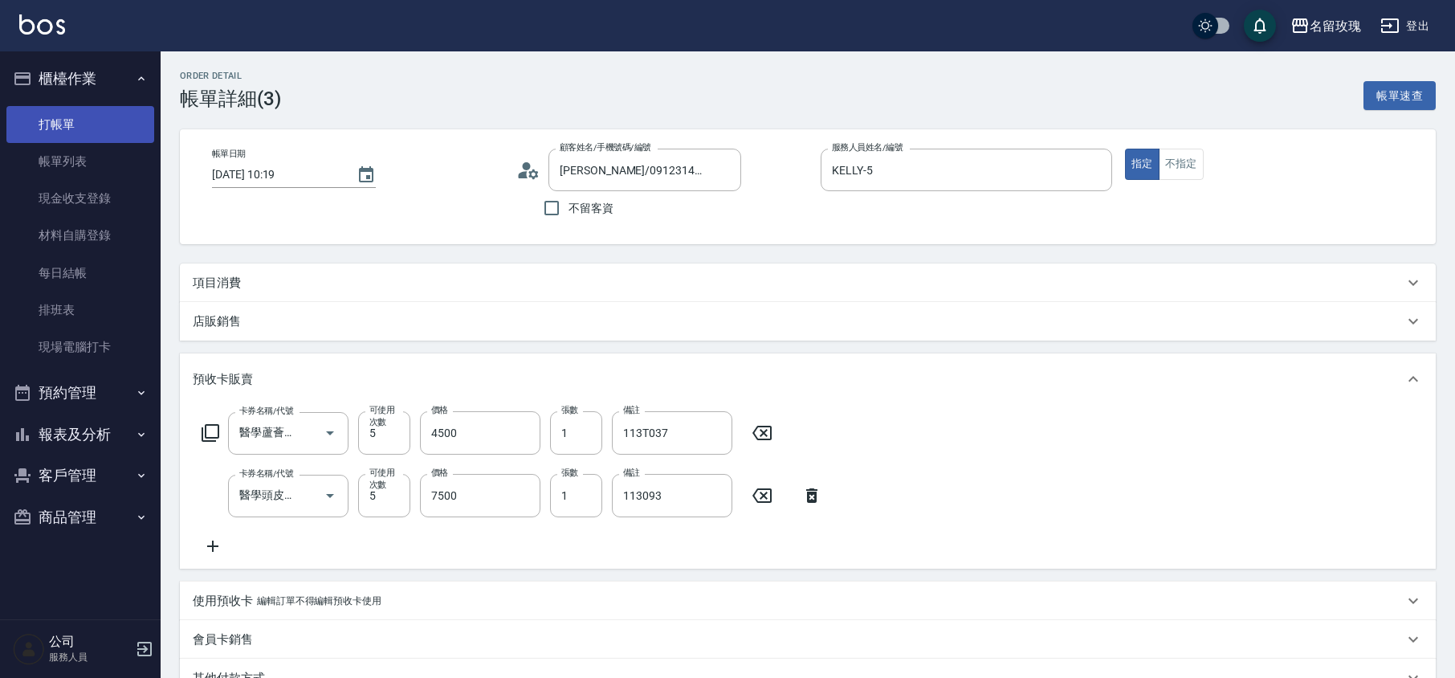
click at [100, 126] on link "打帳單" at bounding box center [80, 124] width 148 height 37
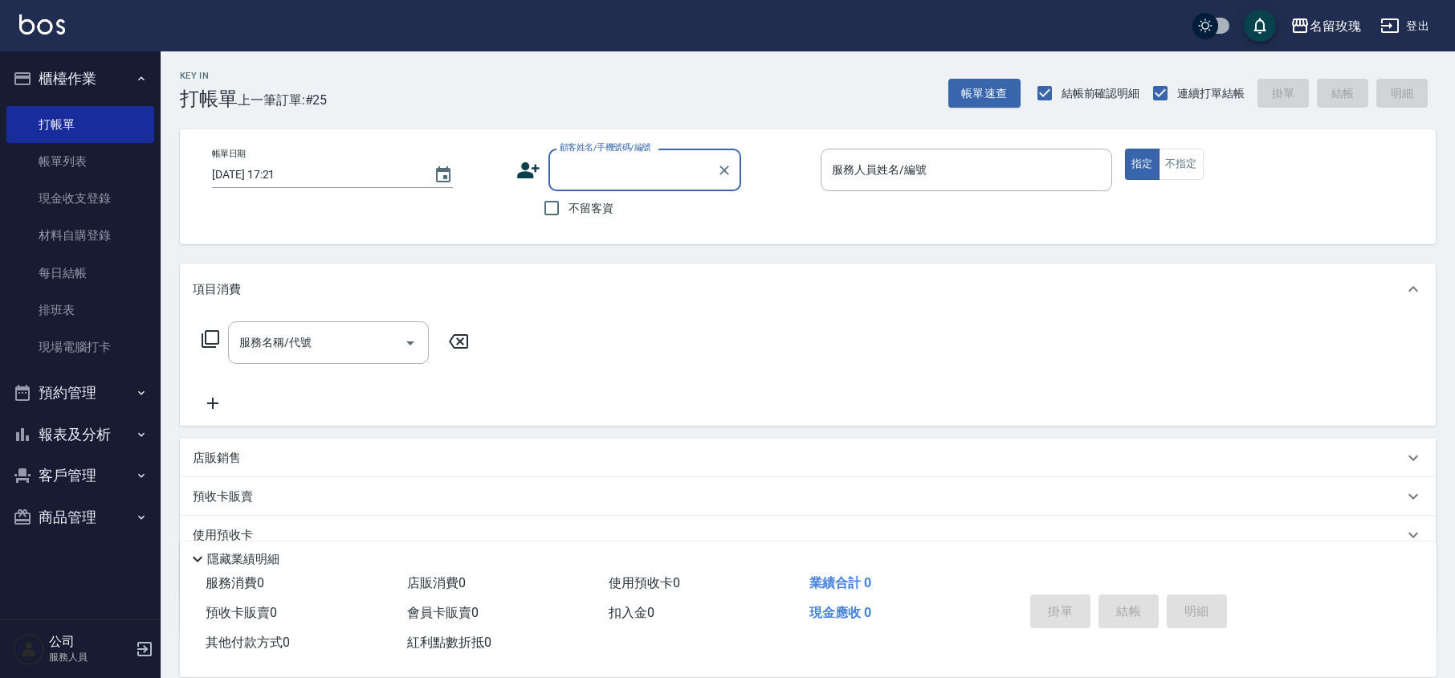
click at [592, 174] on input "顧客姓名/手機號碼/編號" at bounding box center [632, 170] width 154 height 28
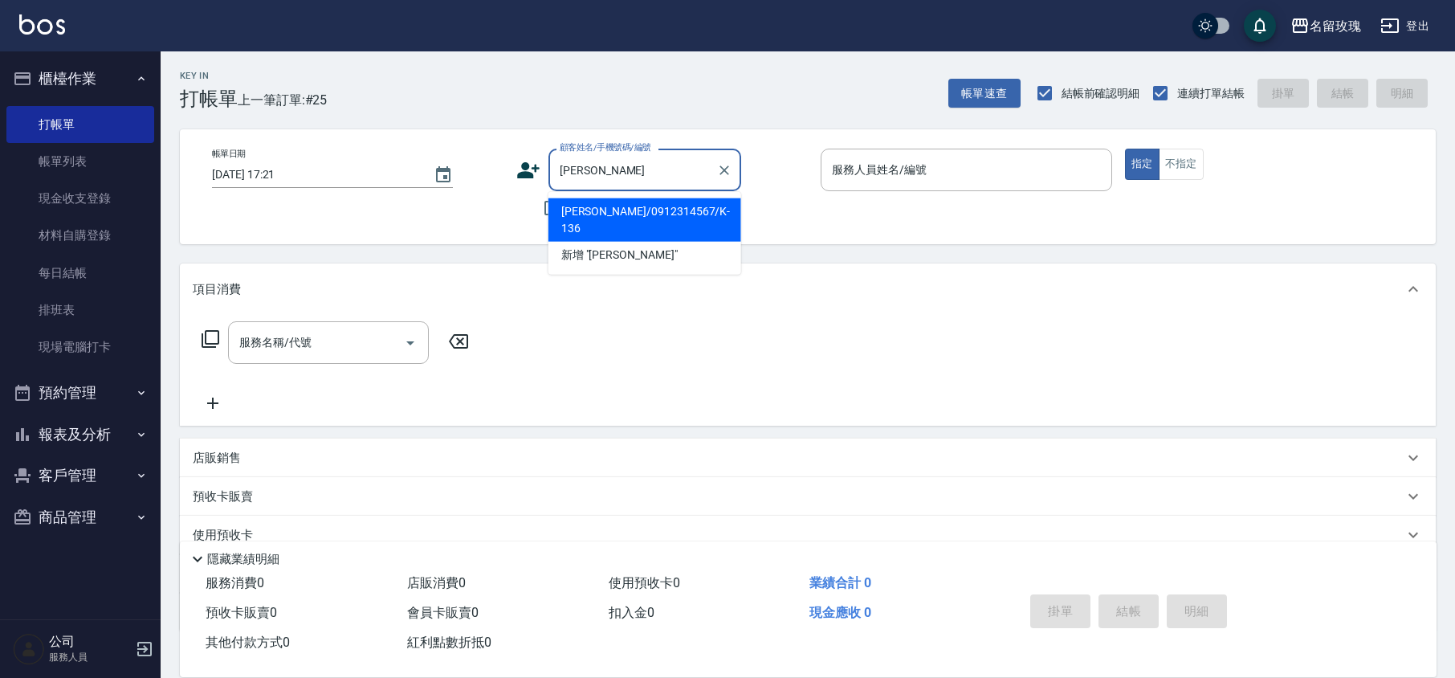
click at [613, 214] on li "[PERSON_NAME]/0912314567/K-136" at bounding box center [644, 219] width 193 height 43
type input "[PERSON_NAME]/0912314567/K-136"
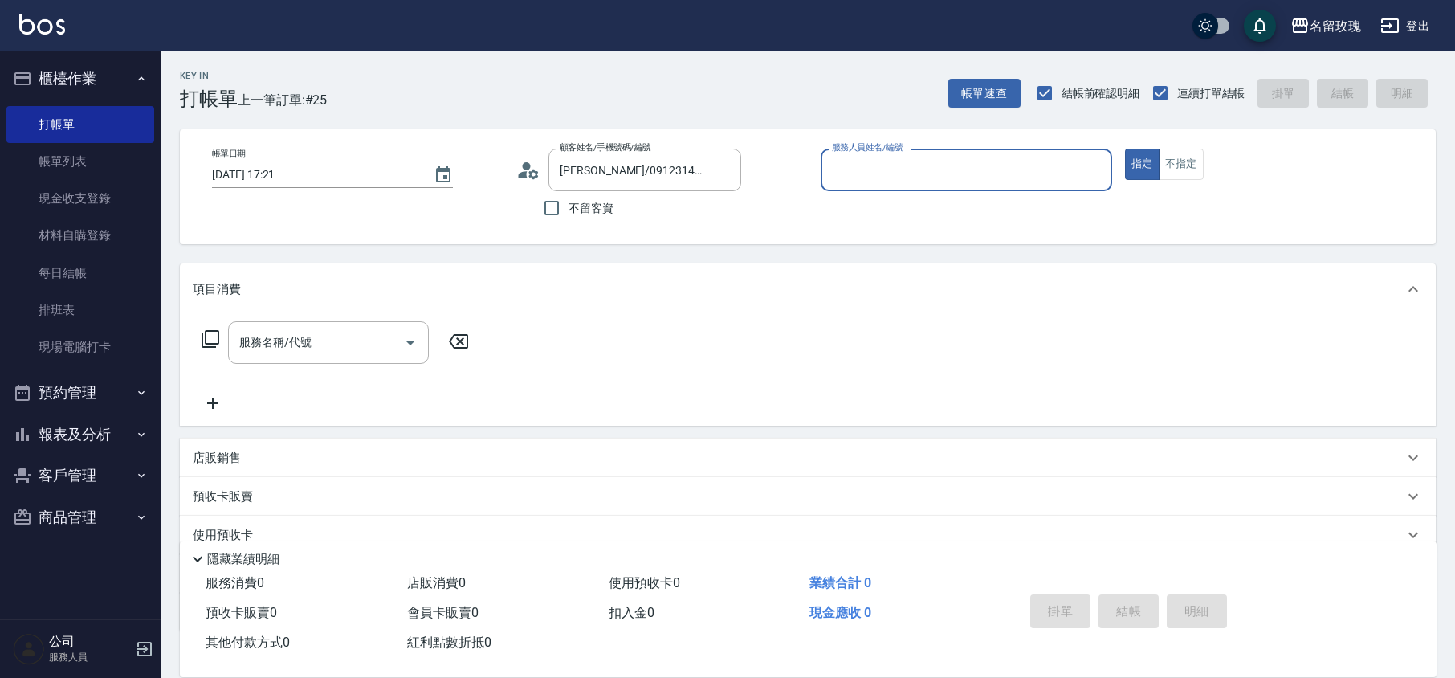
type input "KELLY-5"
click at [472, 226] on div "帳單日期 [DATE] 17:21 顧客姓名/手機號碼/編號 [PERSON_NAME]/0912314567/K-136 顧客姓名/手機號碼/編號 不留客資…" at bounding box center [807, 186] width 1255 height 115
click at [723, 170] on icon "Clear" at bounding box center [724, 170] width 10 height 10
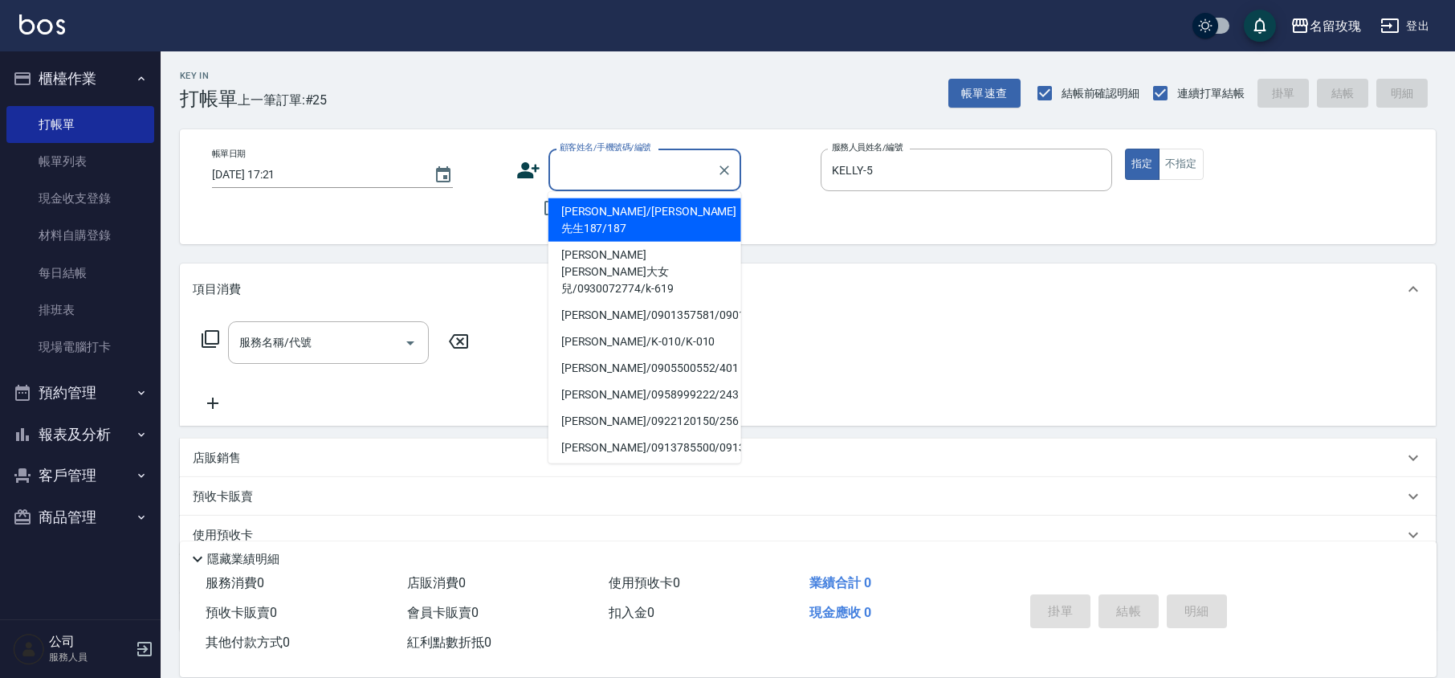
click at [624, 178] on input "顧客姓名/手機號碼/編號" at bounding box center [632, 170] width 154 height 28
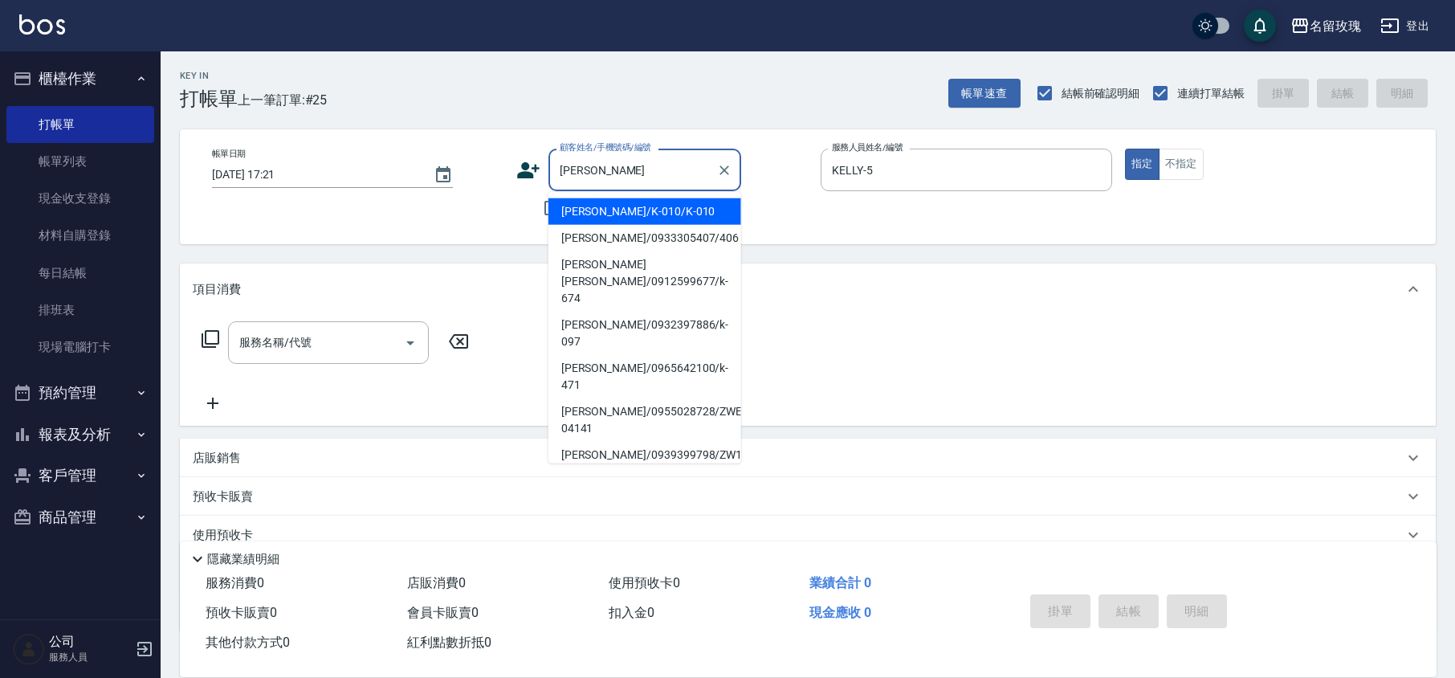
click at [623, 311] on li "[PERSON_NAME]/0932397886/k-097" at bounding box center [644, 332] width 193 height 43
type input "[PERSON_NAME]/0932397886/k-097"
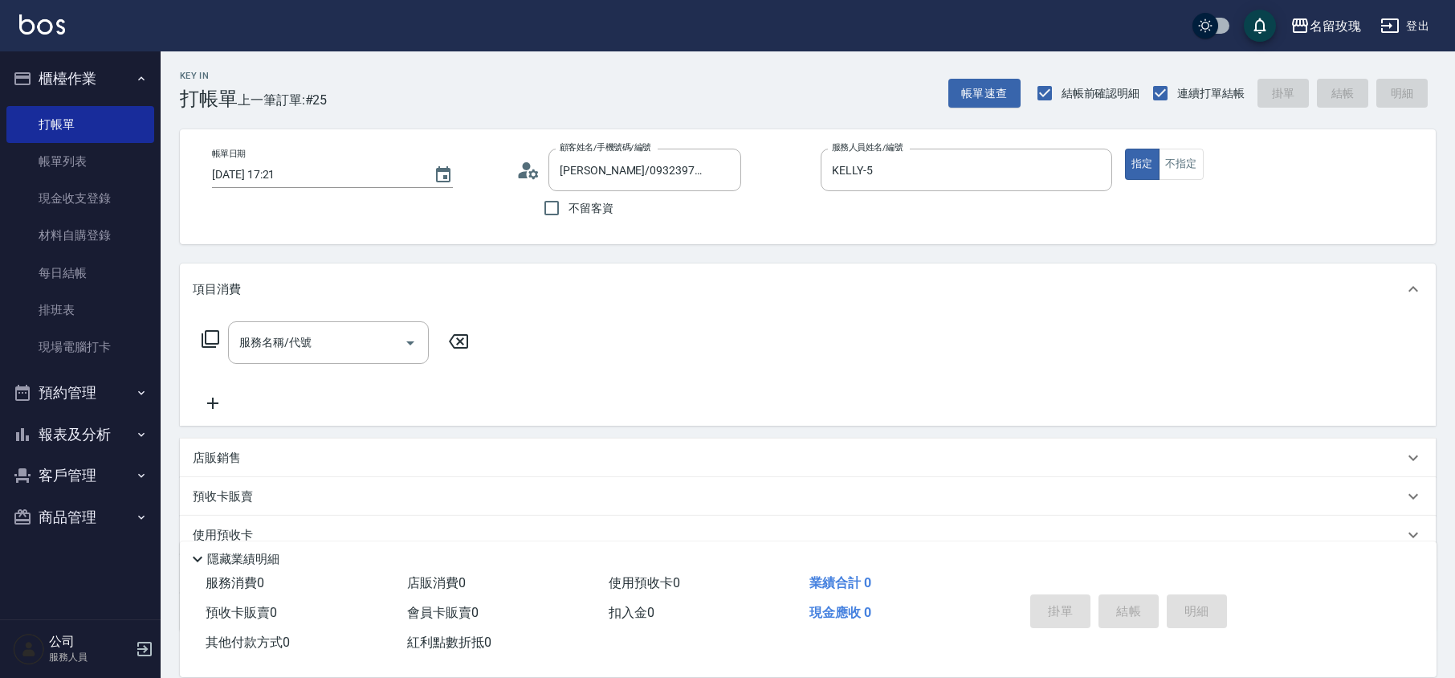
click at [218, 464] on p "店販銷售" at bounding box center [217, 458] width 48 height 17
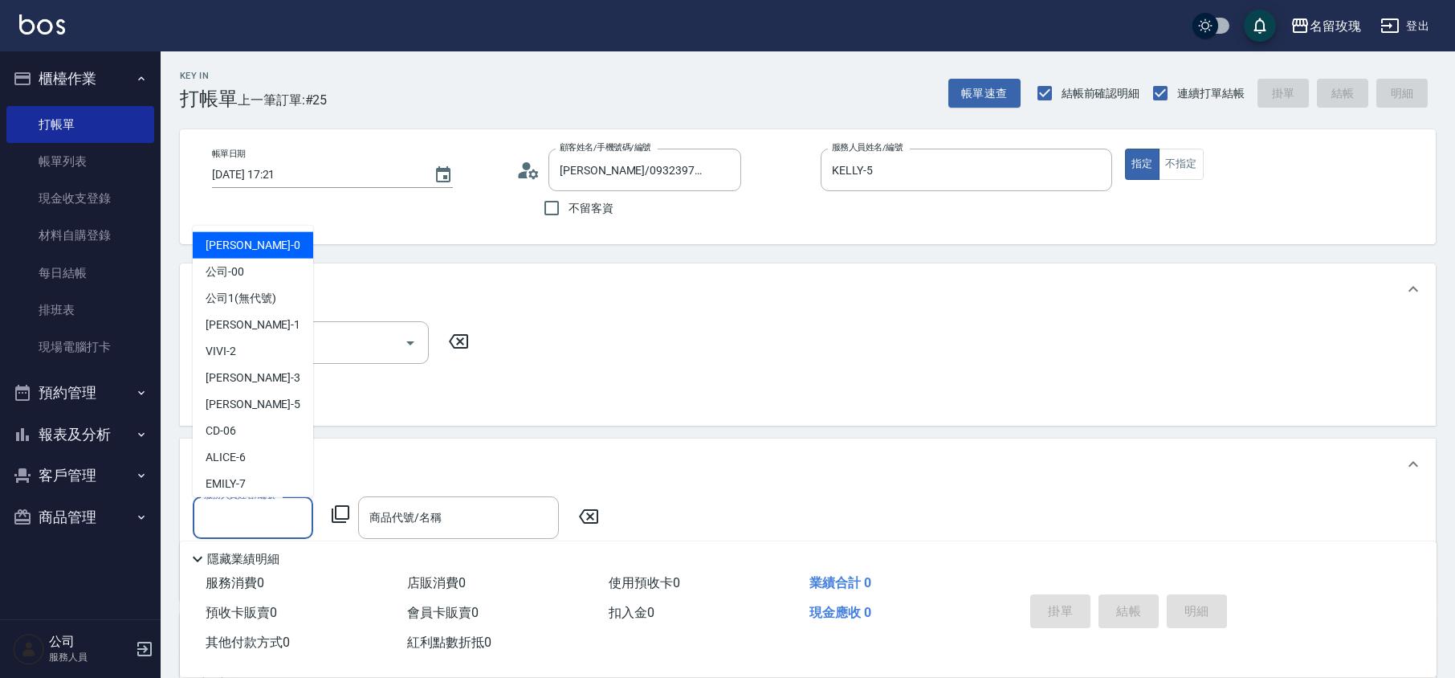
click at [222, 512] on input "服務人員姓名/編號" at bounding box center [253, 517] width 106 height 28
click at [229, 399] on span "[PERSON_NAME] -5" at bounding box center [252, 404] width 95 height 17
type input "KELLY-5"
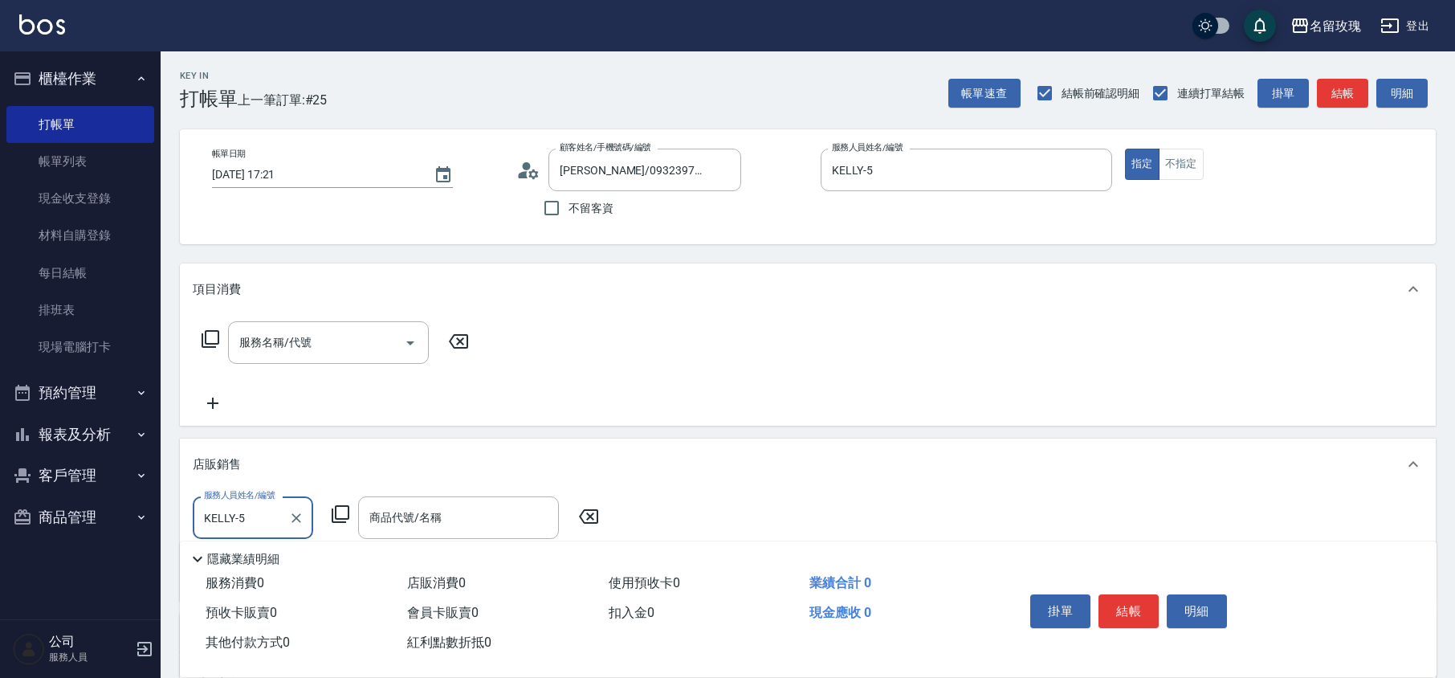
click at [337, 511] on icon at bounding box center [340, 513] width 19 height 19
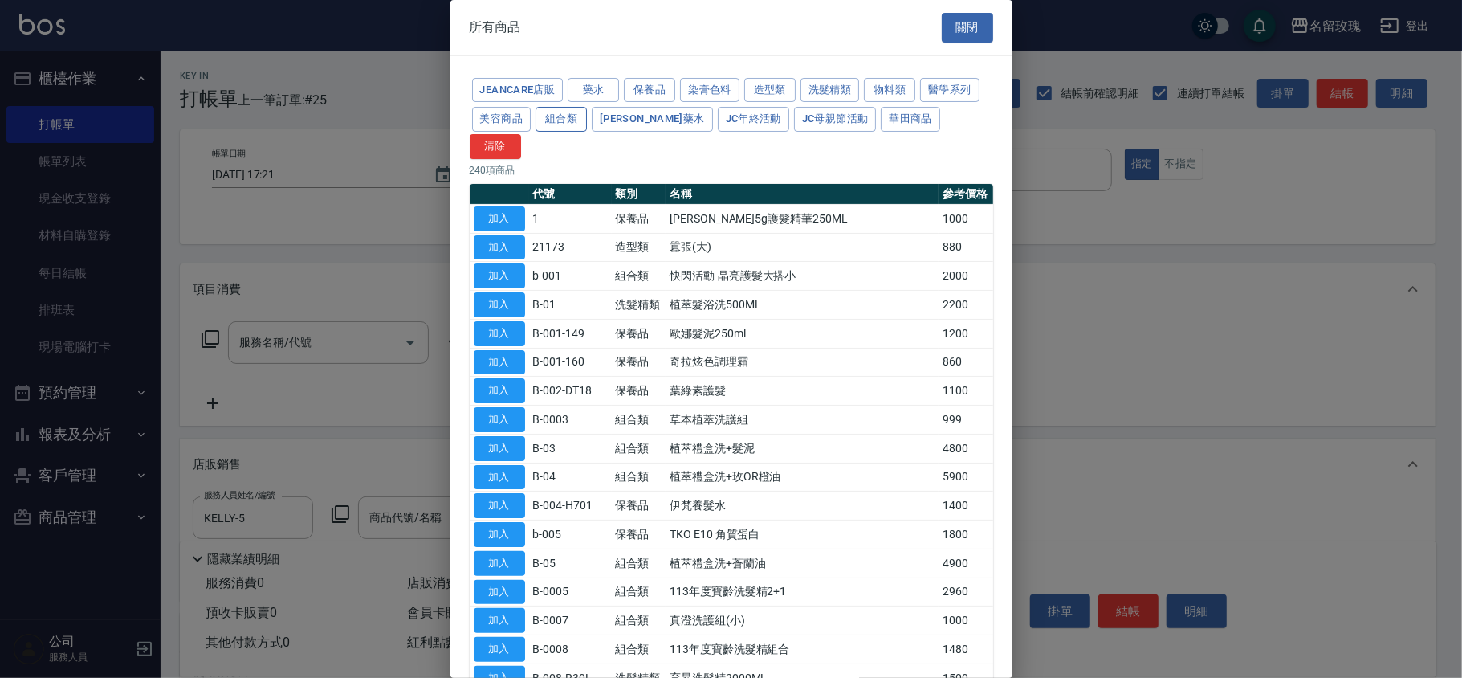
click at [560, 120] on button "組合類" at bounding box center [560, 119] width 51 height 25
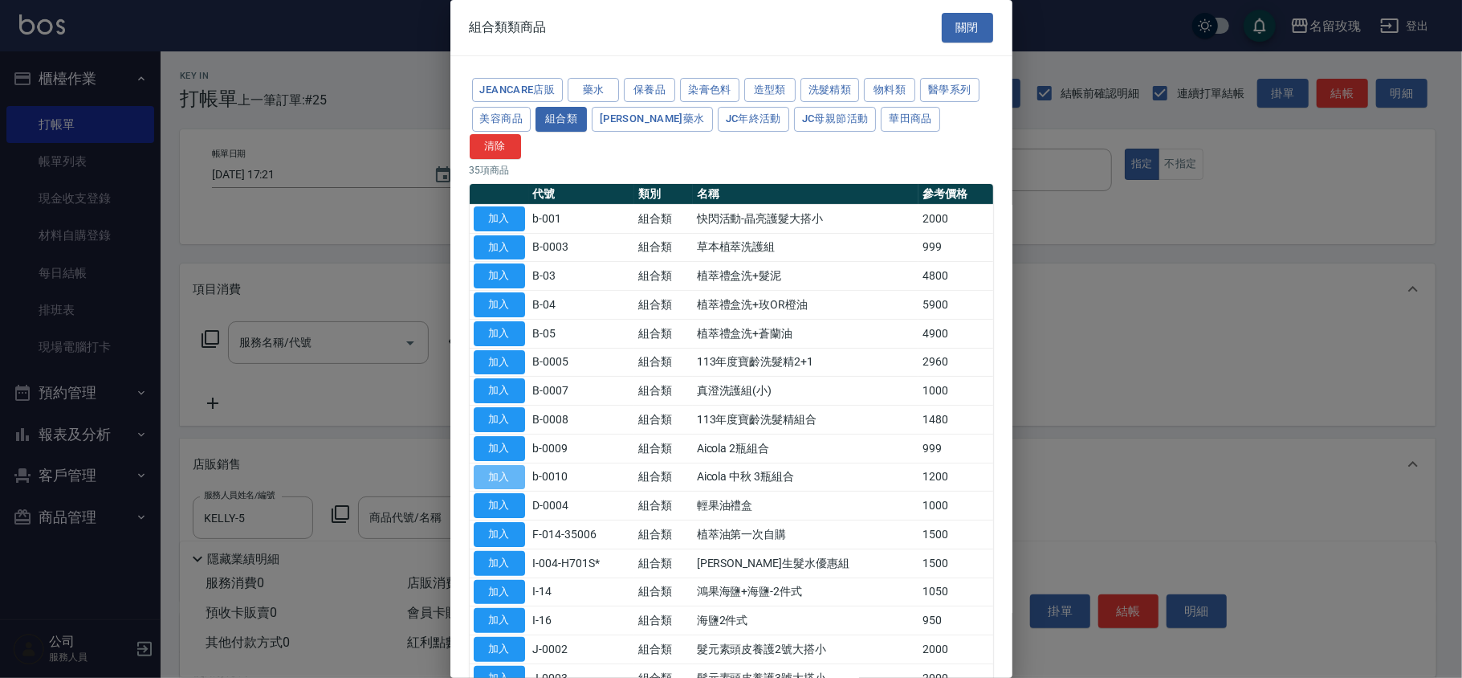
click at [490, 465] on button "加入" at bounding box center [499, 477] width 51 height 25
type input "Aicola 中秋 3瓶組合"
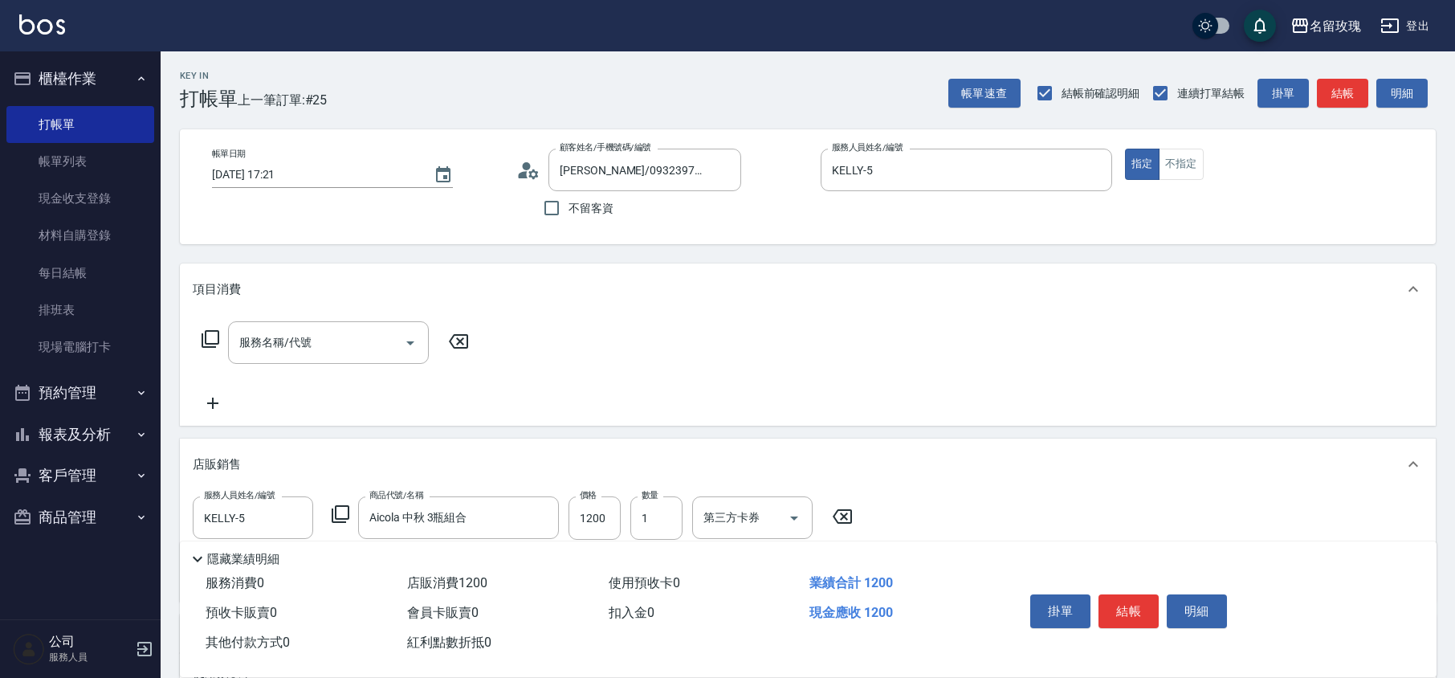
scroll to position [242, 0]
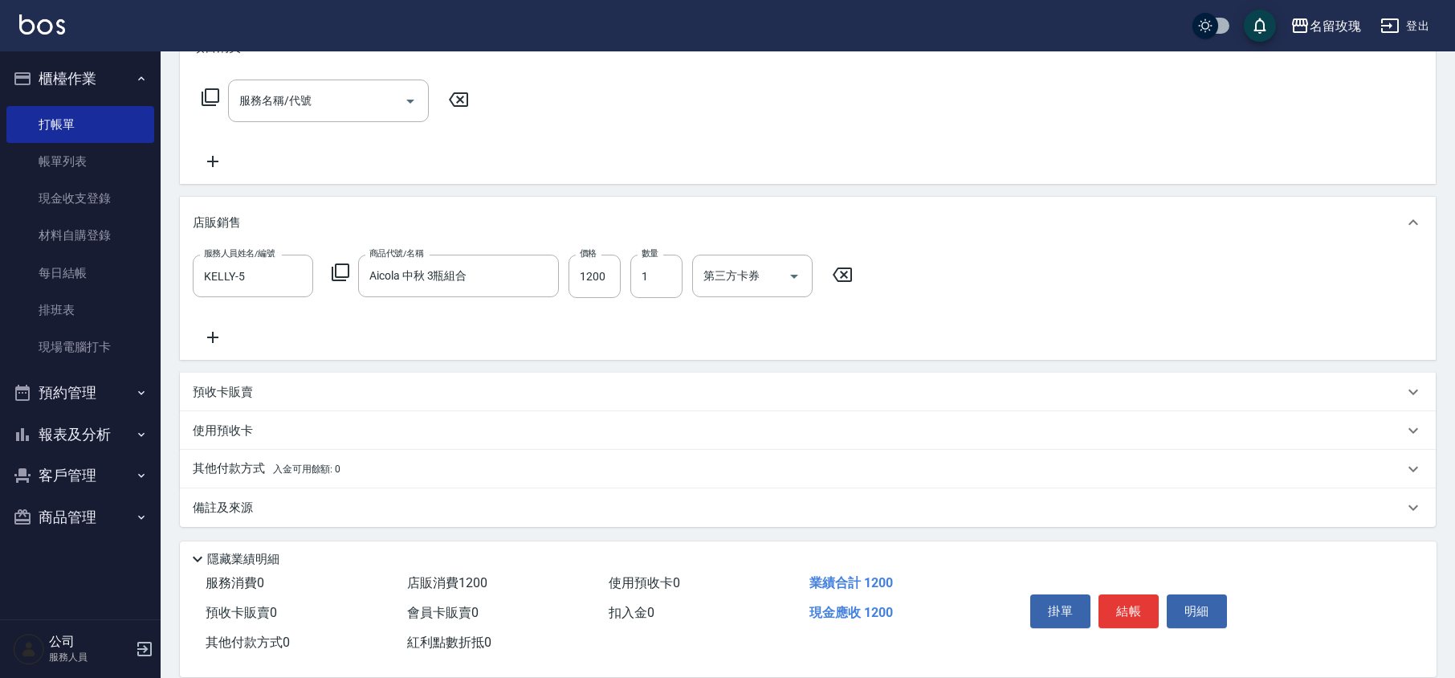
click at [508, 322] on div "服務人員姓名/編號 [PERSON_NAME]-5 服務人員姓名/編號 商品代號/名稱 Aicola 中秋 3瓶組合 商品代號/名稱 價格 1200 價格 數…" at bounding box center [808, 300] width 1230 height 92
type input "[DATE] 17:25"
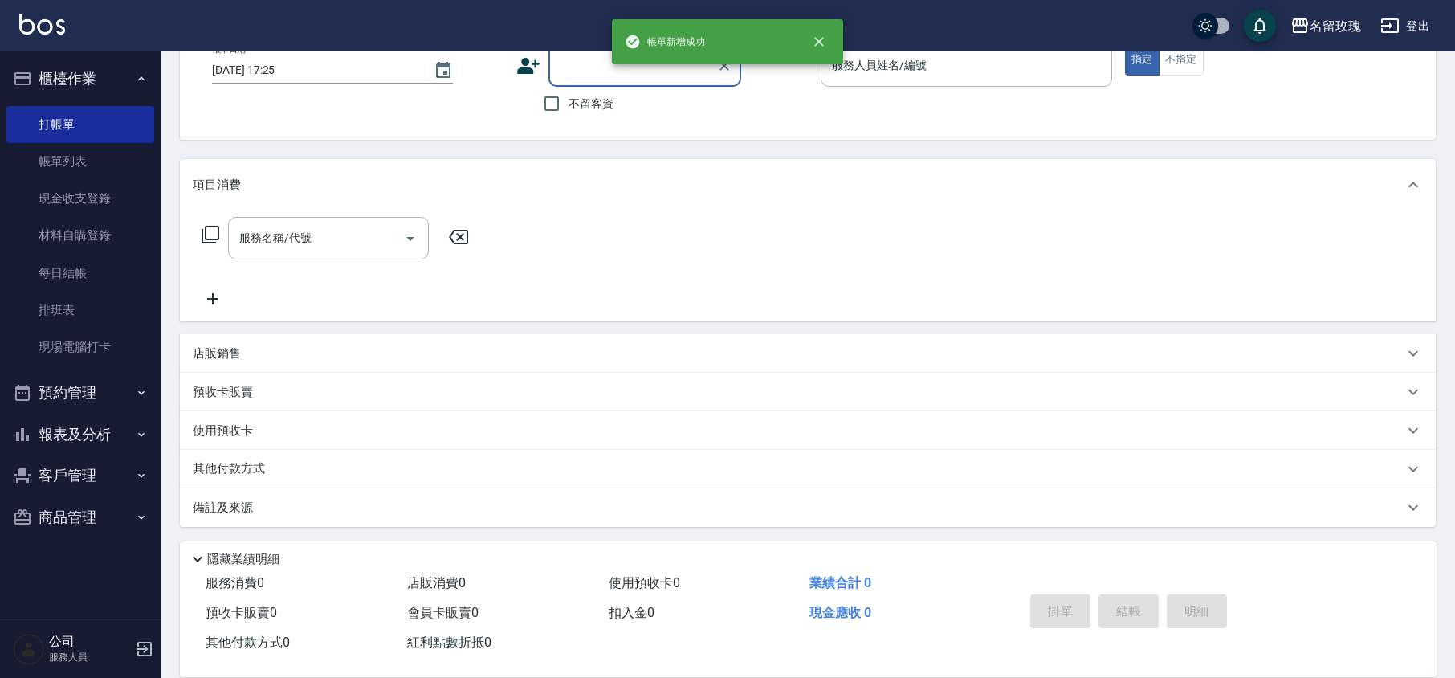
scroll to position [0, 0]
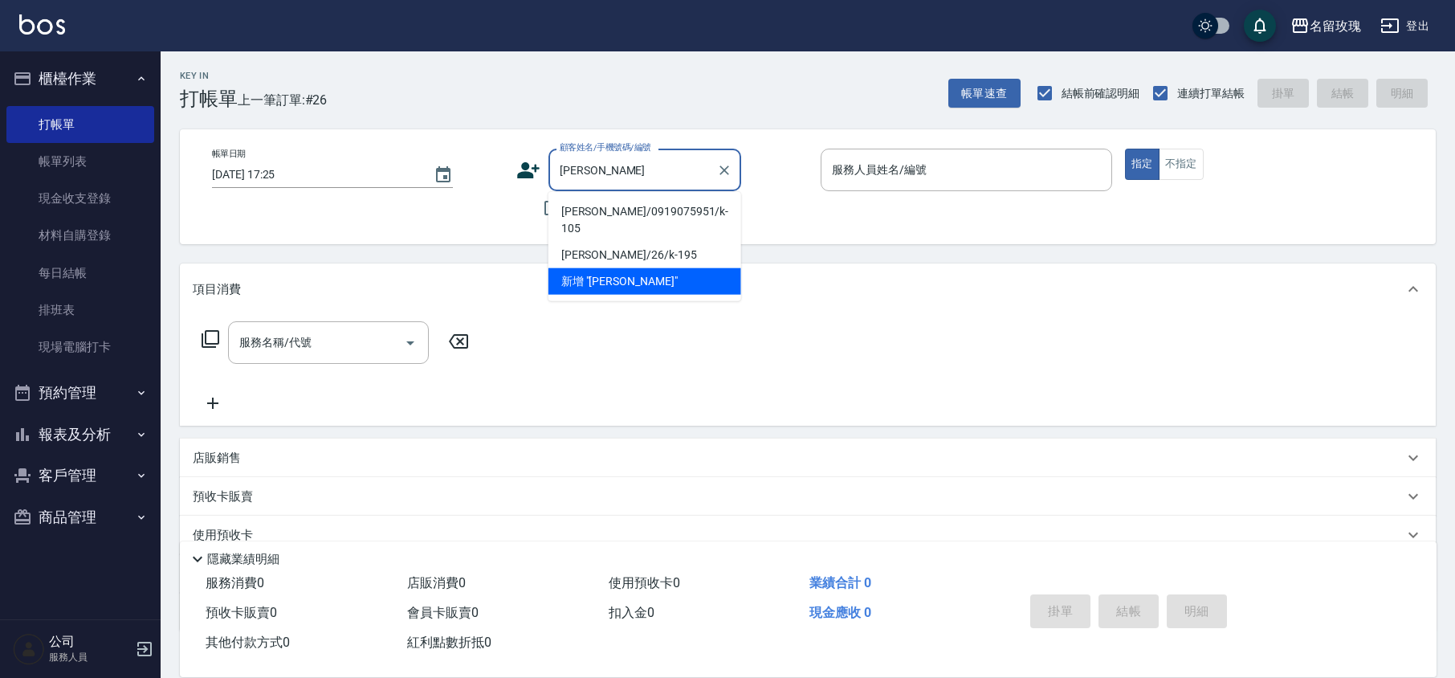
click at [637, 214] on li "[PERSON_NAME]/0919075951/k-105" at bounding box center [644, 219] width 193 height 43
type input "[PERSON_NAME]/0919075951/k-105"
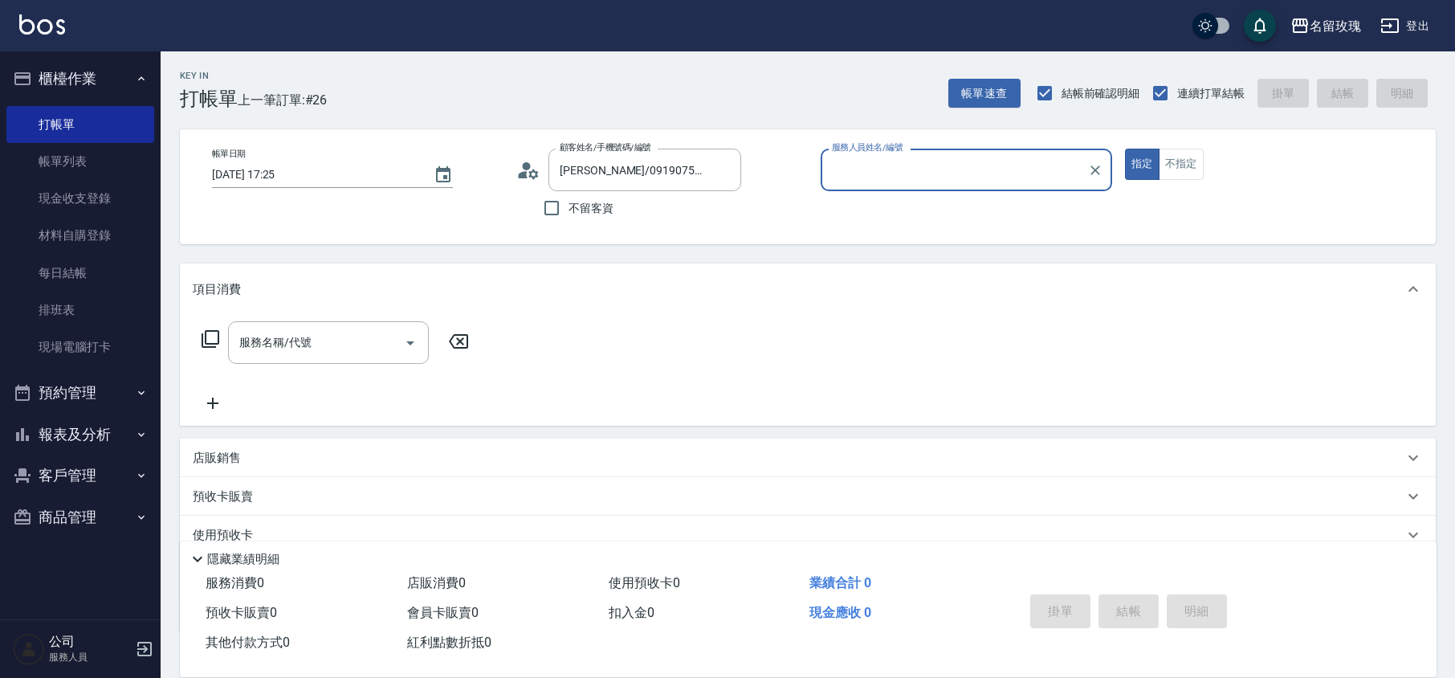
type input "KELLY-5"
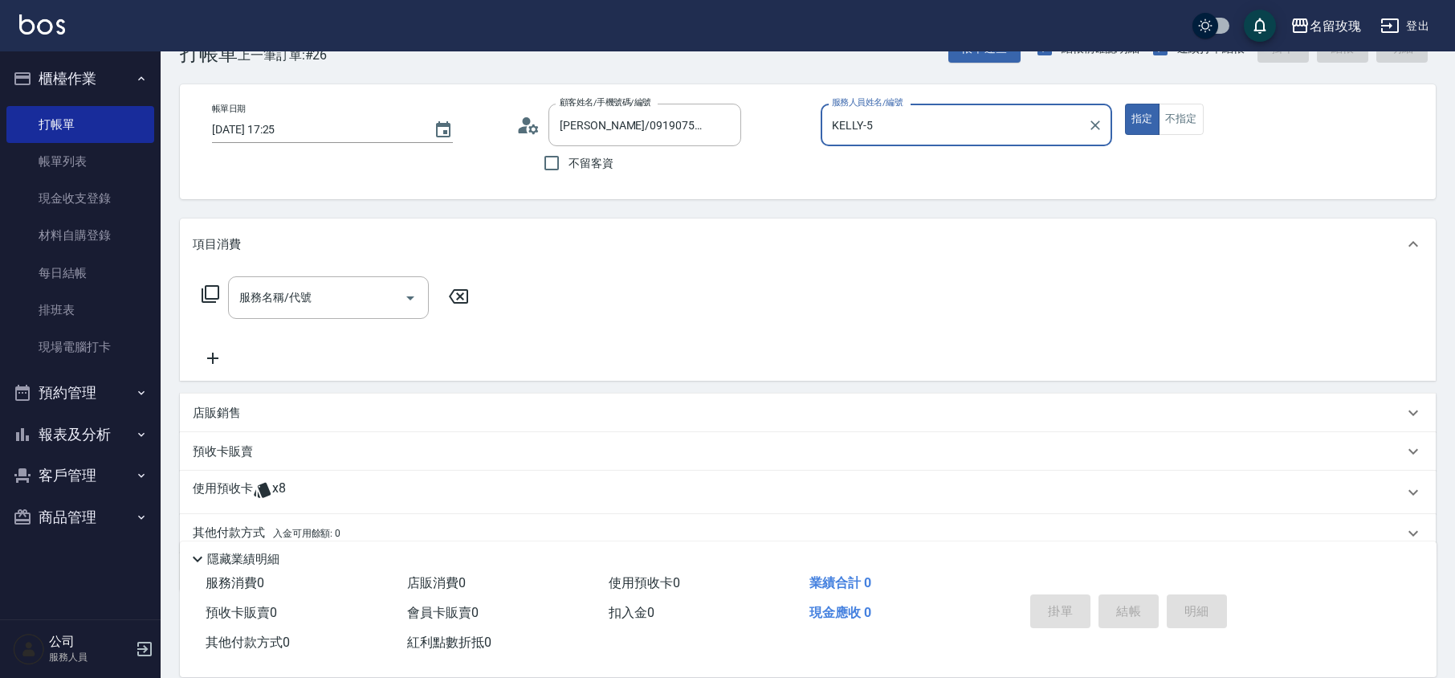
scroll to position [109, 0]
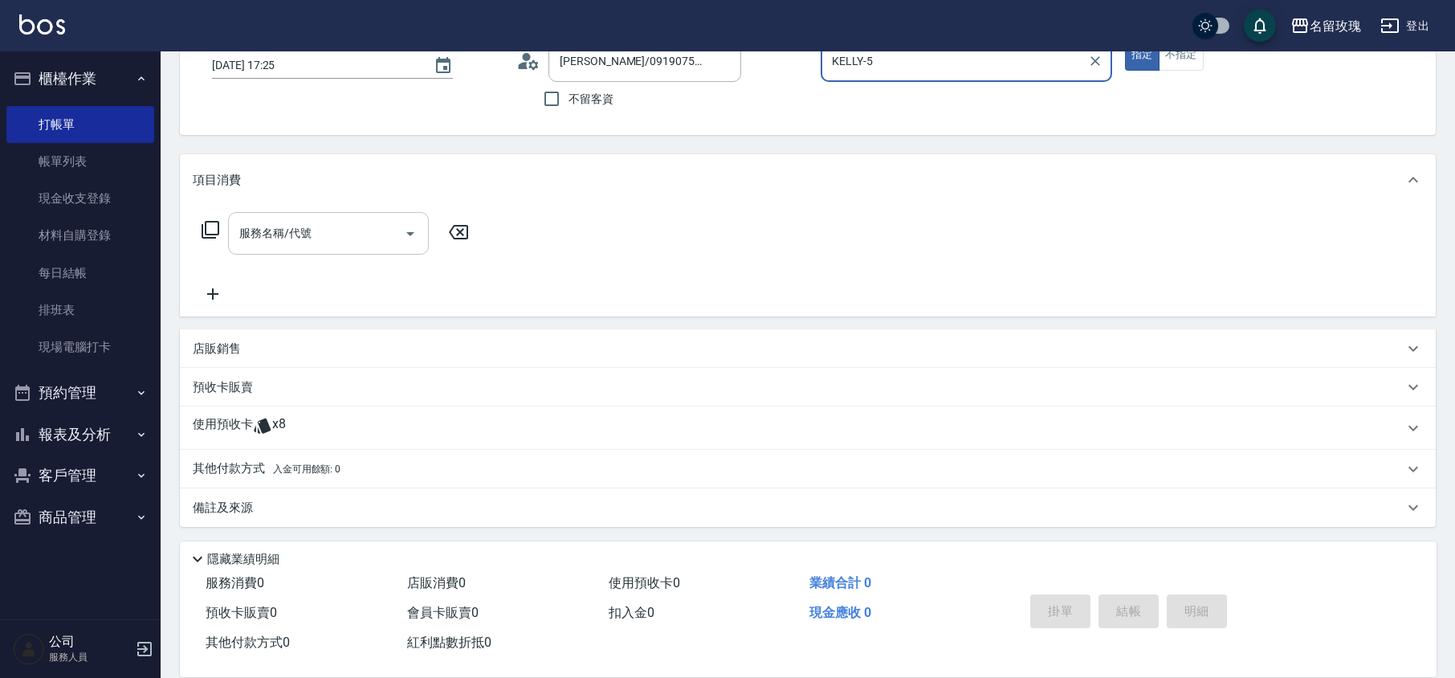
click at [297, 230] on div "服務名稱/代號 服務名稱/代號" at bounding box center [328, 233] width 201 height 43
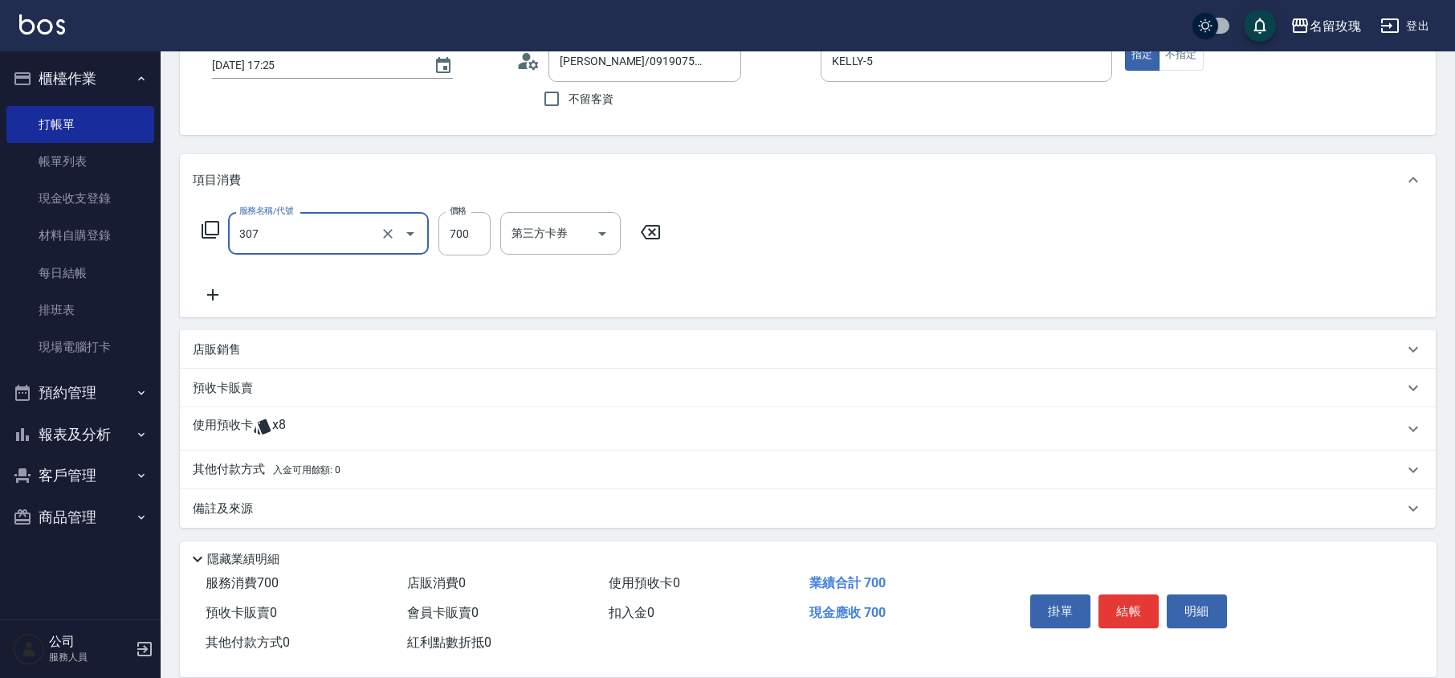
type input "剪髮(307)"
click at [453, 119] on div "帳單日期 [DATE] 17:25 顧客姓名/手機號碼/編號 [PERSON_NAME]/0919075951/k-105 顧客姓名/手機號碼/編號 不留客資…" at bounding box center [807, 77] width 1255 height 115
click at [249, 507] on p "備註及來源" at bounding box center [223, 507] width 60 height 17
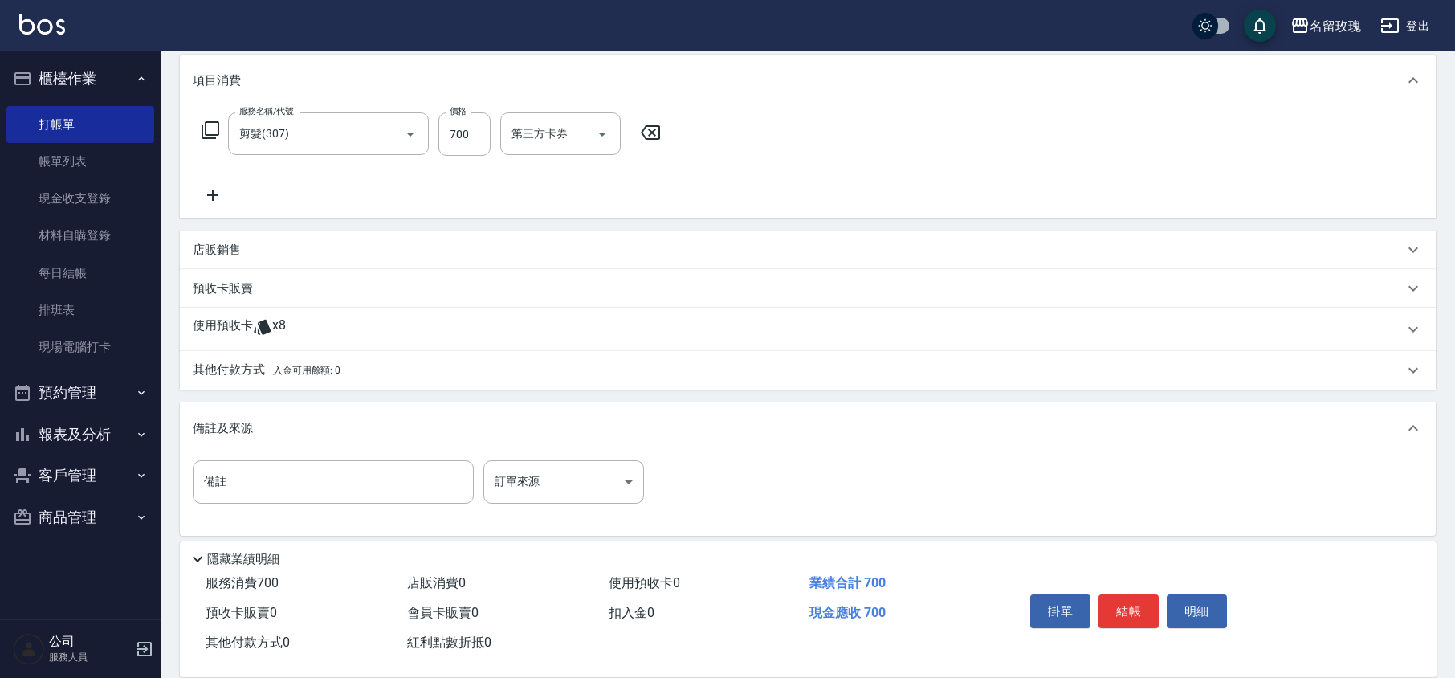
scroll to position [213, 0]
click at [246, 498] on div "備註 備註 訂單來源 ​ 訂單來源" at bounding box center [808, 487] width 1230 height 63
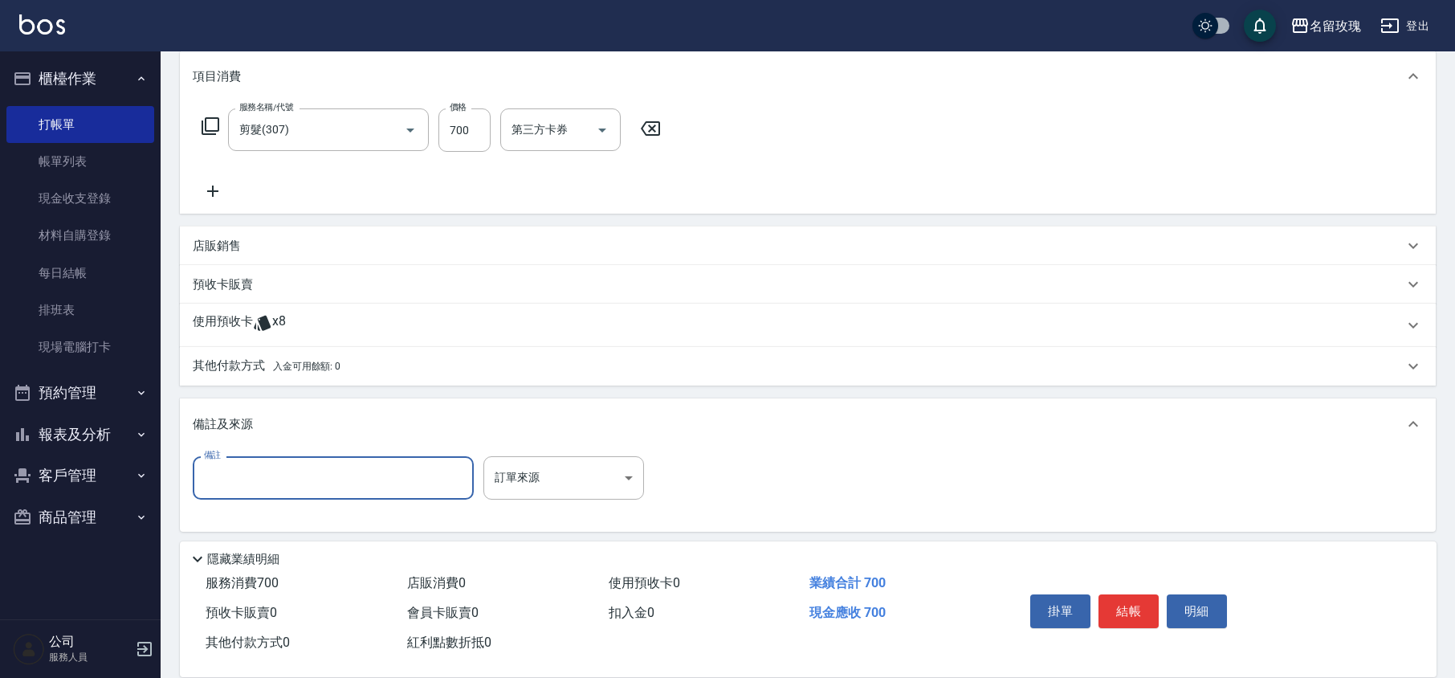
click at [249, 495] on input "備註" at bounding box center [333, 477] width 281 height 43
type input "兩女兒"
